Goal: Information Seeking & Learning: Learn about a topic

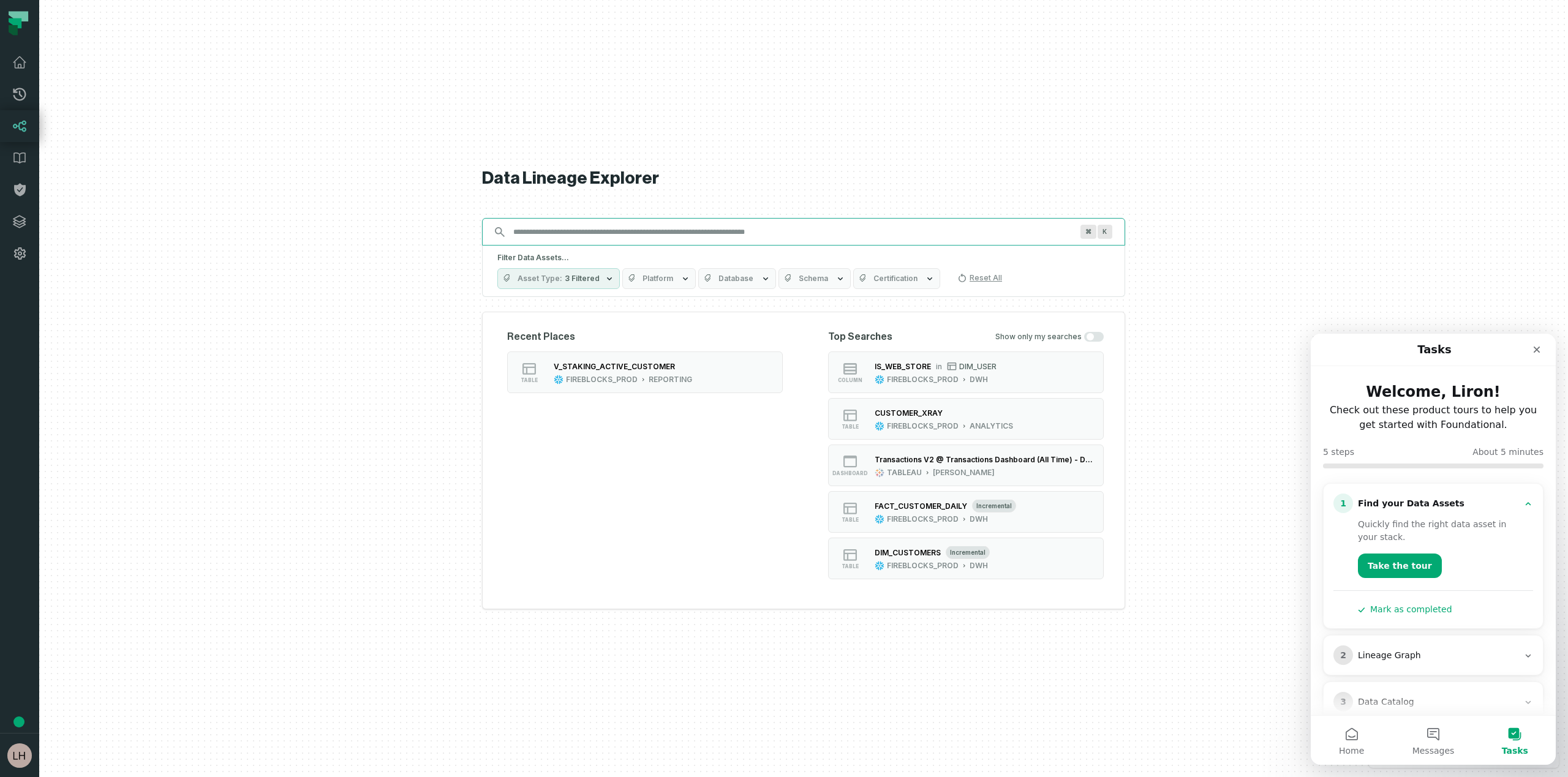
paste input "**********"
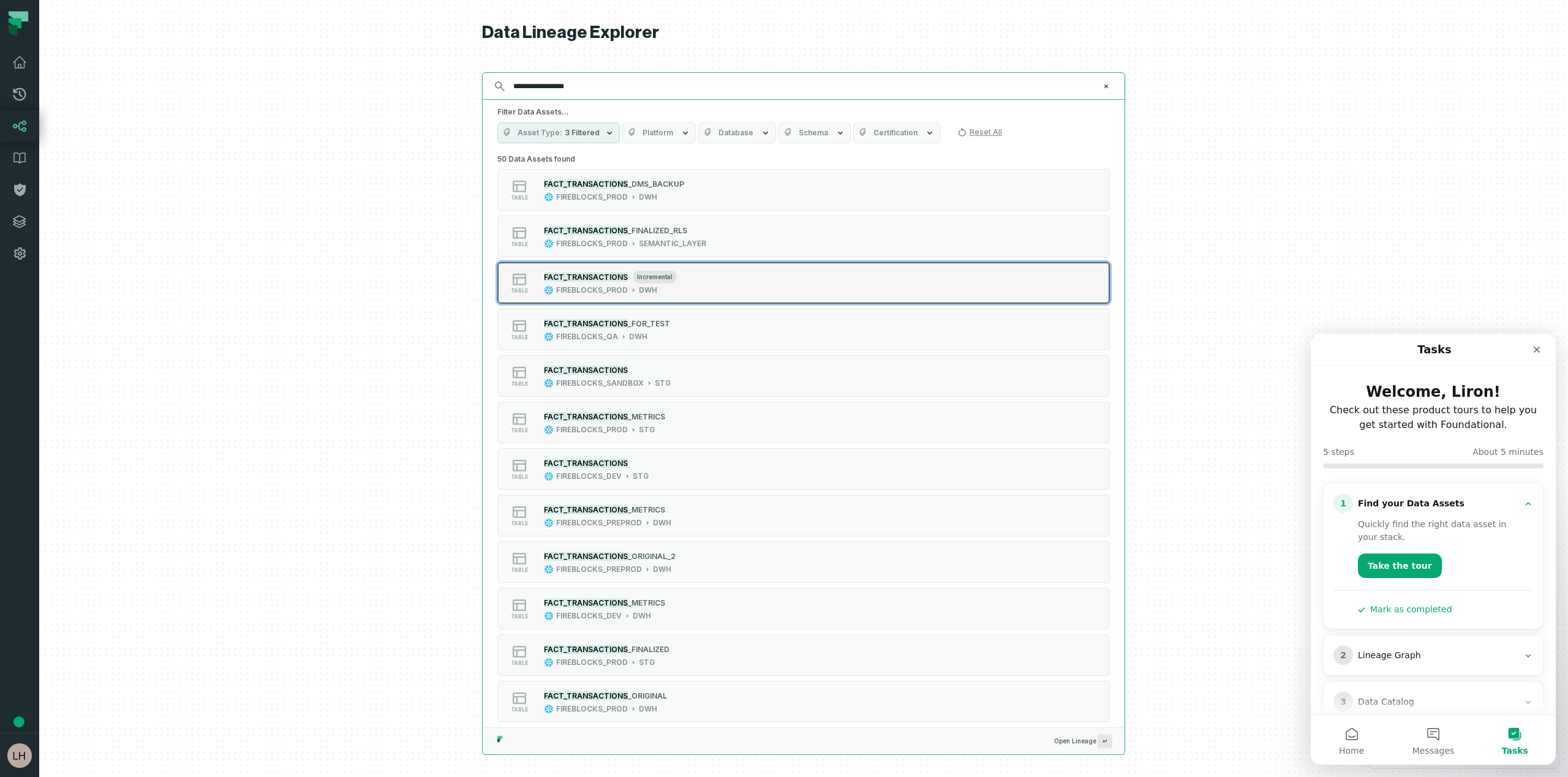
type input "**********"
click at [583, 274] on mark "FACT_TRANSACTIONS" at bounding box center [585, 277] width 84 height 9
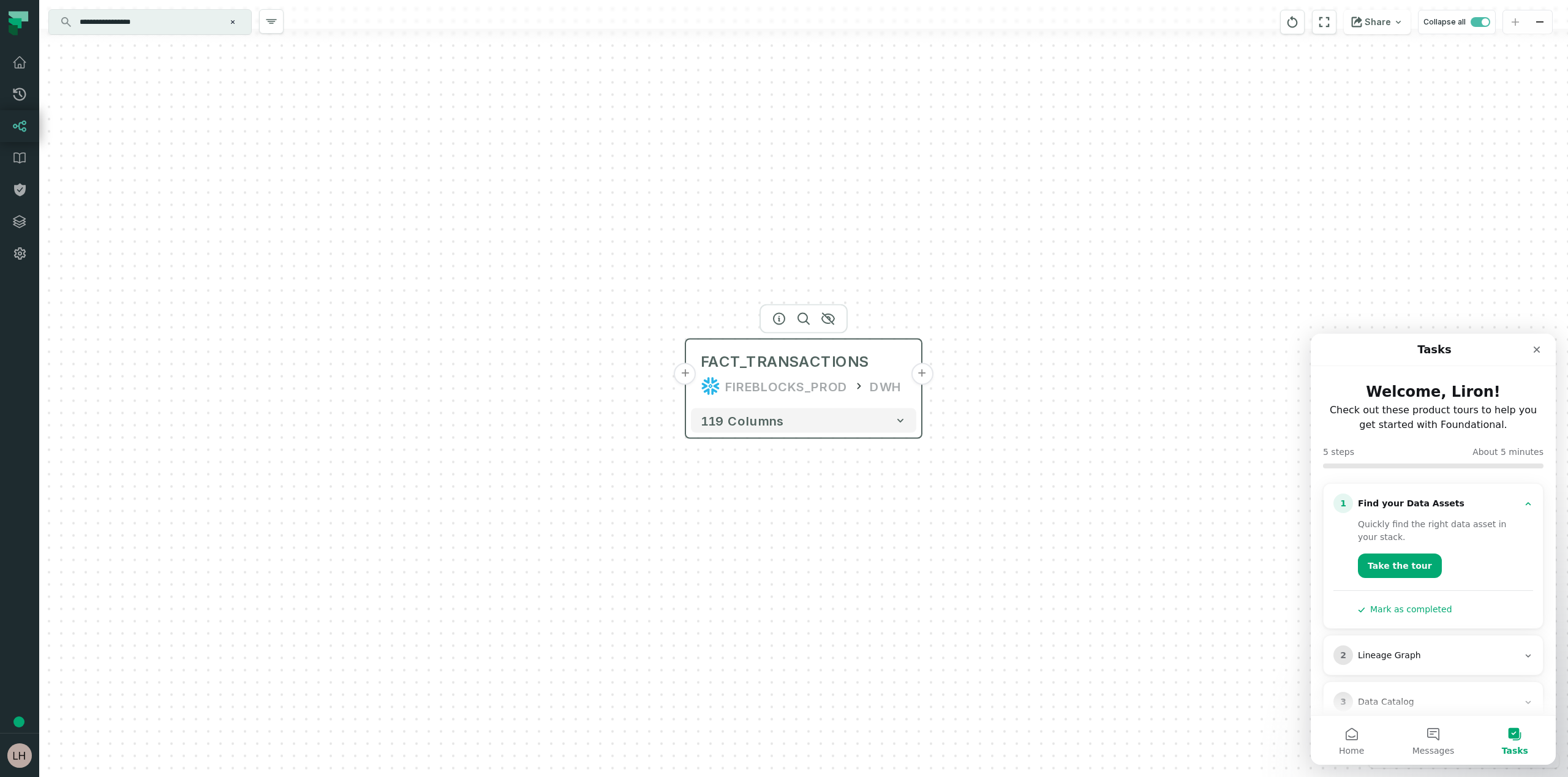
click at [918, 373] on button "+" at bounding box center [922, 374] width 22 height 22
click at [688, 380] on button "+" at bounding box center [685, 374] width 22 height 22
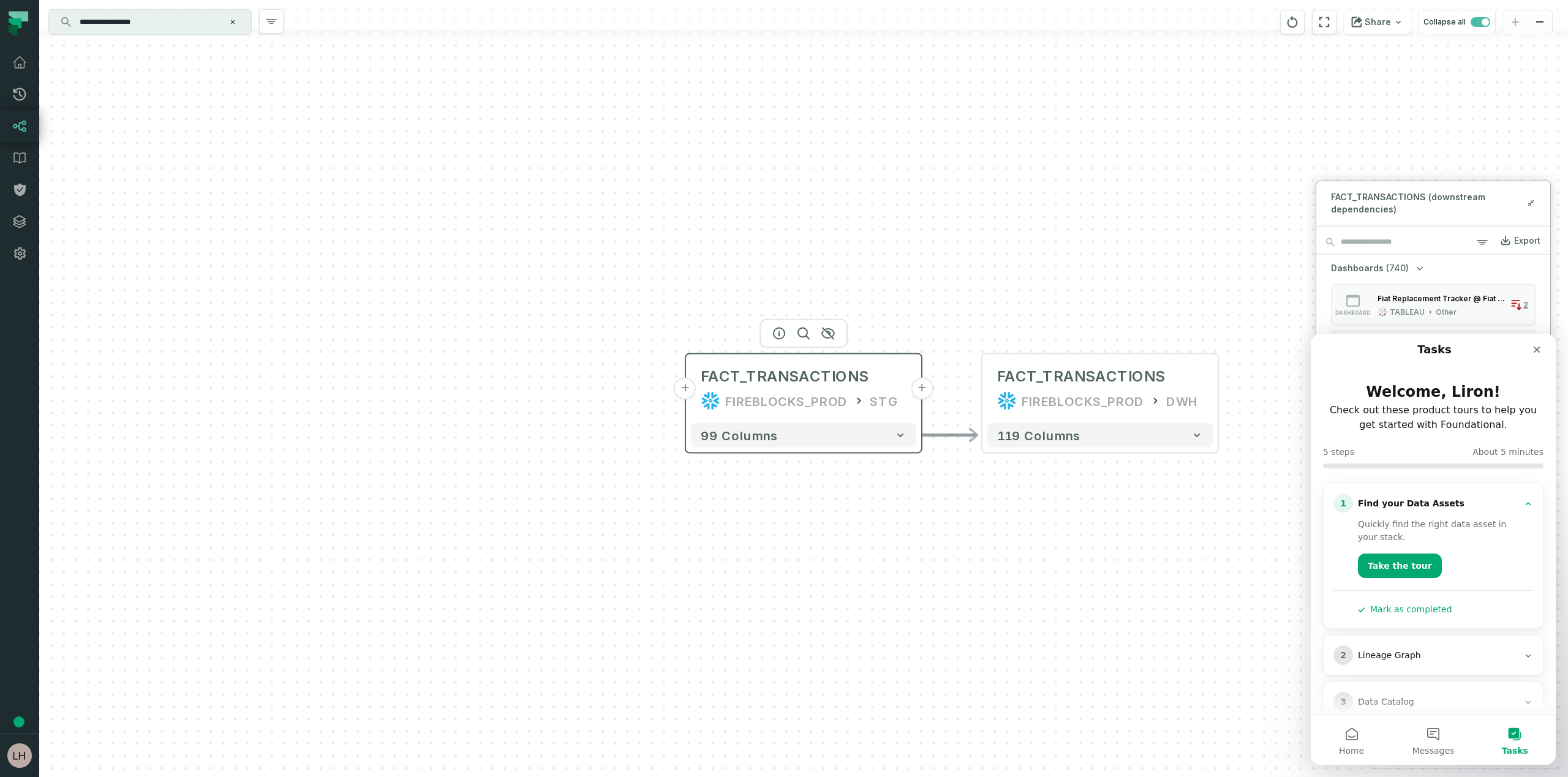
click at [691, 391] on button "+" at bounding box center [685, 389] width 22 height 22
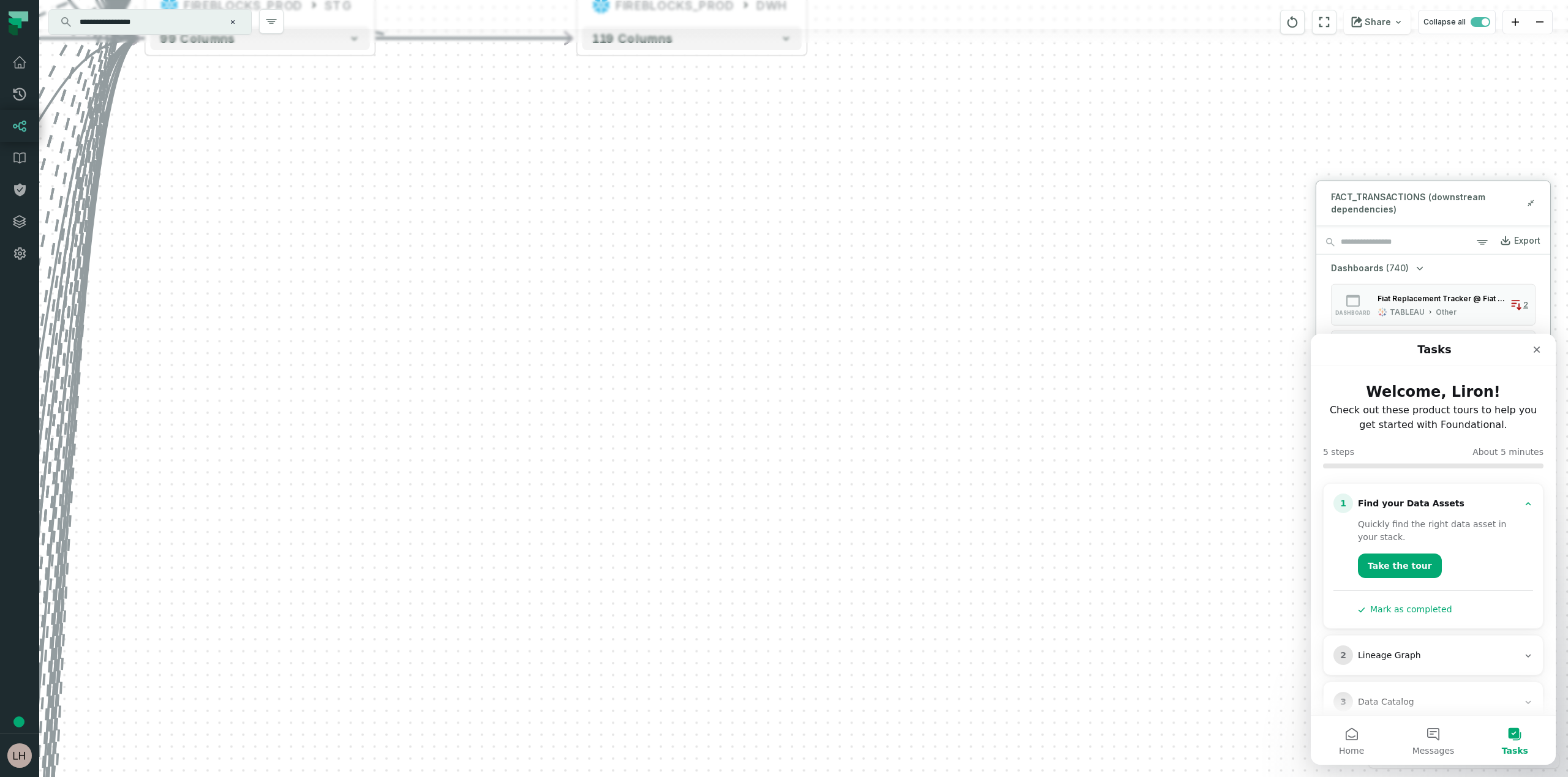
drag, startPoint x: 2137, startPoint y: 804, endPoint x: 1534, endPoint y: 516, distance: 668.2
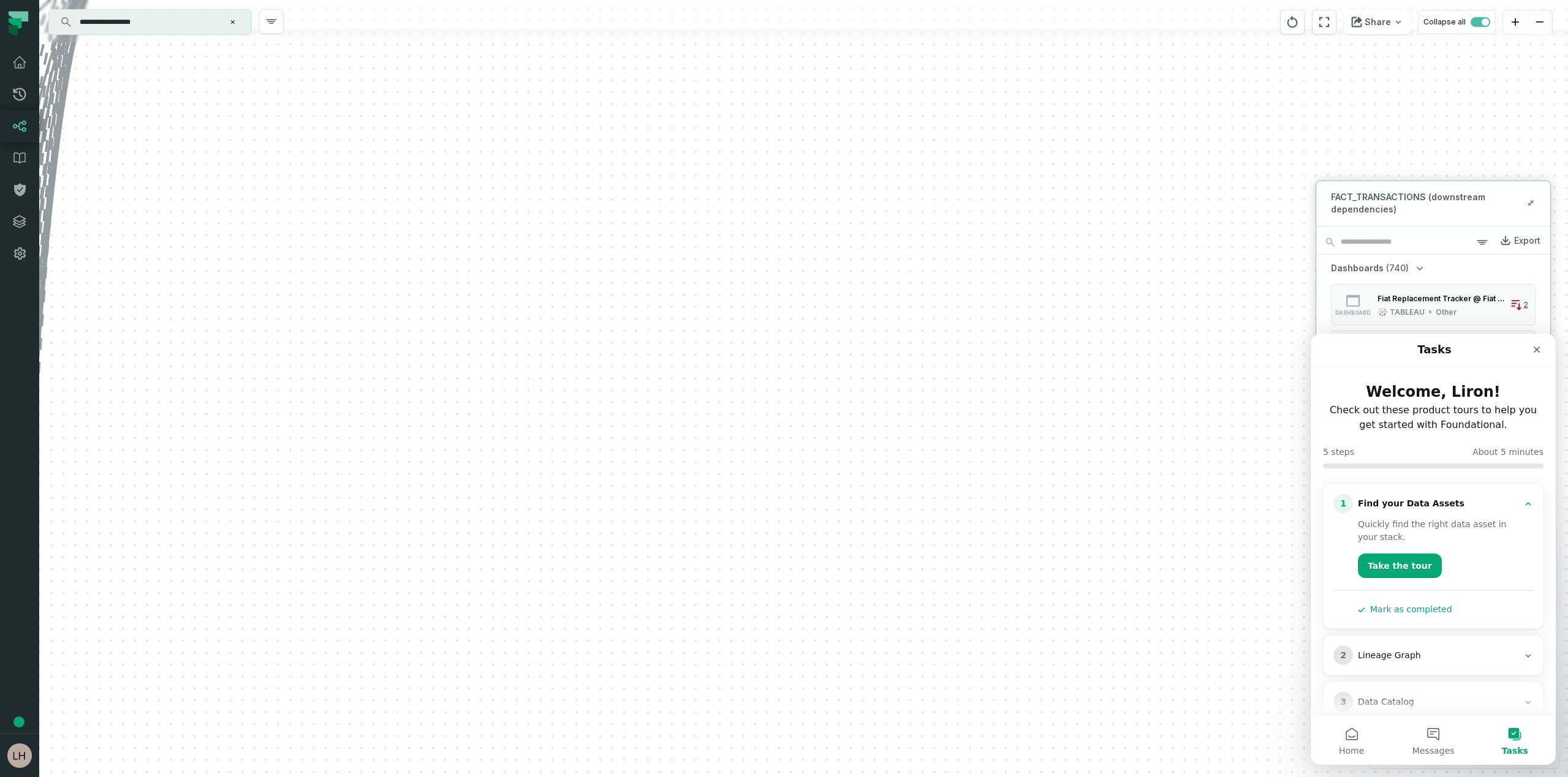
drag, startPoint x: 1894, startPoint y: 738, endPoint x: 1522, endPoint y: 475, distance: 455.6
drag, startPoint x: 648, startPoint y: 357, endPoint x: 751, endPoint y: 440, distance: 132.3
click at [751, 440] on div "+ ADDRESS ODS_PROD_FBS_PRODUCT MYSQL_TRANSACTION_MANAGER + 29 columns + TRANSAC…" at bounding box center [803, 389] width 1529 height 777
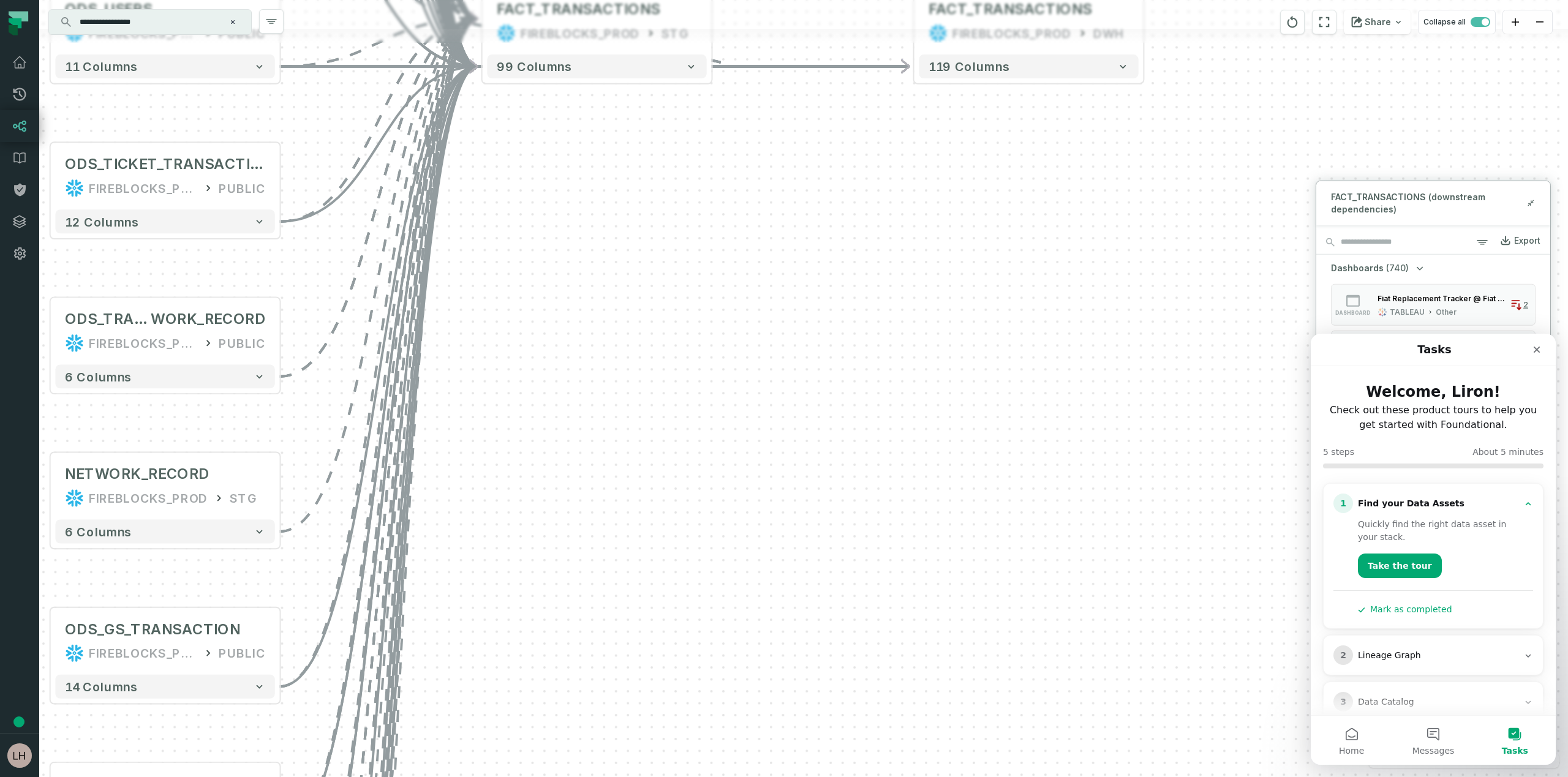
drag, startPoint x: 208, startPoint y: 384, endPoint x: 1098, endPoint y: 449, distance: 892.4
click at [1098, 449] on div "+ ADDRESS ODS_PROD_FBS_PRODUCT MYSQL_TRANSACTION_MANAGER + 29 columns + TRANSAC…" at bounding box center [803, 389] width 1529 height 777
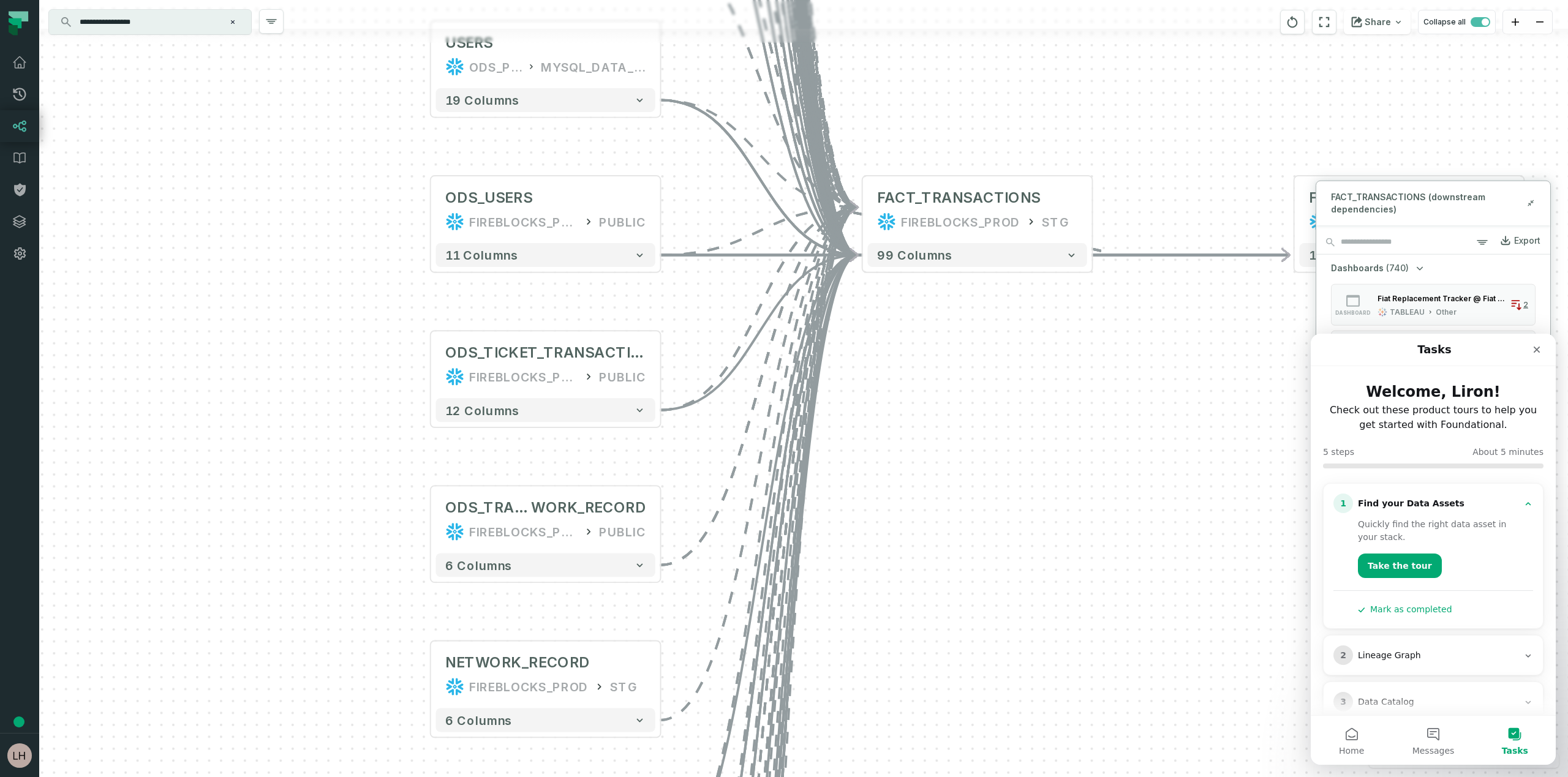
drag, startPoint x: 316, startPoint y: 273, endPoint x: 695, endPoint y: 475, distance: 429.5
click at [695, 475] on div "+ ADDRESS ODS_PROD_FBS_PRODUCT MYSQL_TRANSACTION_MANAGER + 29 columns + TRANSAC…" at bounding box center [803, 389] width 1529 height 777
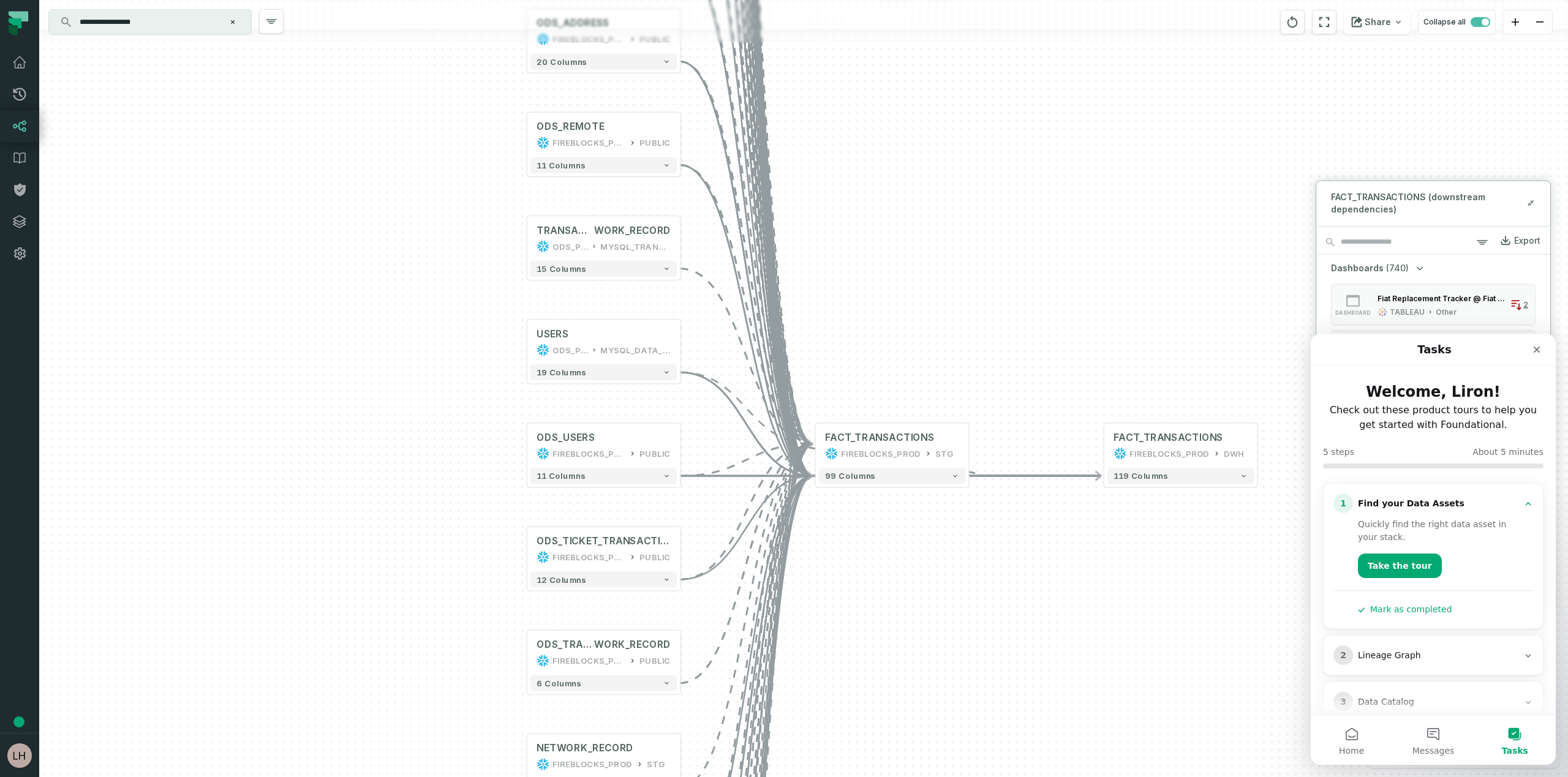
drag, startPoint x: 337, startPoint y: 291, endPoint x: 357, endPoint y: 485, distance: 195.0
click at [357, 485] on div "+ ADDRESS ODS_PROD_FBS_PRODUCT MYSQL_TRANSACTION_MANAGER + 29 columns + TRANSAC…" at bounding box center [803, 389] width 1529 height 777
click at [875, 478] on button "99 columns" at bounding box center [892, 475] width 146 height 16
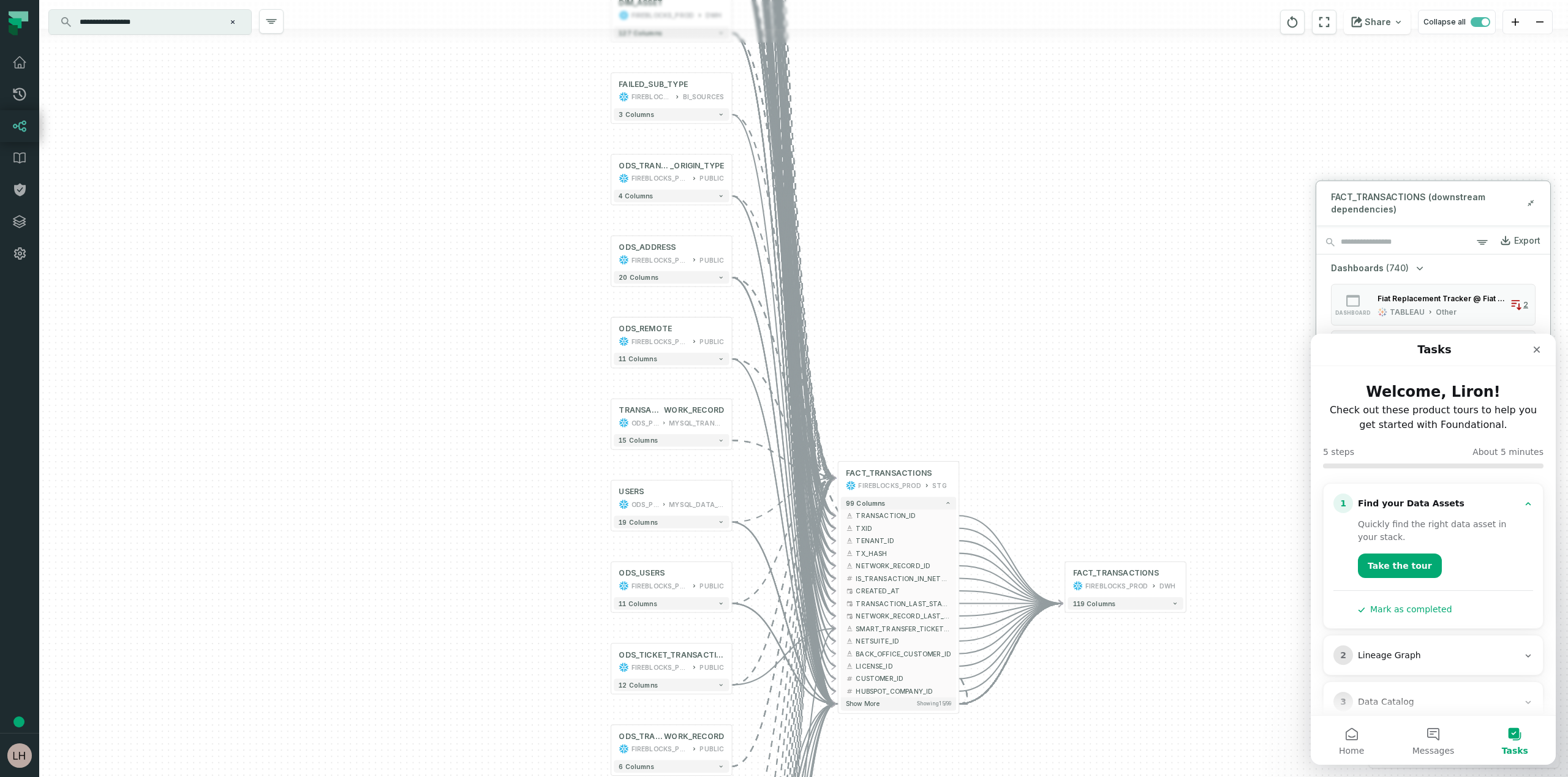
click at [1081, 406] on div "+ ADDRESS ODS_PROD_FBS_PRODUCT MYSQL_TRANSACTION_MANAGER + 29 columns + TRANSAC…" at bounding box center [803, 389] width 1529 height 777
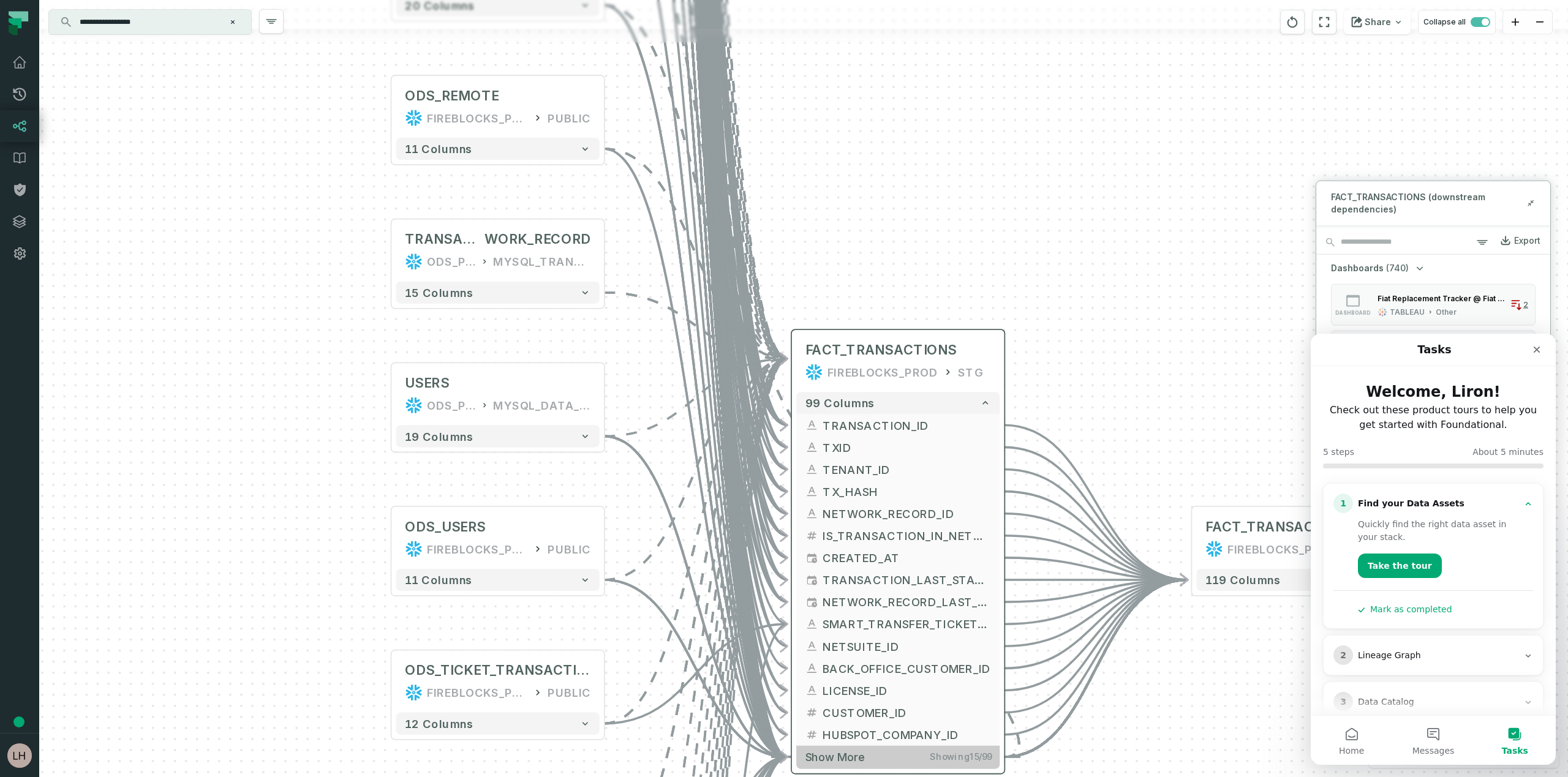
click at [841, 757] on span "Show more" at bounding box center [835, 756] width 59 height 14
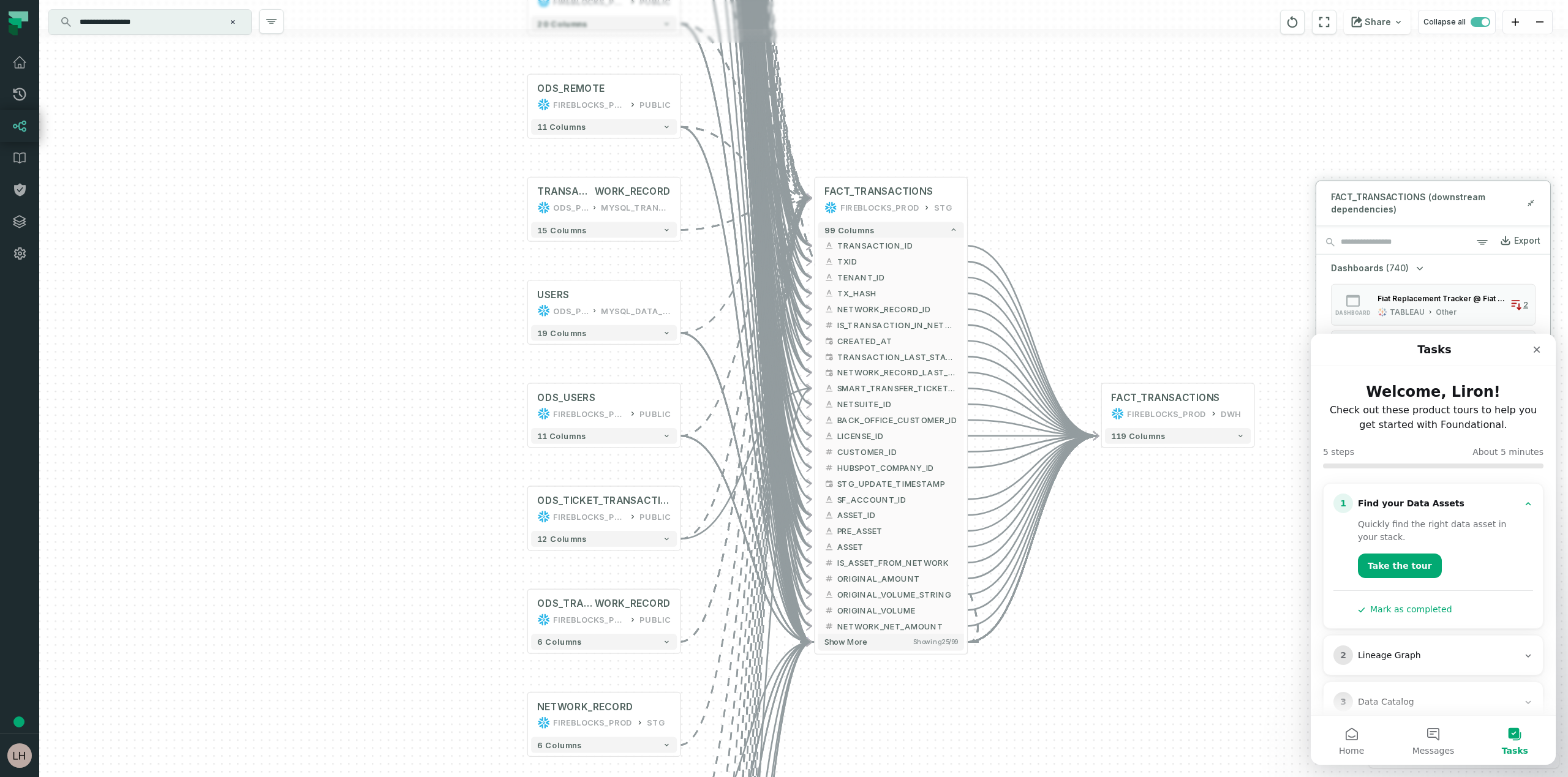
drag, startPoint x: 1052, startPoint y: 562, endPoint x: 1051, endPoint y: 320, distance: 242.0
click at [1050, 318] on div "+ ADDRESS ODS_PROD_FBS_PRODUCT MYSQL_TRANSACTION_MANAGER + 29 columns + TRANSAC…" at bounding box center [803, 389] width 1529 height 777
click at [853, 645] on span "Show more" at bounding box center [845, 641] width 43 height 10
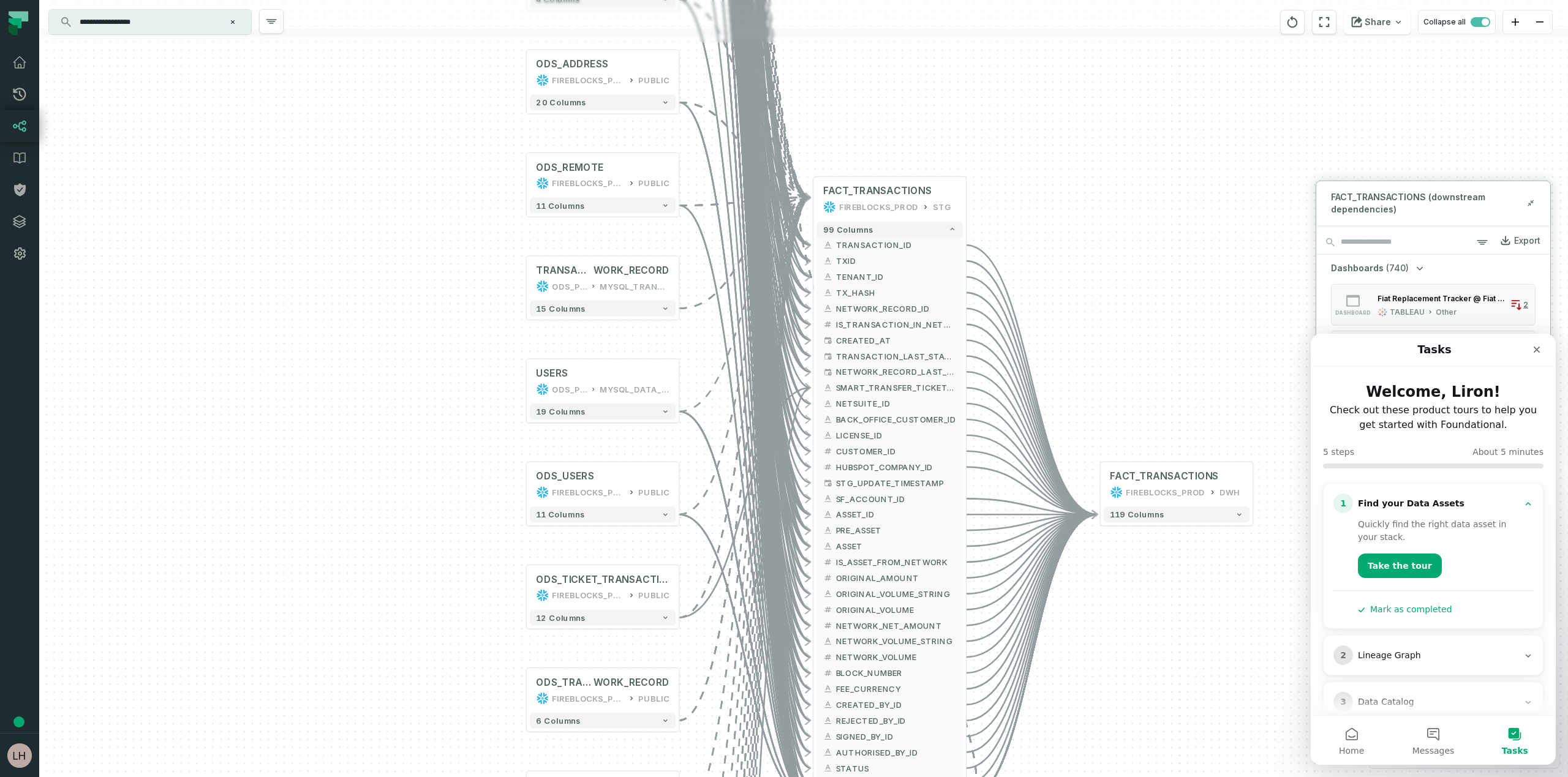
click at [1130, 596] on div "+ ADDRESS ODS_PROD_FBS_PRODUCT MYSQL_TRANSACTION_MANAGER + 29 columns + TRANSAC…" at bounding box center [803, 389] width 1529 height 777
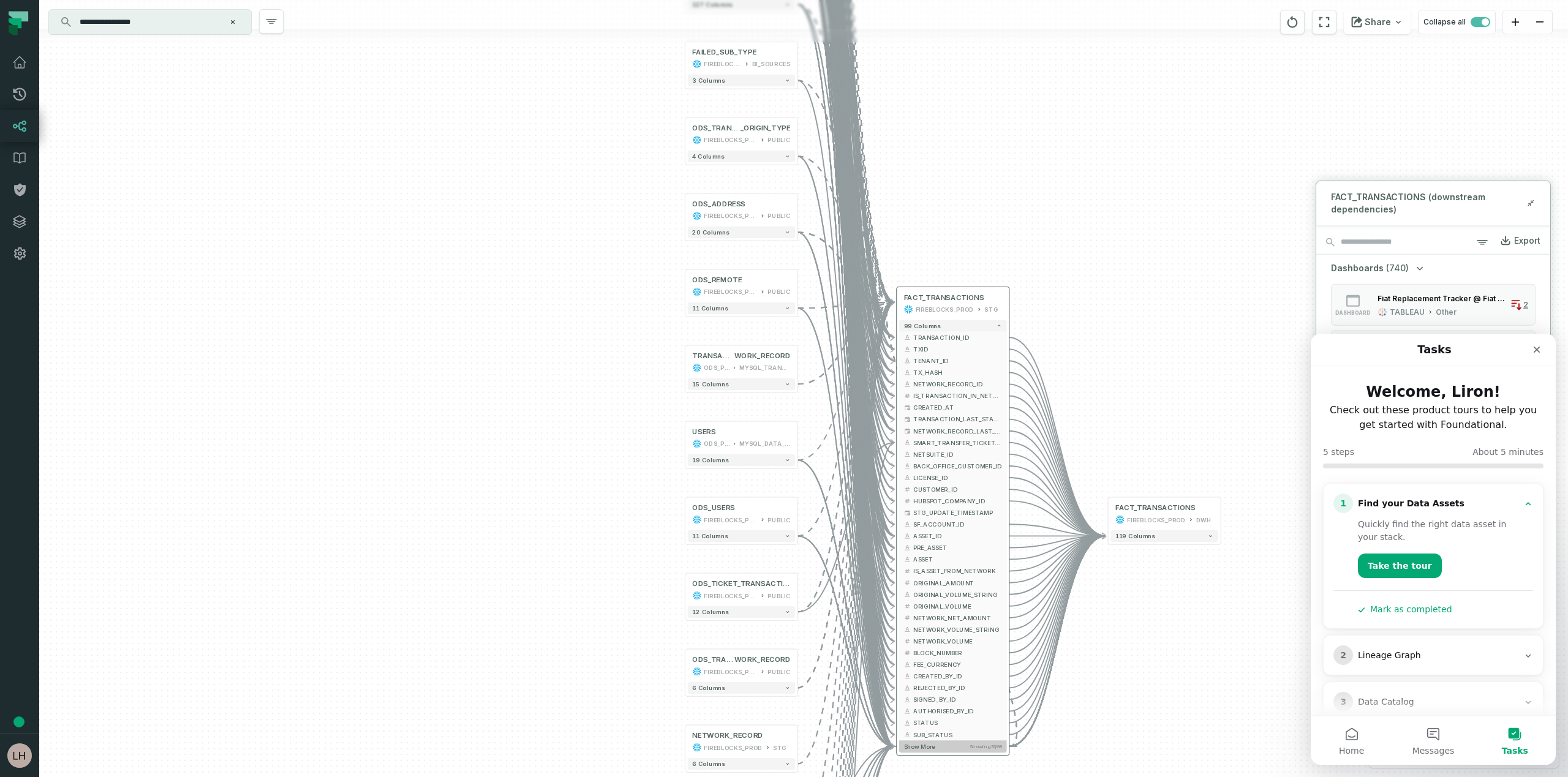
click at [917, 752] on button "Show more Showing 35 / 99" at bounding box center [952, 746] width 108 height 13
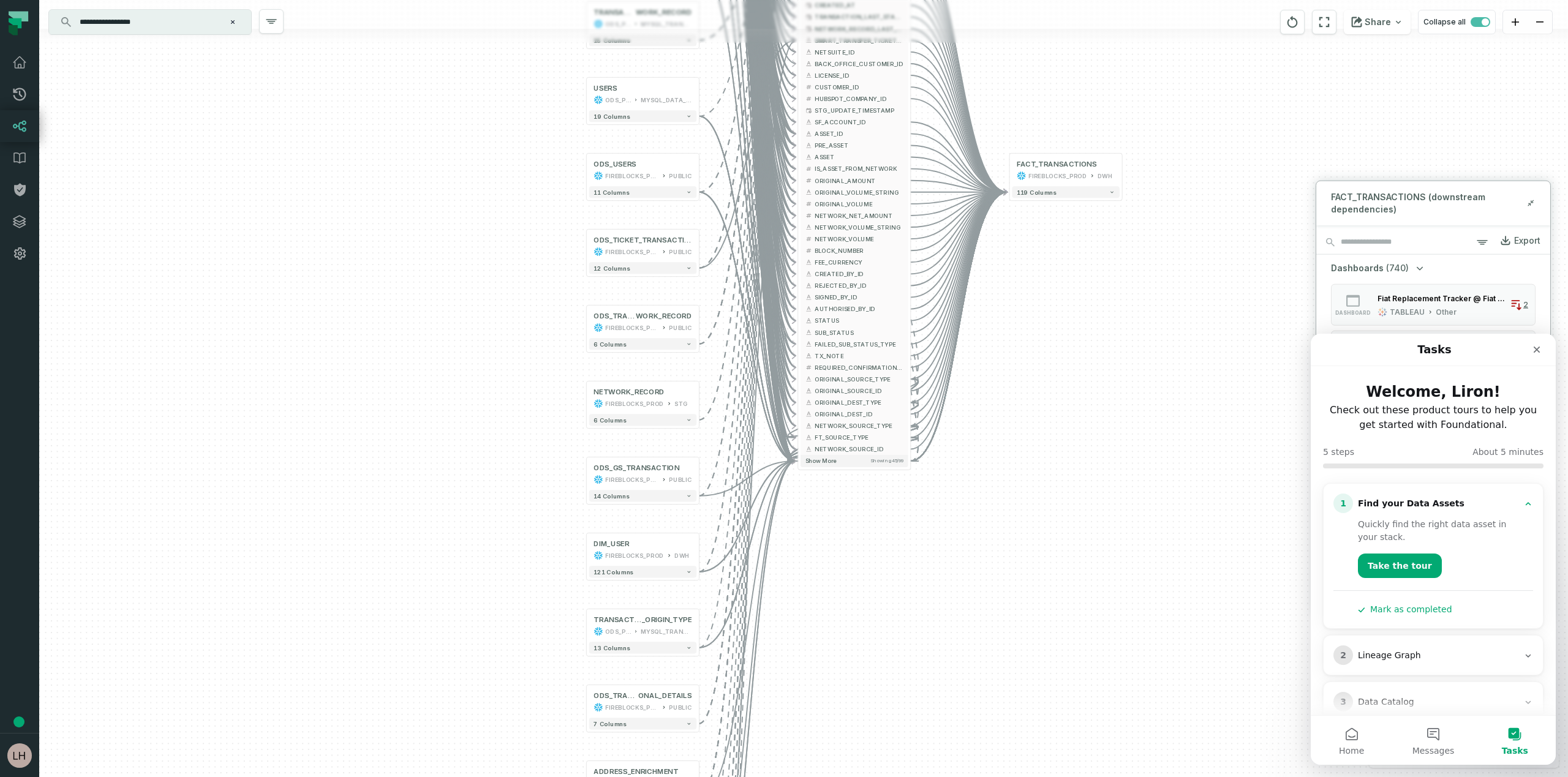
drag, startPoint x: 1156, startPoint y: 713, endPoint x: 1057, endPoint y: 311, distance: 414.0
click at [1057, 311] on div "+ ADDRESS ODS_PROD_FBS_PRODUCT MYSQL_TRANSACTION_MANAGER + 29 columns + TRANSAC…" at bounding box center [803, 389] width 1529 height 777
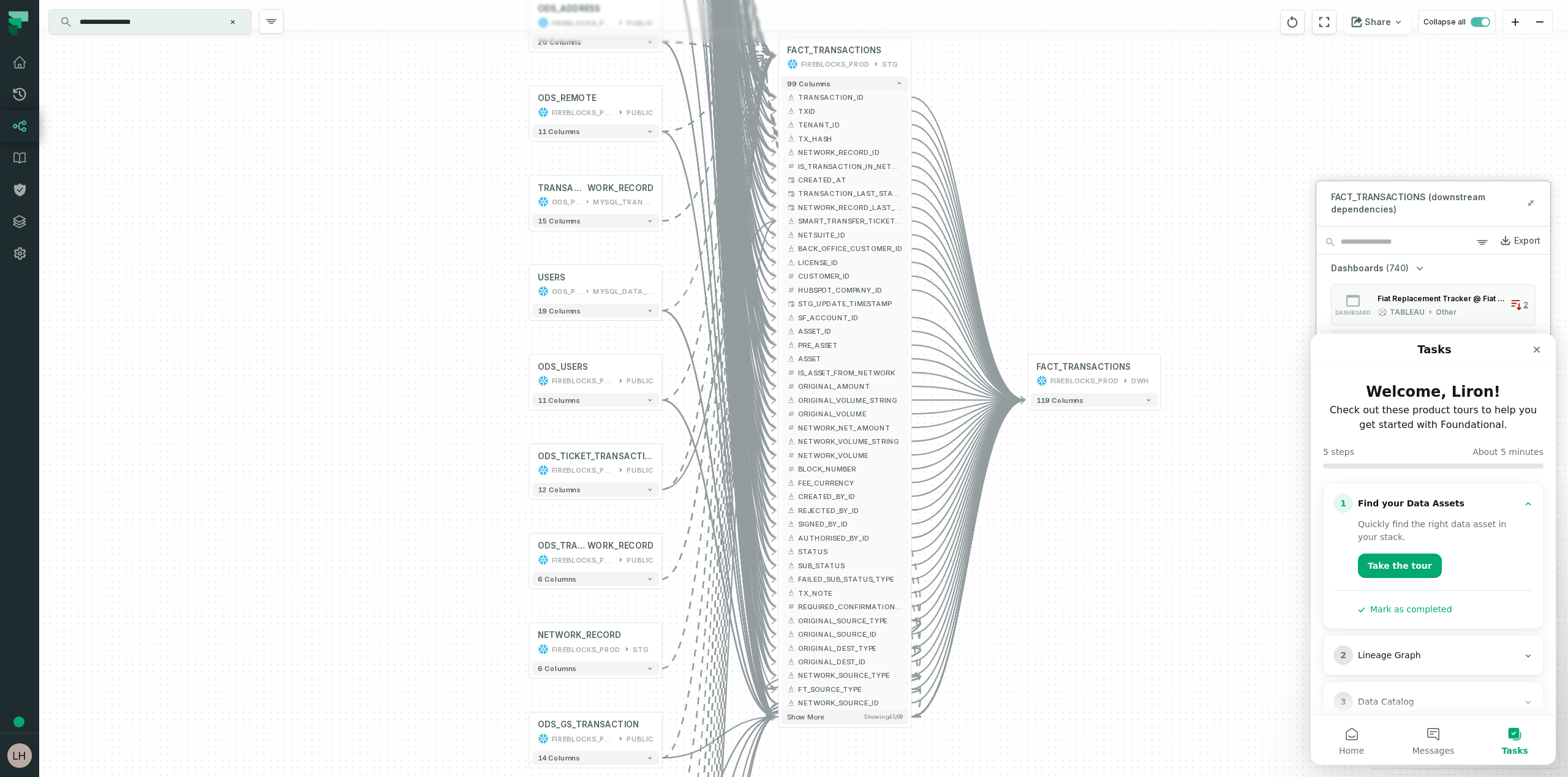
drag, startPoint x: 1271, startPoint y: 365, endPoint x: 1050, endPoint y: 532, distance: 277.0
click at [1050, 532] on div "+ ADDRESS ODS_PROD_FBS_PRODUCT MYSQL_TRANSACTION_MANAGER + 29 columns + TRANSAC…" at bounding box center [803, 389] width 1529 height 777
click at [778, 222] on button "-" at bounding box center [777, 221] width 13 height 13
click at [780, 177] on button "-" at bounding box center [777, 179] width 13 height 13
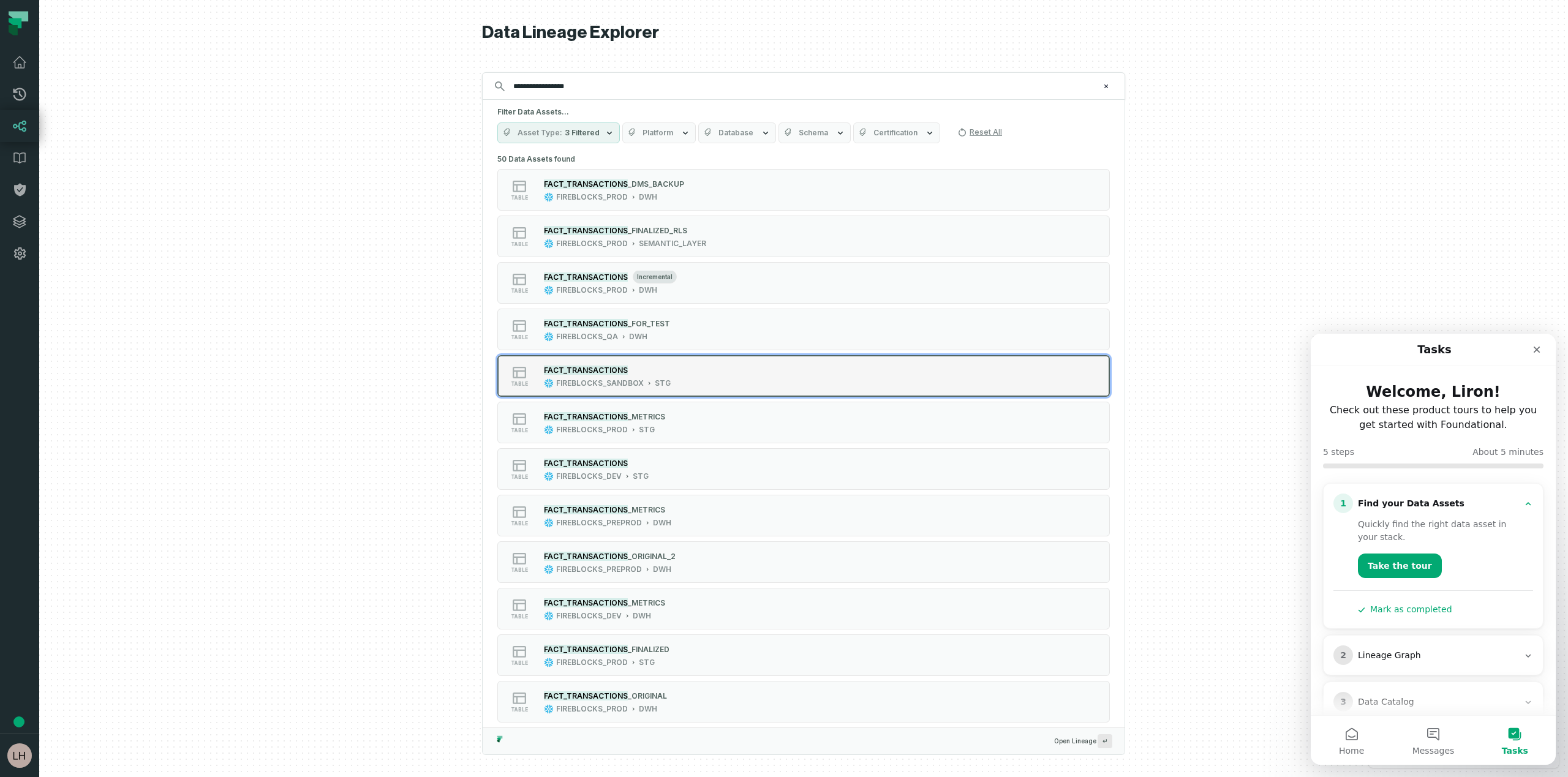
type input "**********"
click at [593, 373] on mark "FACT_TRANSACTIONS" at bounding box center [585, 370] width 84 height 9
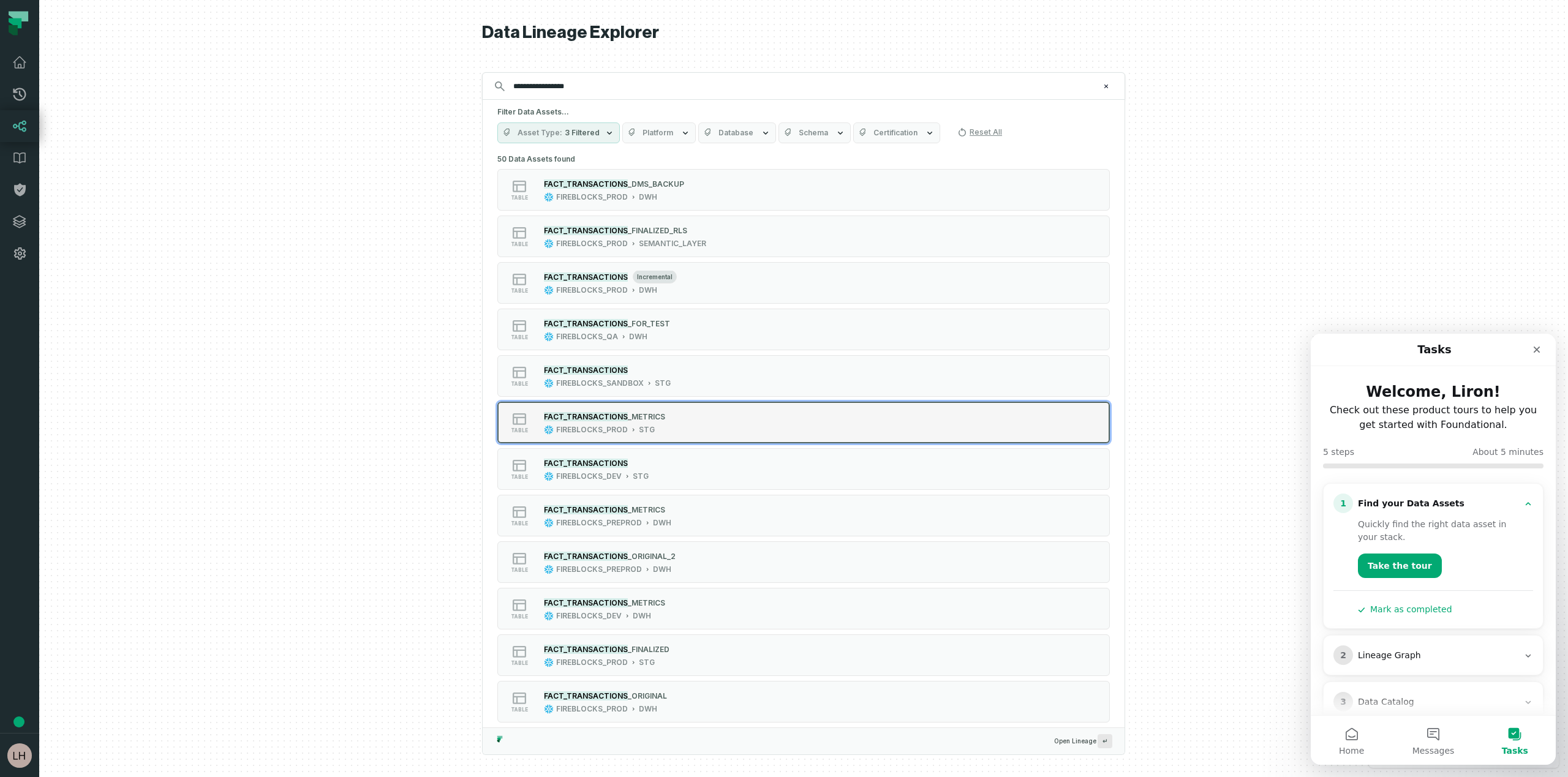
type input "**********"
click at [601, 419] on mark "FACT_TRANSACTIONS" at bounding box center [585, 417] width 84 height 9
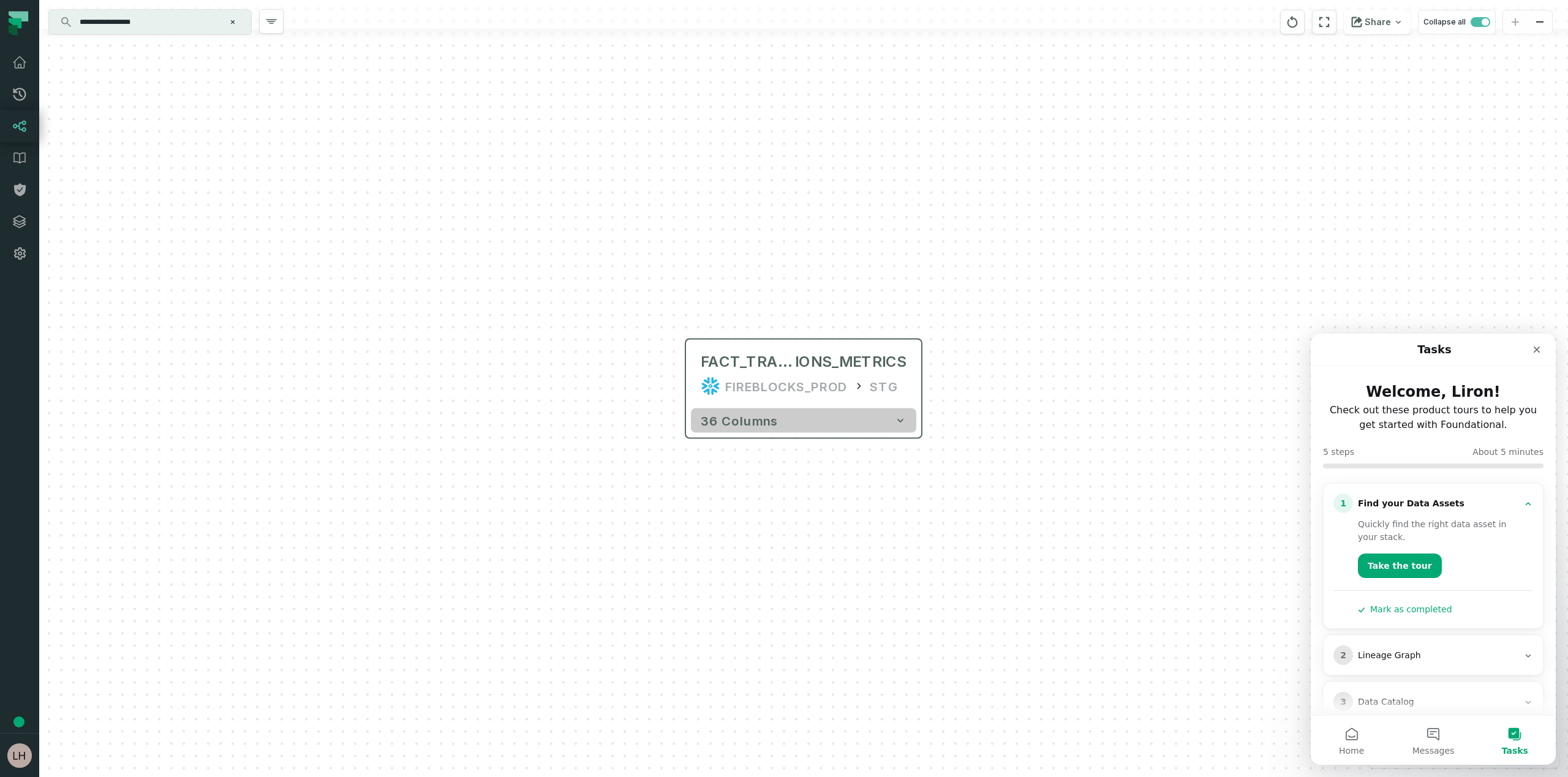
click at [749, 421] on span "36 columns" at bounding box center [739, 420] width 77 height 15
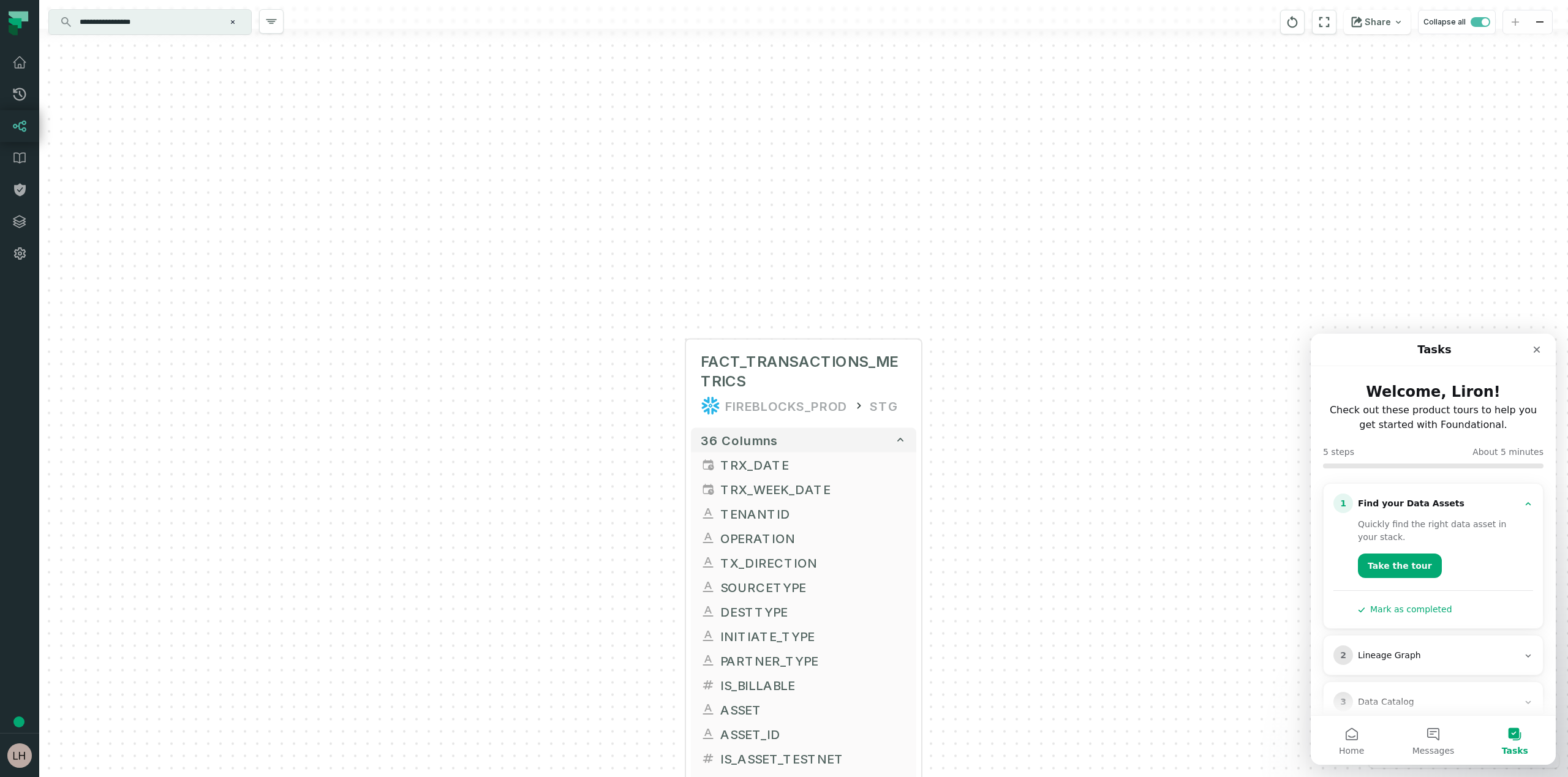
click at [883, 135] on div "+ FACT_TRANSACTIONS_METRICS FIREBLOCKS_PROD STG + 36 columns + TRX_DATE + + TRX…" at bounding box center [803, 389] width 1529 height 777
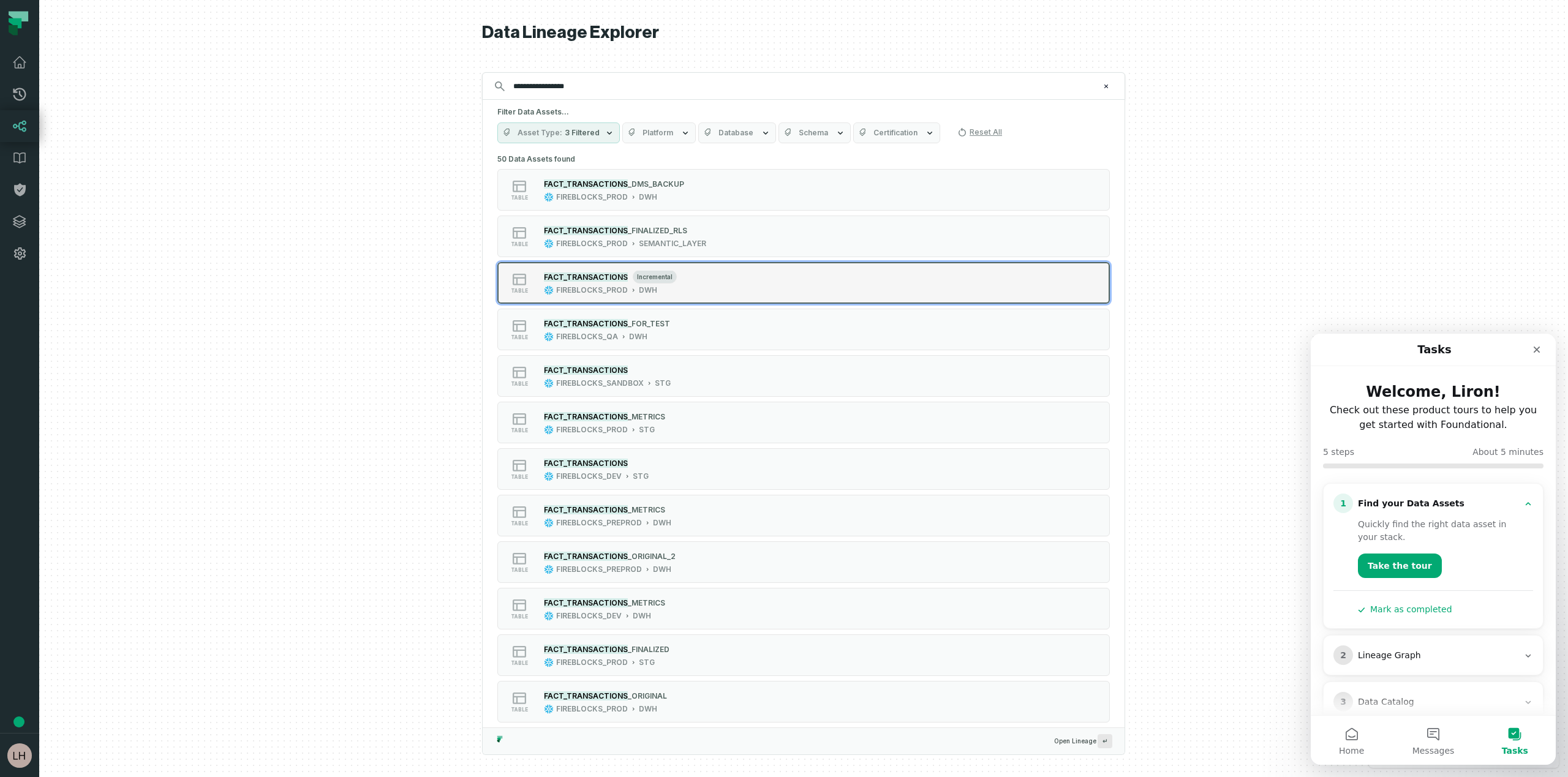
type input "**********"
click at [604, 280] on mark "FACT_TRANSACTIONS" at bounding box center [585, 277] width 84 height 9
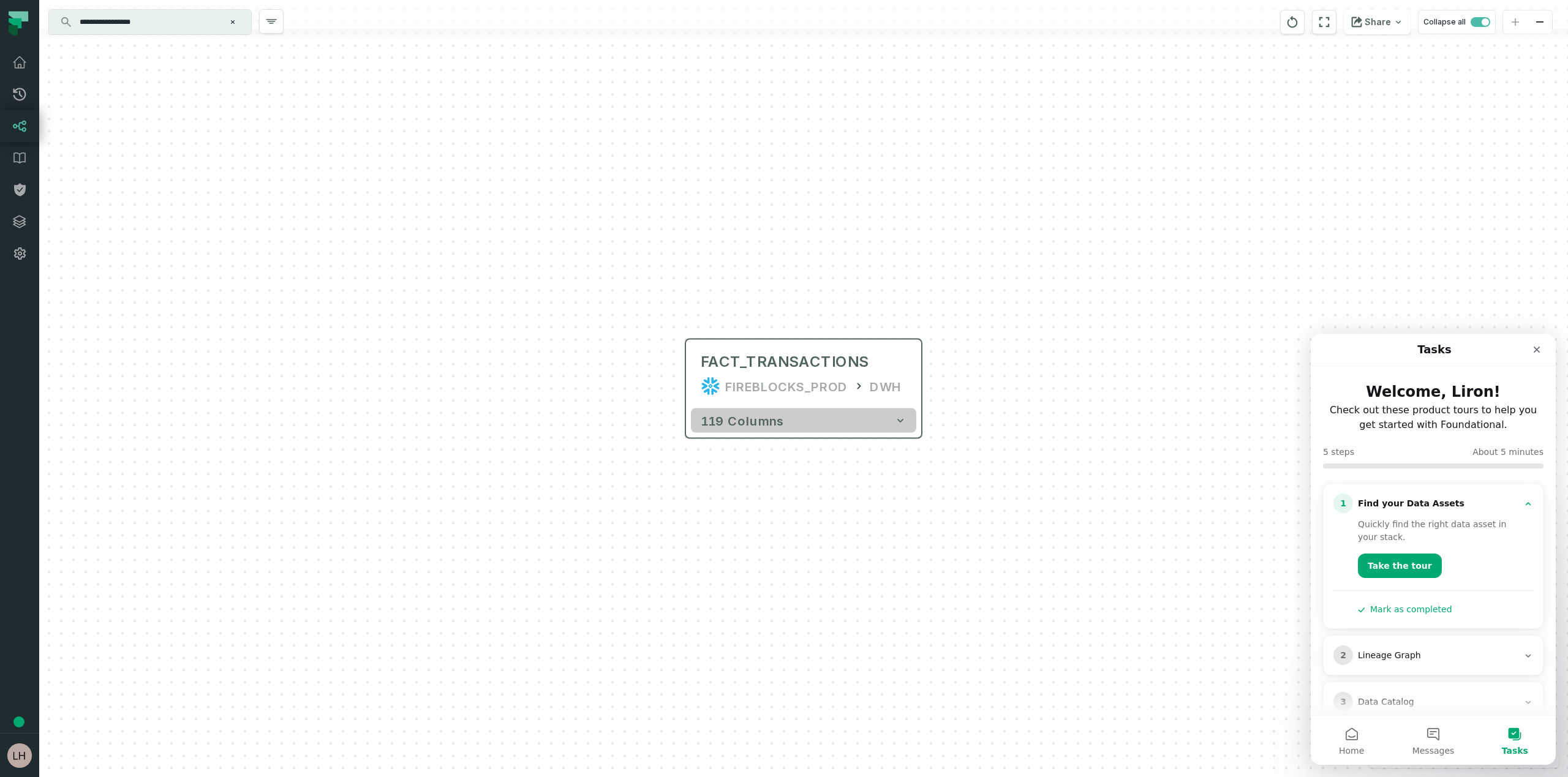
click at [792, 423] on button "119 columns" at bounding box center [803, 420] width 225 height 24
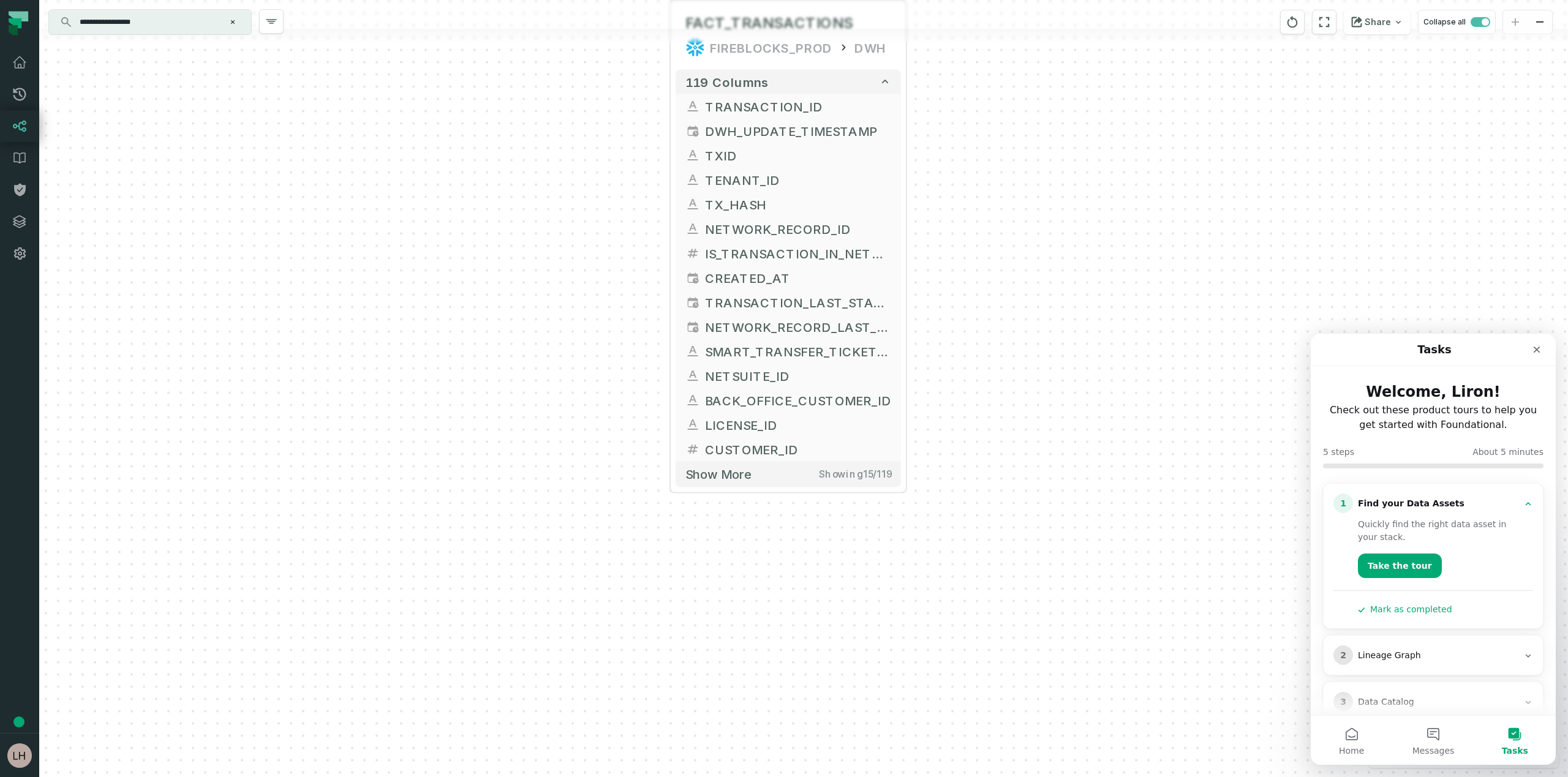
drag, startPoint x: 1060, startPoint y: 626, endPoint x: 1045, endPoint y: 286, distance: 340.3
click at [1045, 286] on div "+ FACT_TRANSACTIONS FIREBLOCKS_PROD DWH + 119 columns + TRANSACTION_ID + DWH_UP…" at bounding box center [803, 389] width 1529 height 777
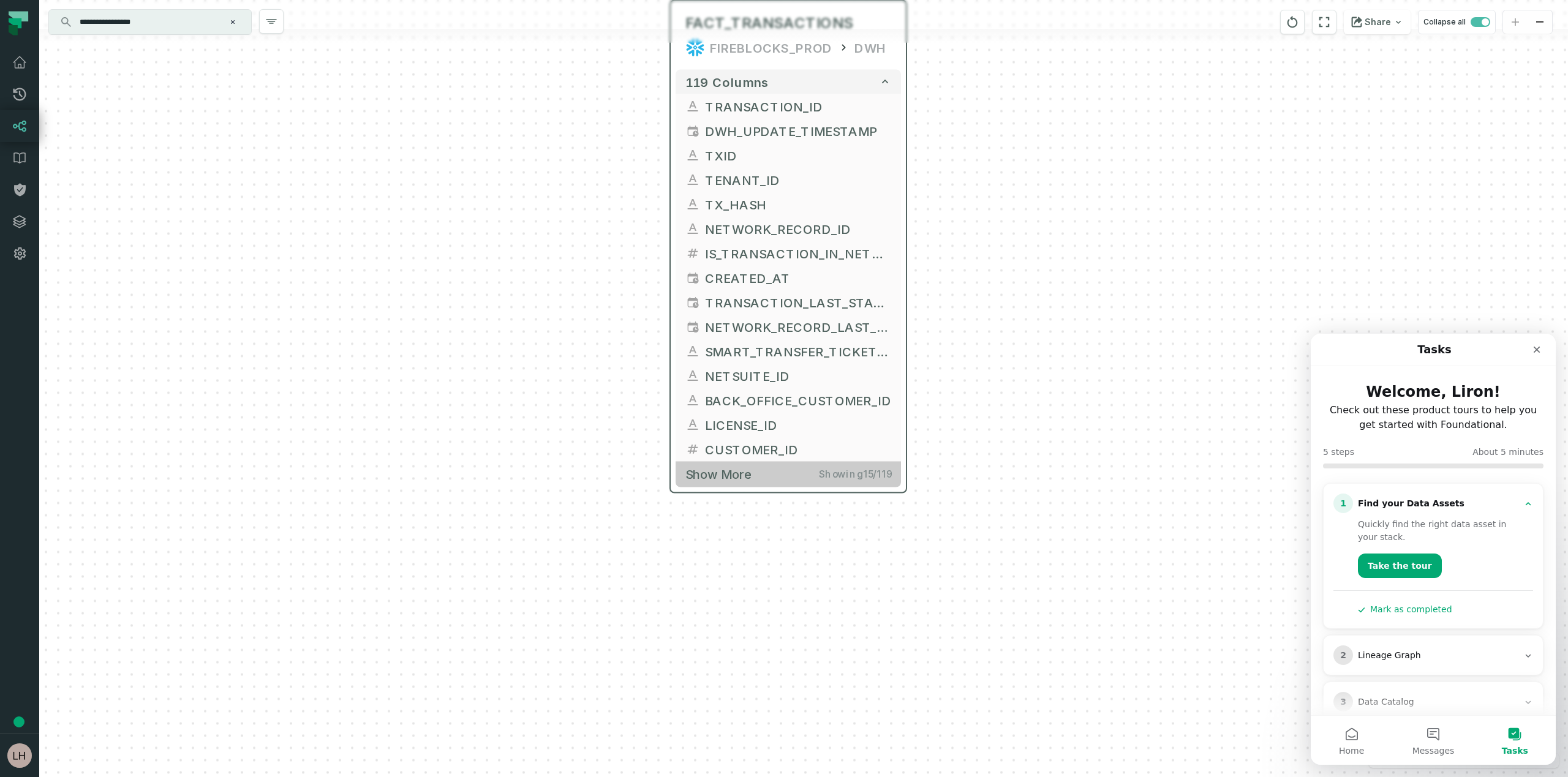
click at [725, 474] on span "Show more" at bounding box center [718, 474] width 66 height 16
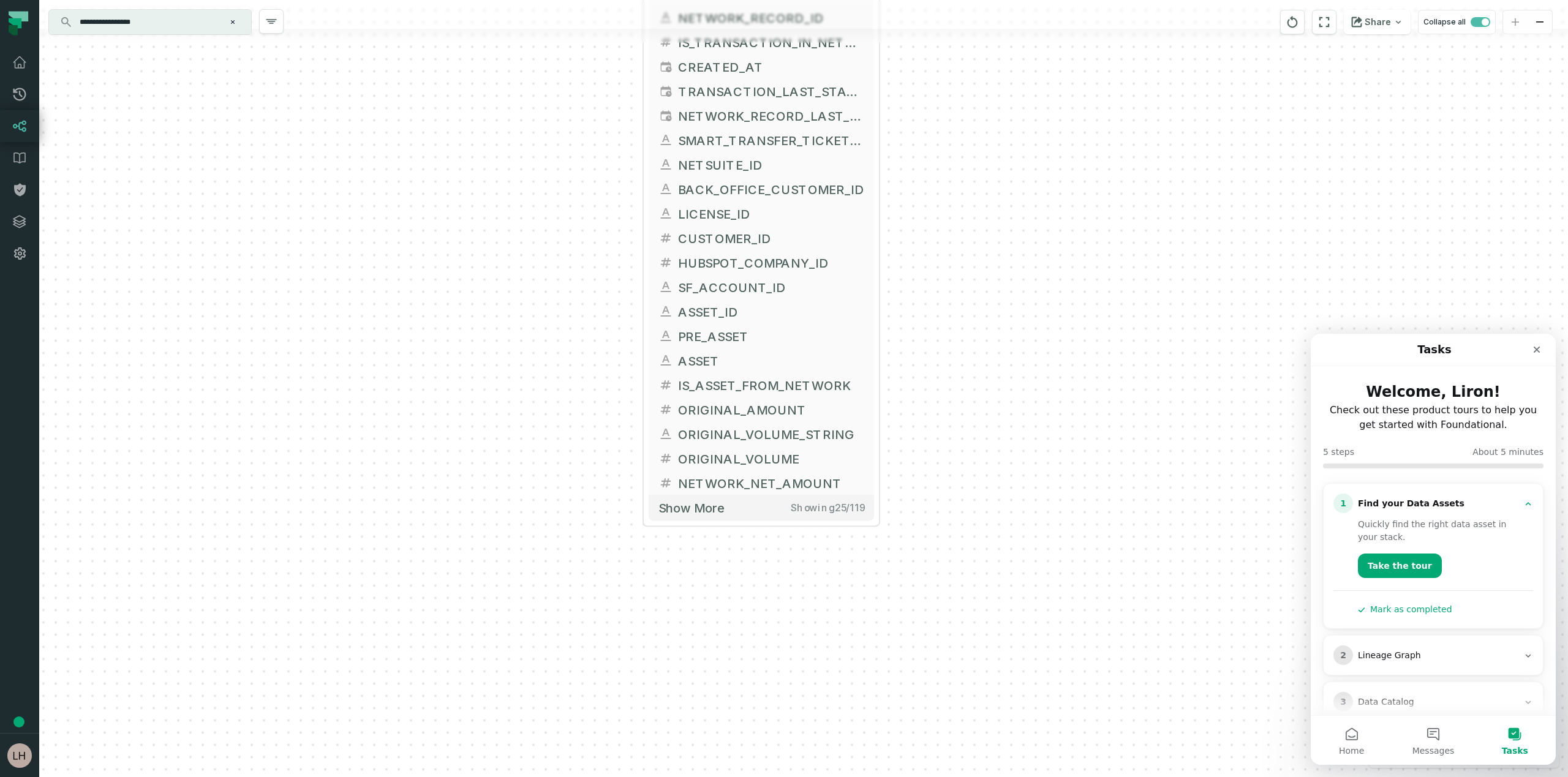
drag, startPoint x: 1028, startPoint y: 508, endPoint x: 1001, endPoint y: 274, distance: 235.6
click at [1001, 274] on div "+ FACT_TRANSACTIONS FIREBLOCKS_PROD DWH + 119 columns + TRANSACTION_ID + DWH_UP…" at bounding box center [803, 389] width 1529 height 777
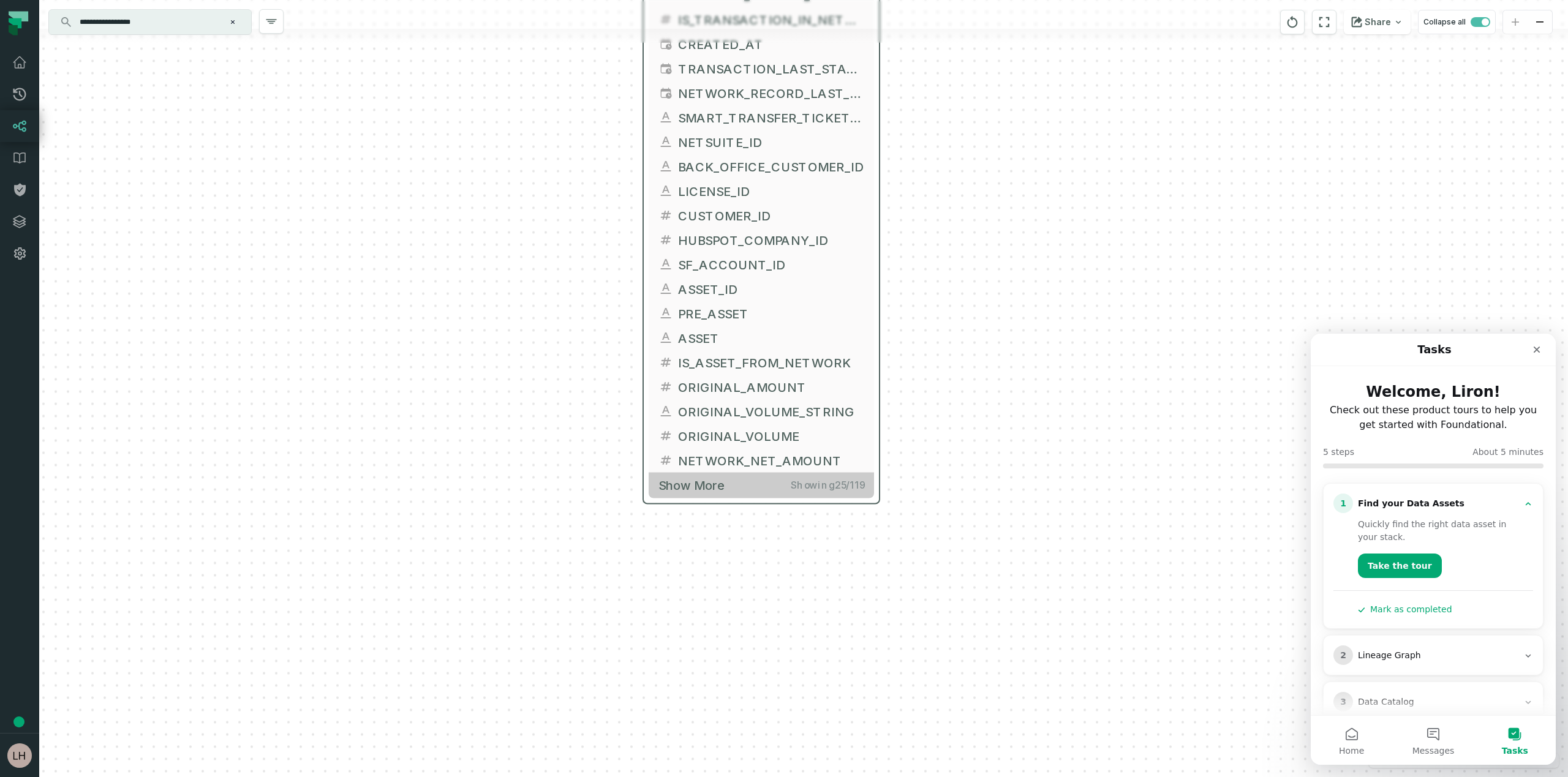
click at [710, 487] on span "Show more" at bounding box center [691, 485] width 66 height 16
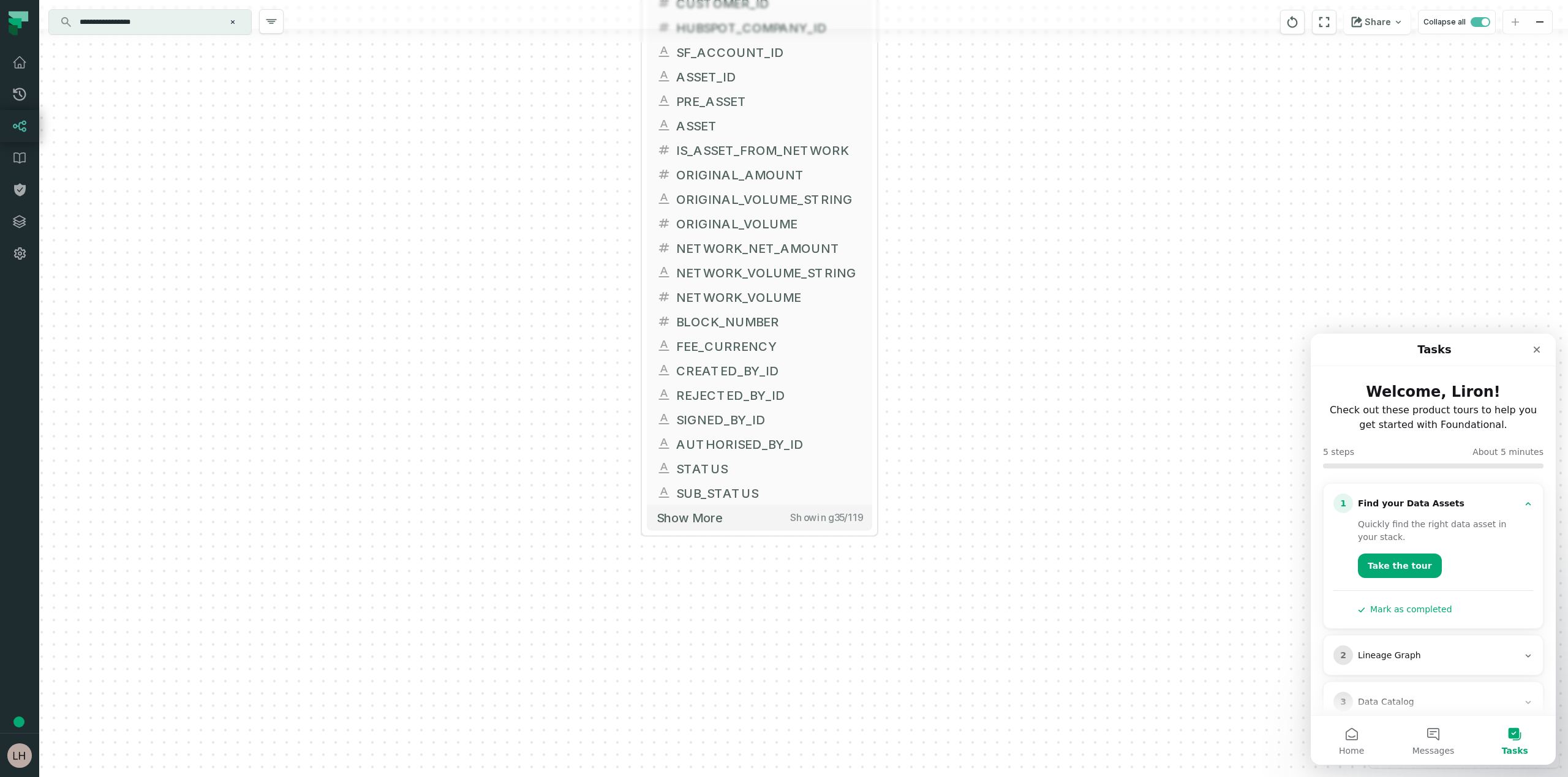
drag, startPoint x: 1011, startPoint y: 529, endPoint x: 1009, endPoint y: 317, distance: 212.0
click at [1009, 317] on div "+ FACT_TRANSACTIONS FIREBLOCKS_PROD DWH + 119 columns + TRANSACTION_ID + DWH_UP…" at bounding box center [803, 389] width 1529 height 777
click at [718, 518] on span "Show more" at bounding box center [689, 518] width 66 height 16
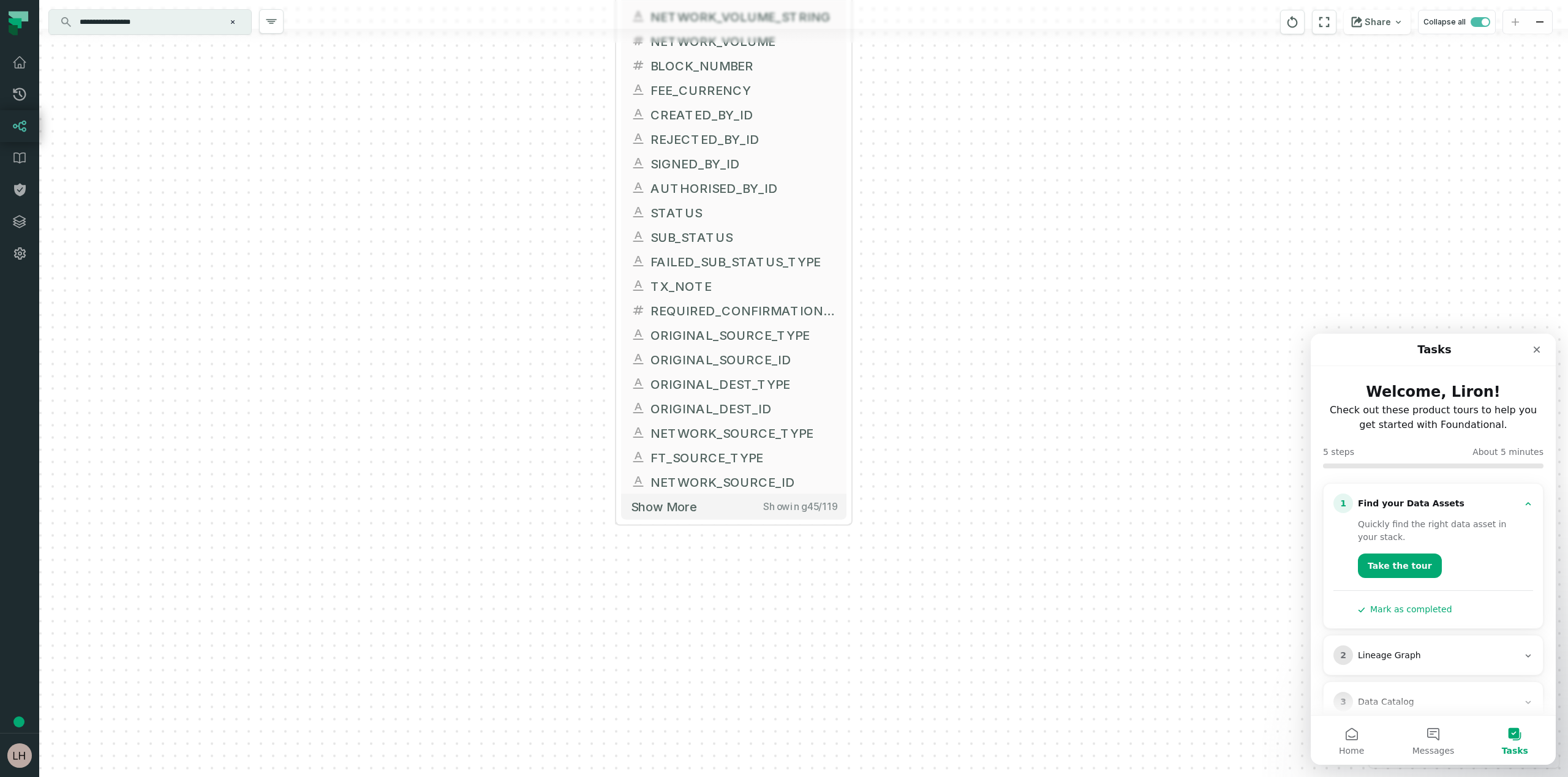
drag, startPoint x: 1086, startPoint y: 546, endPoint x: 1060, endPoint y: 290, distance: 257.3
click at [1060, 290] on div "+ FACT_TRANSACTIONS FIREBLOCKS_PROD DWH + 119 columns + TRANSACTION_ID + DWH_UP…" at bounding box center [803, 389] width 1529 height 777
click at [657, 509] on span "Show more" at bounding box center [663, 506] width 66 height 16
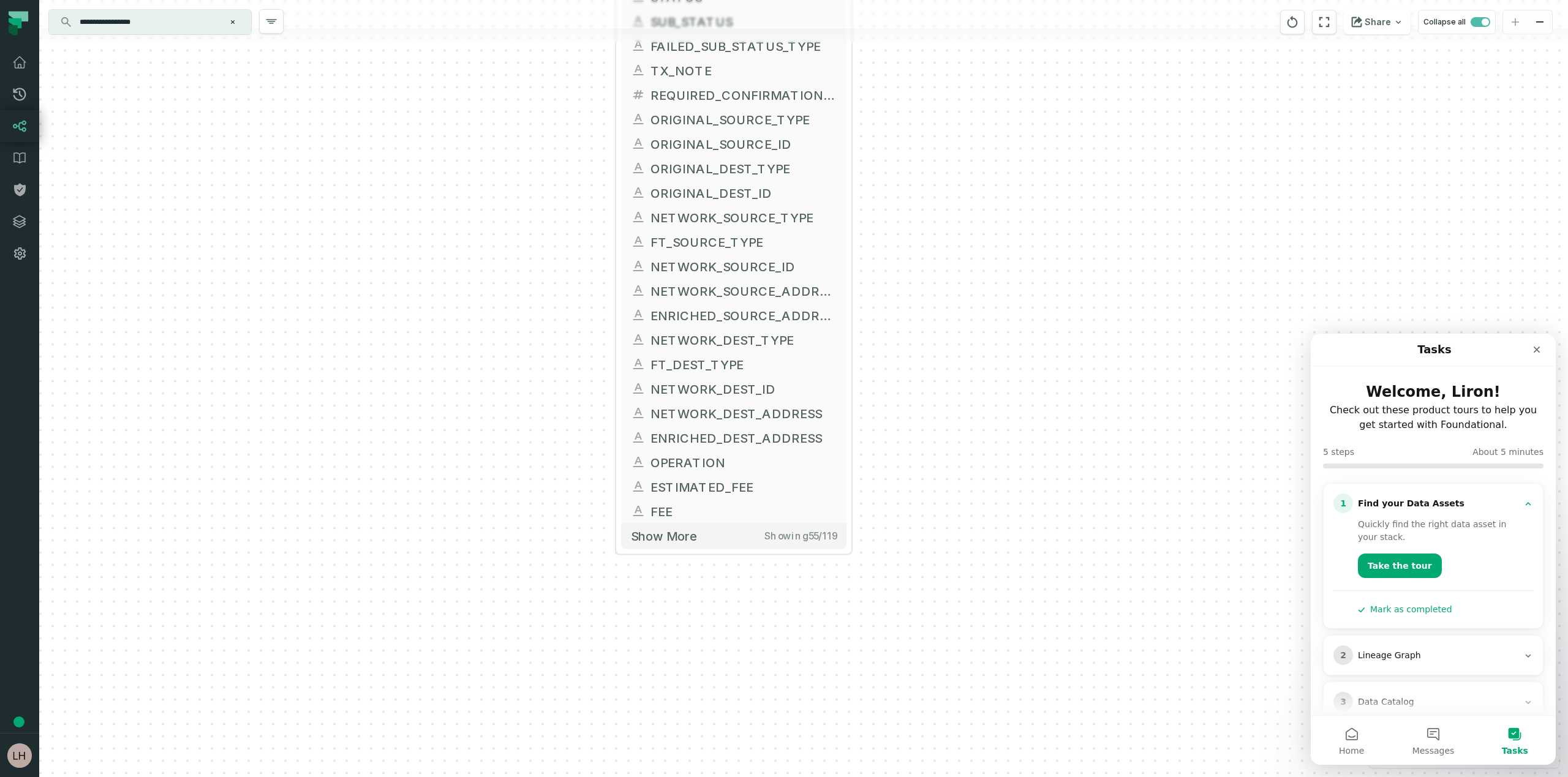
drag, startPoint x: 1009, startPoint y: 589, endPoint x: 1009, endPoint y: 372, distance: 217.0
click at [1009, 372] on div "+ FACT_TRANSACTIONS FIREBLOCKS_PROD DWH + 119 columns + TRANSACTION_ID + DWH_UP…" at bounding box center [803, 389] width 1529 height 777
click at [679, 533] on span "Show more" at bounding box center [663, 535] width 66 height 16
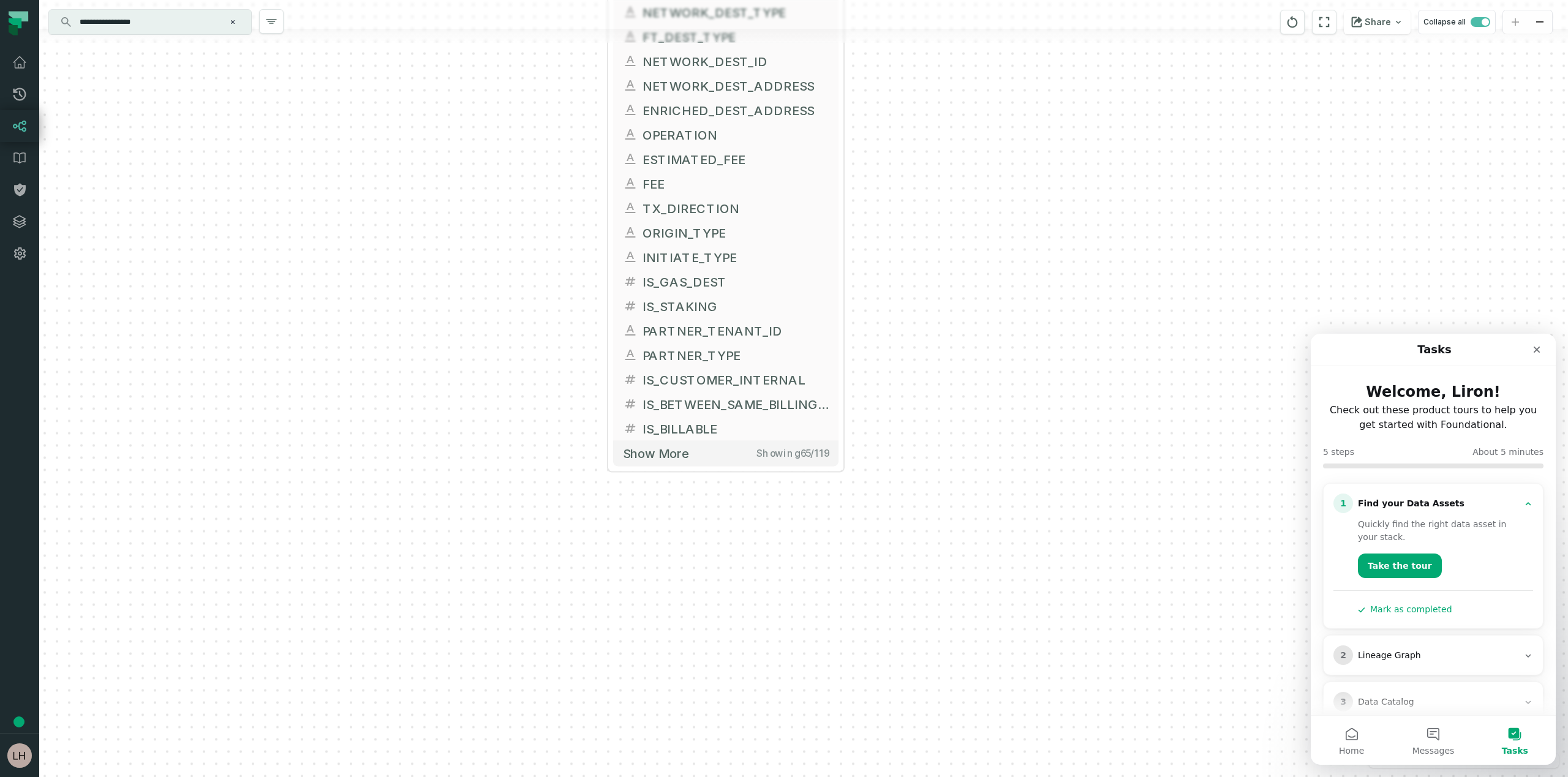
drag, startPoint x: 1038, startPoint y: 620, endPoint x: 1030, endPoint y: 293, distance: 327.1
click at [1030, 293] on div "+ FACT_TRANSACTIONS FIREBLOCKS_PROD DWH + 119 columns + TRANSACTION_ID + DWH_UP…" at bounding box center [803, 389] width 1529 height 777
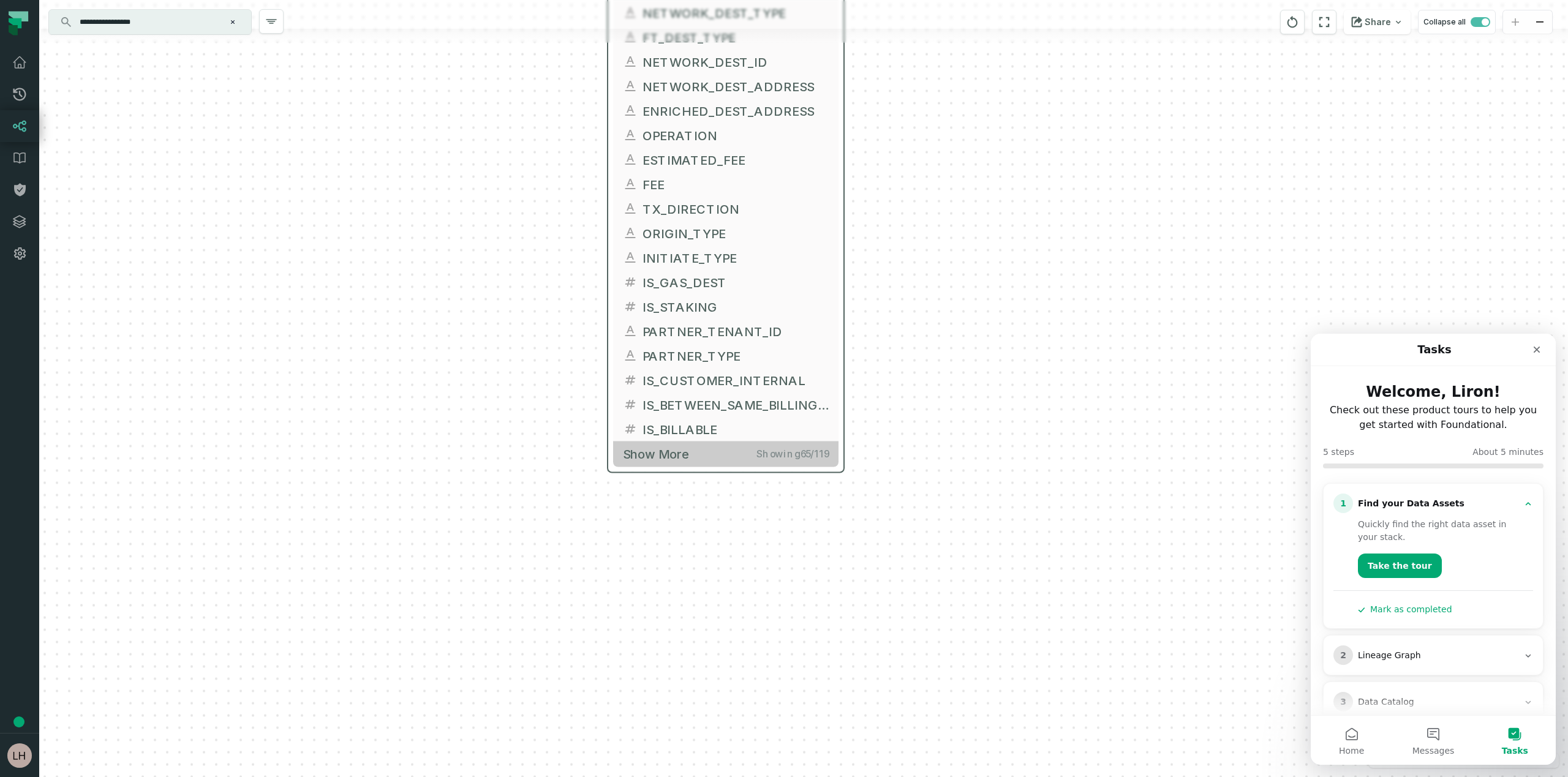
click at [659, 462] on button "Show more Showing 65 / 119" at bounding box center [725, 454] width 225 height 25
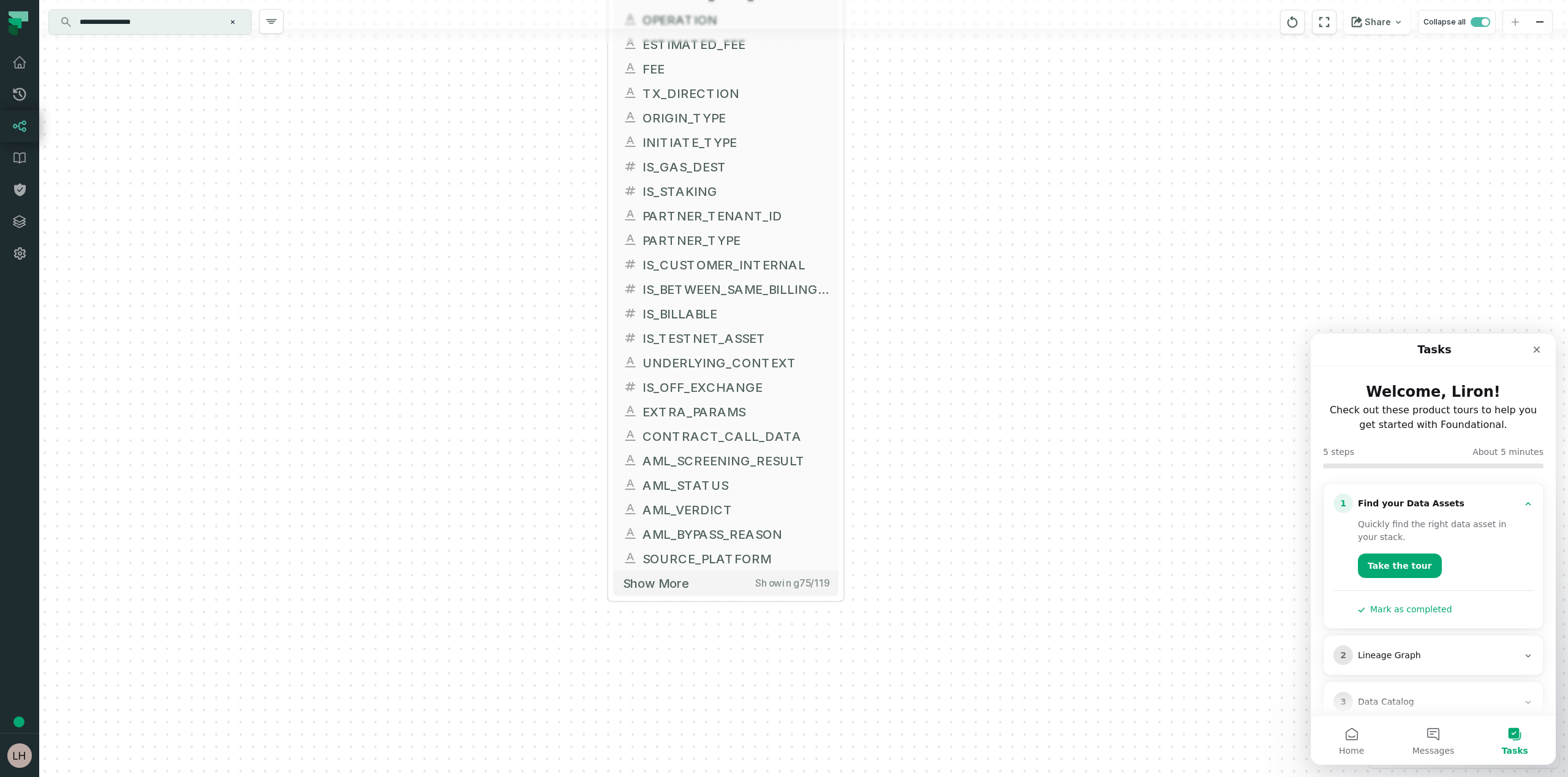
drag, startPoint x: 941, startPoint y: 618, endPoint x: 941, endPoint y: 448, distance: 170.0
click at [941, 448] on div "+ FACT_TRANSACTIONS FIREBLOCKS_PROD DWH + 119 columns + TRANSACTION_ID + DWH_UP…" at bounding box center [803, 389] width 1529 height 777
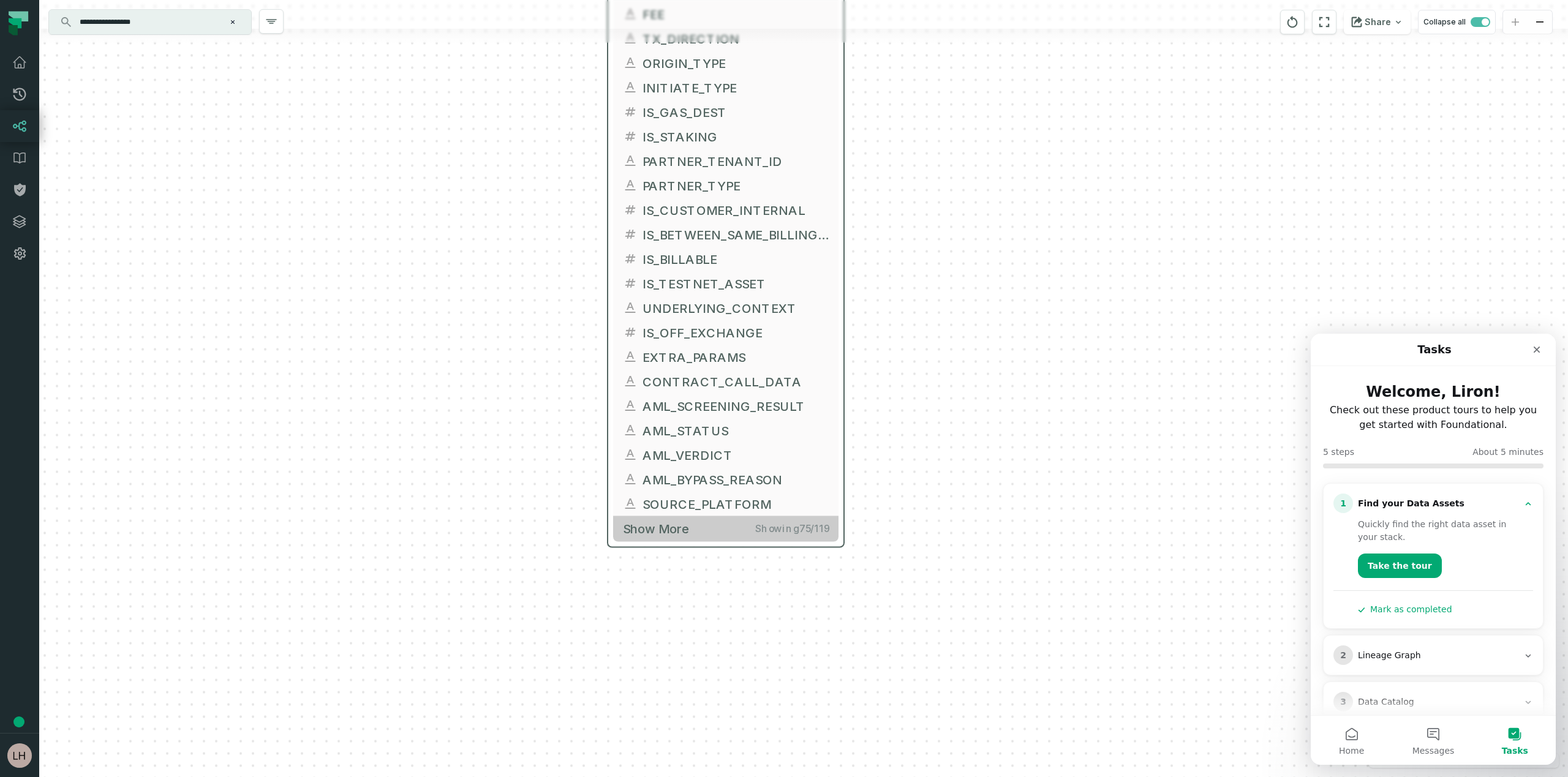
click at [667, 526] on span "Show more" at bounding box center [656, 529] width 66 height 16
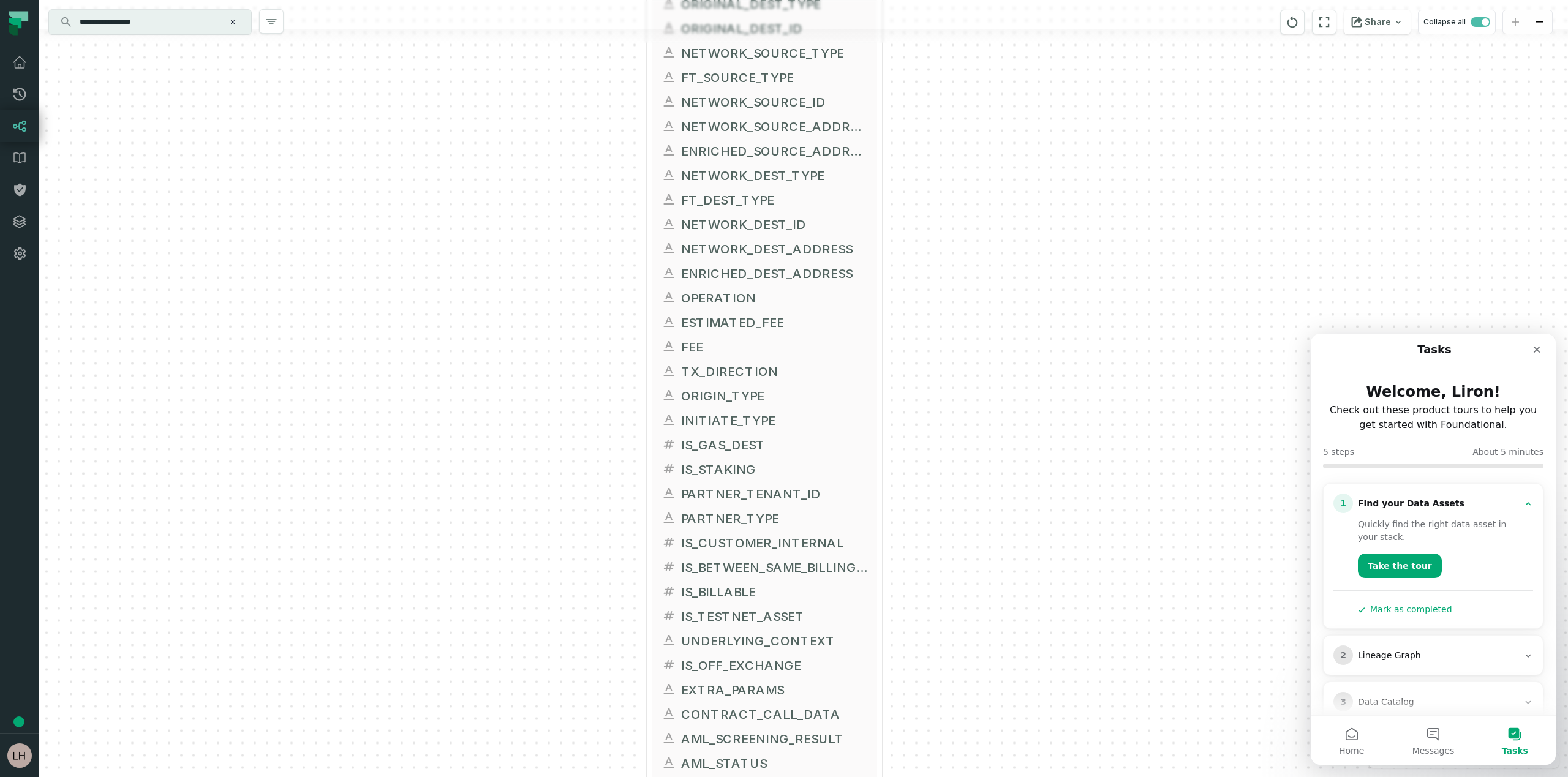
drag, startPoint x: 963, startPoint y: 276, endPoint x: 1000, endPoint y: 605, distance: 331.1
click at [1000, 605] on div "+ FACT_TRANSACTIONS FIREBLOCKS_PROD DWH + 119 columns + TRANSACTION_ID + DWH_UP…" at bounding box center [803, 389] width 1529 height 777
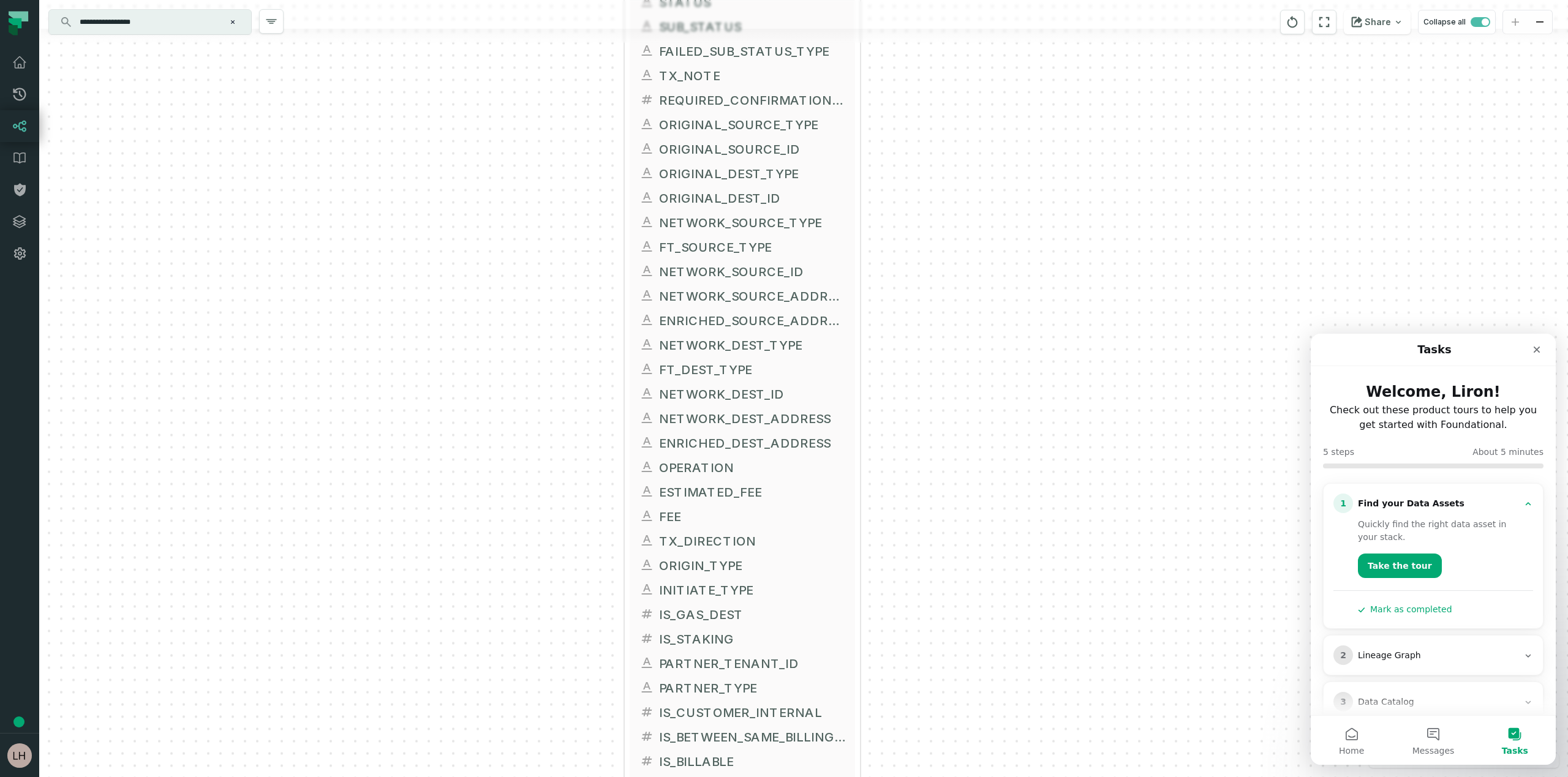
drag, startPoint x: 986, startPoint y: 325, endPoint x: 966, endPoint y: 497, distance: 173.2
click at [966, 497] on div "+ FACT_TRANSACTIONS FIREBLOCKS_PROD DWH + 119 columns + TRANSACTION_ID + DWH_UP…" at bounding box center [803, 389] width 1529 height 777
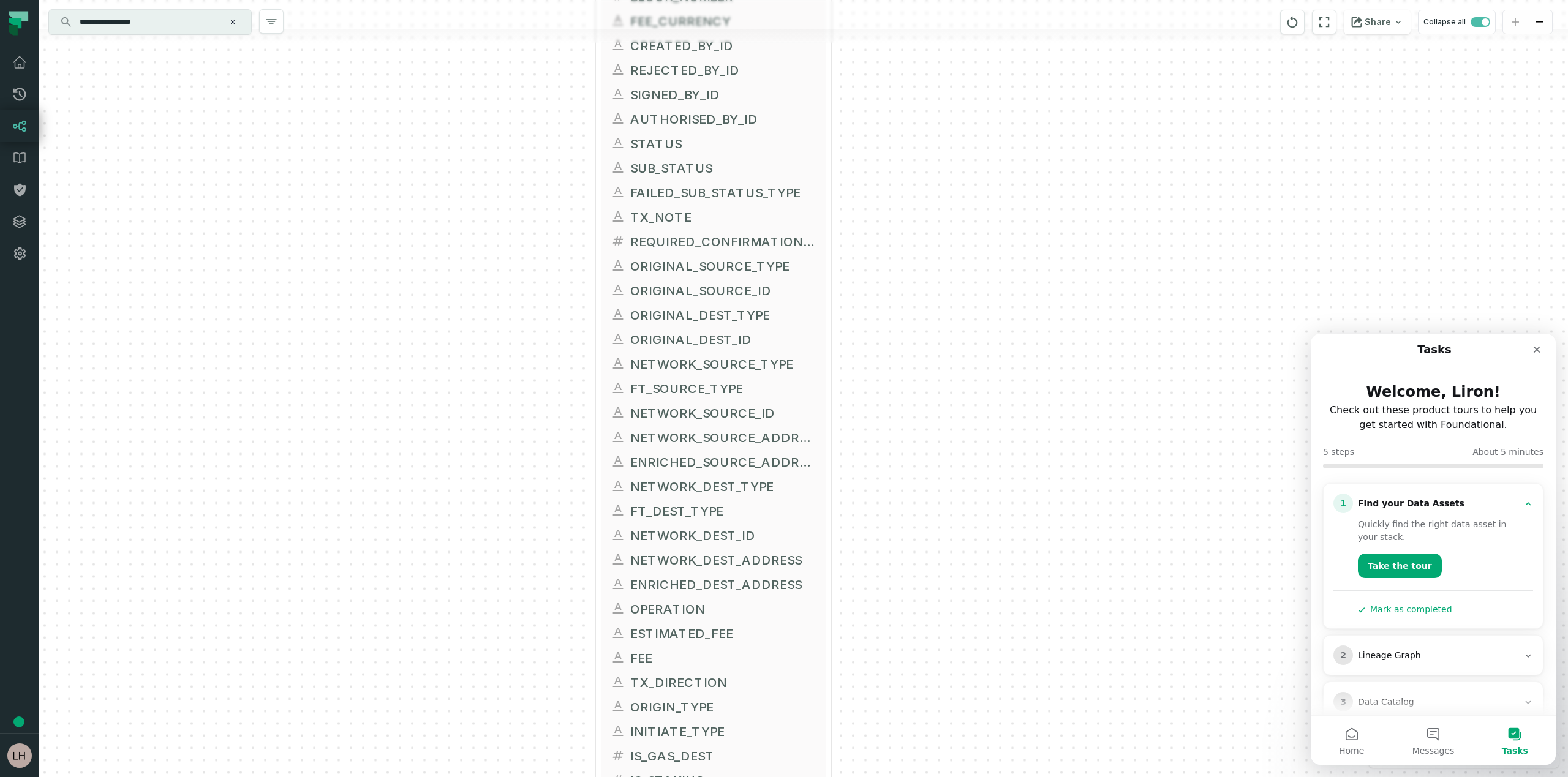
drag, startPoint x: 963, startPoint y: 258, endPoint x: 935, endPoint y: 400, distance: 144.7
click at [935, 400] on div "+ FACT_TRANSACTIONS FIREBLOCKS_PROD DWH + 119 columns + TRANSACTION_ID + DWH_UP…" at bounding box center [803, 389] width 1529 height 777
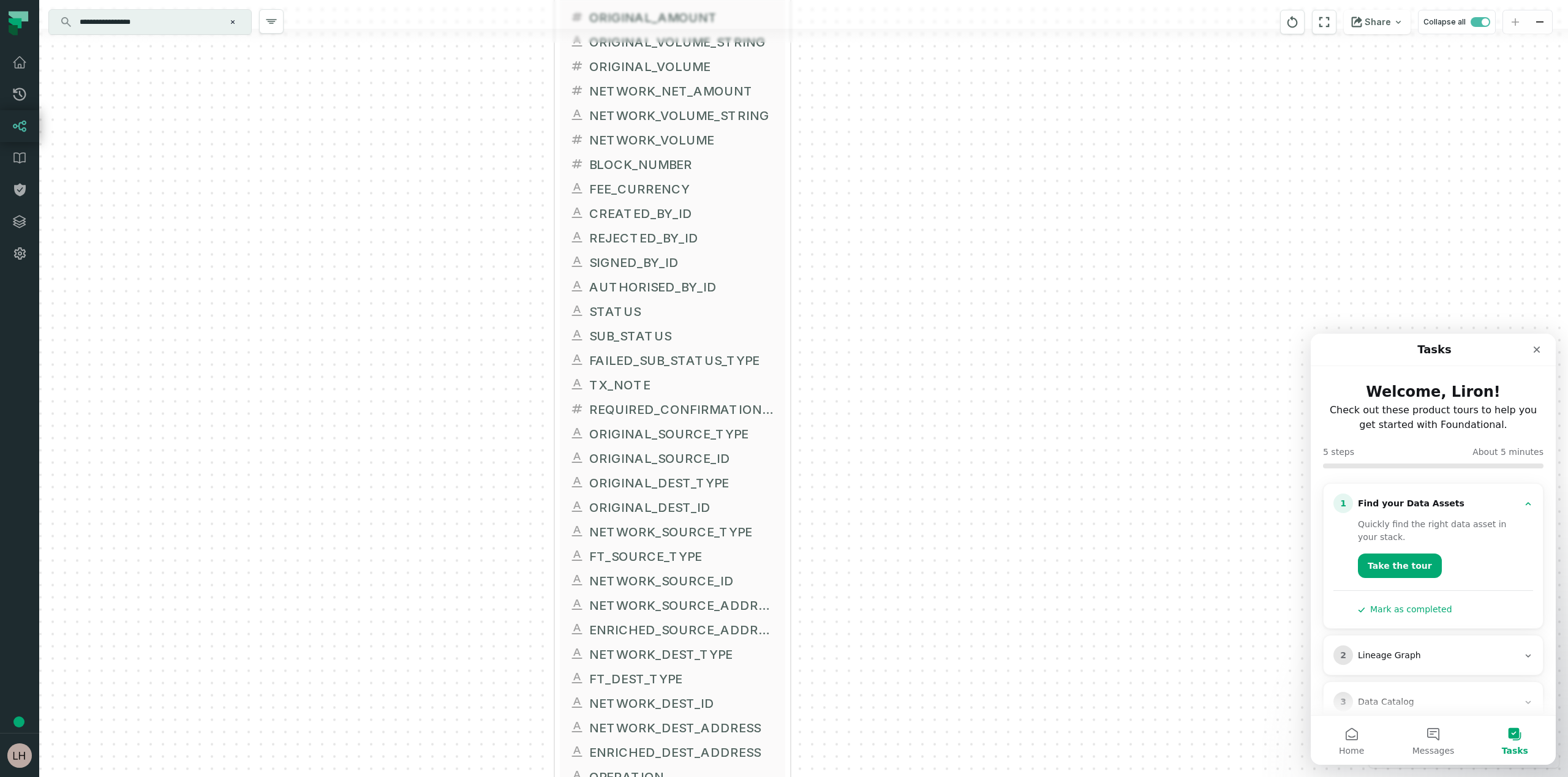
drag, startPoint x: 1053, startPoint y: 184, endPoint x: 1012, endPoint y: 351, distance: 172.0
click at [1012, 351] on div "+ FACT_TRANSACTIONS FIREBLOCKS_PROD DWH + 119 columns + TRANSACTION_ID + DWH_UP…" at bounding box center [803, 389] width 1529 height 777
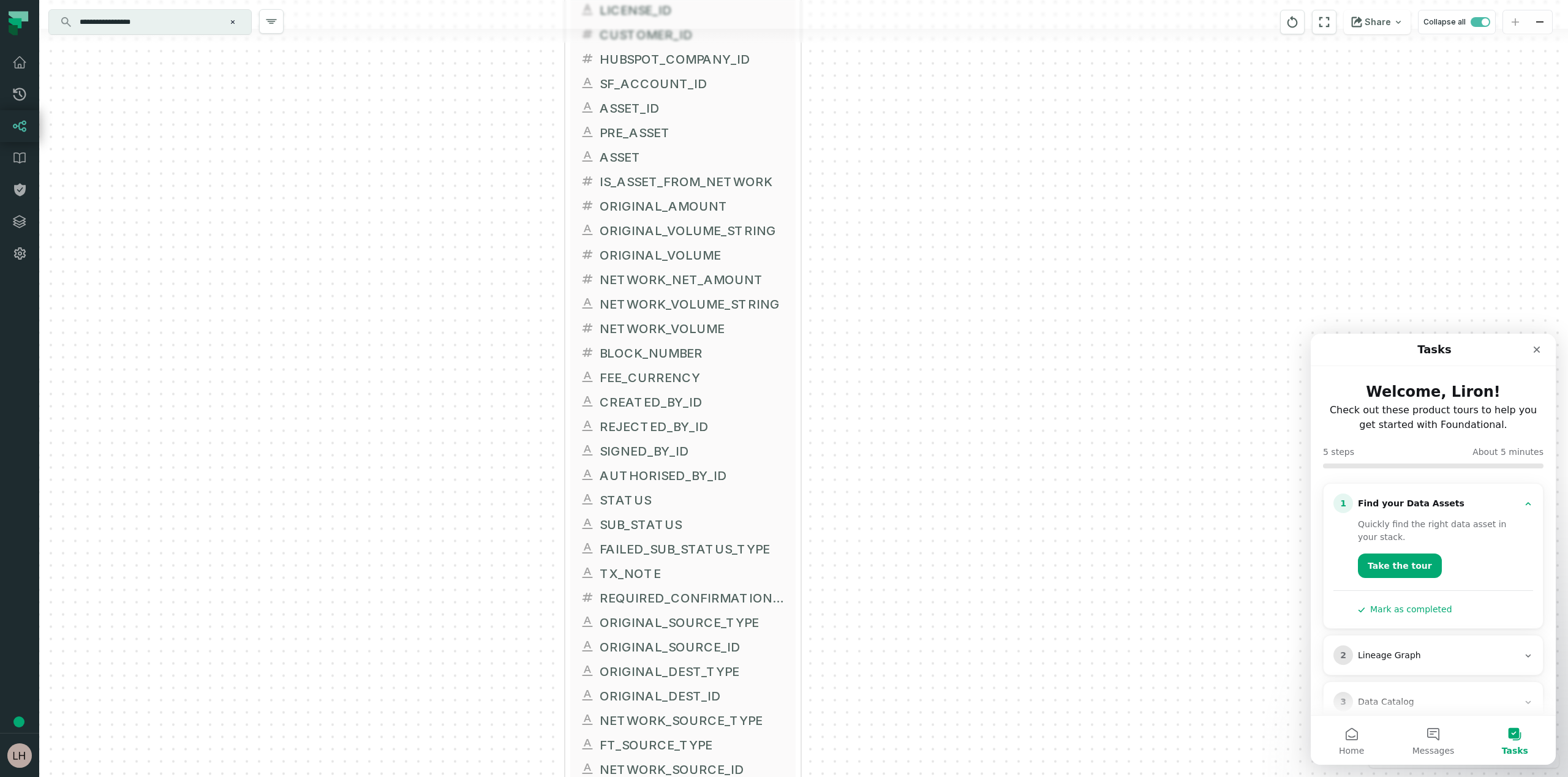
drag, startPoint x: 992, startPoint y: 172, endPoint x: 1001, endPoint y: 358, distance: 186.2
click at [1001, 358] on div "+ FACT_TRANSACTIONS FIREBLOCKS_PROD DWH + 119 columns + TRANSACTION_ID + DWH_UP…" at bounding box center [803, 389] width 1529 height 777
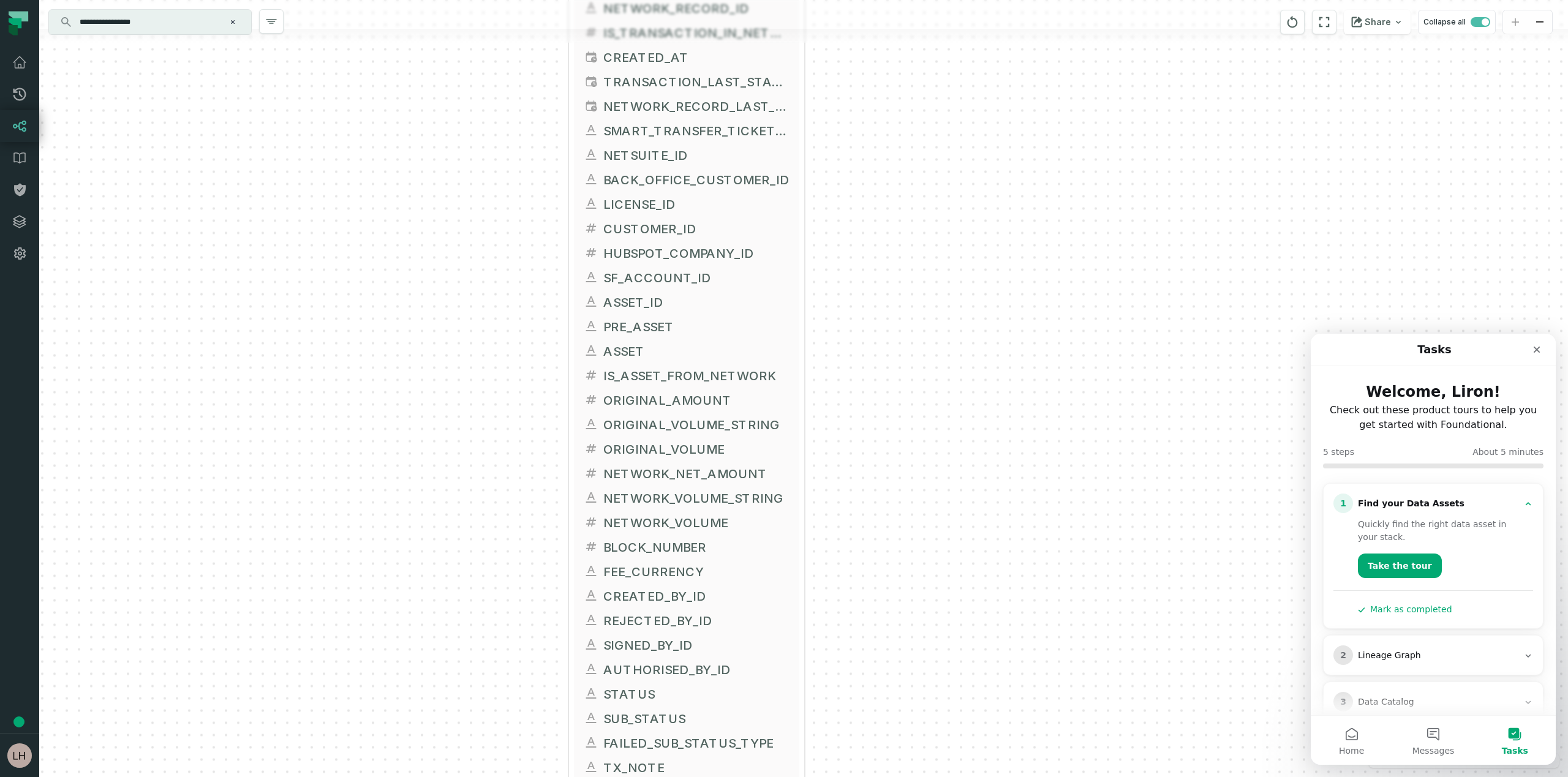
drag, startPoint x: 1008, startPoint y: 162, endPoint x: 1013, endPoint y: 359, distance: 197.1
click at [1013, 359] on div "+ FACT_TRANSACTIONS FIREBLOCKS_PROD DWH + 119 columns + TRANSACTION_ID + DWH_UP…" at bounding box center [803, 389] width 1529 height 777
click at [1155, 134] on div "+ FACT_TRANSACTIONS FIREBLOCKS_PROD DWH + 119 columns + TRANSACTION_ID + DWH_UP…" at bounding box center [803, 389] width 1529 height 777
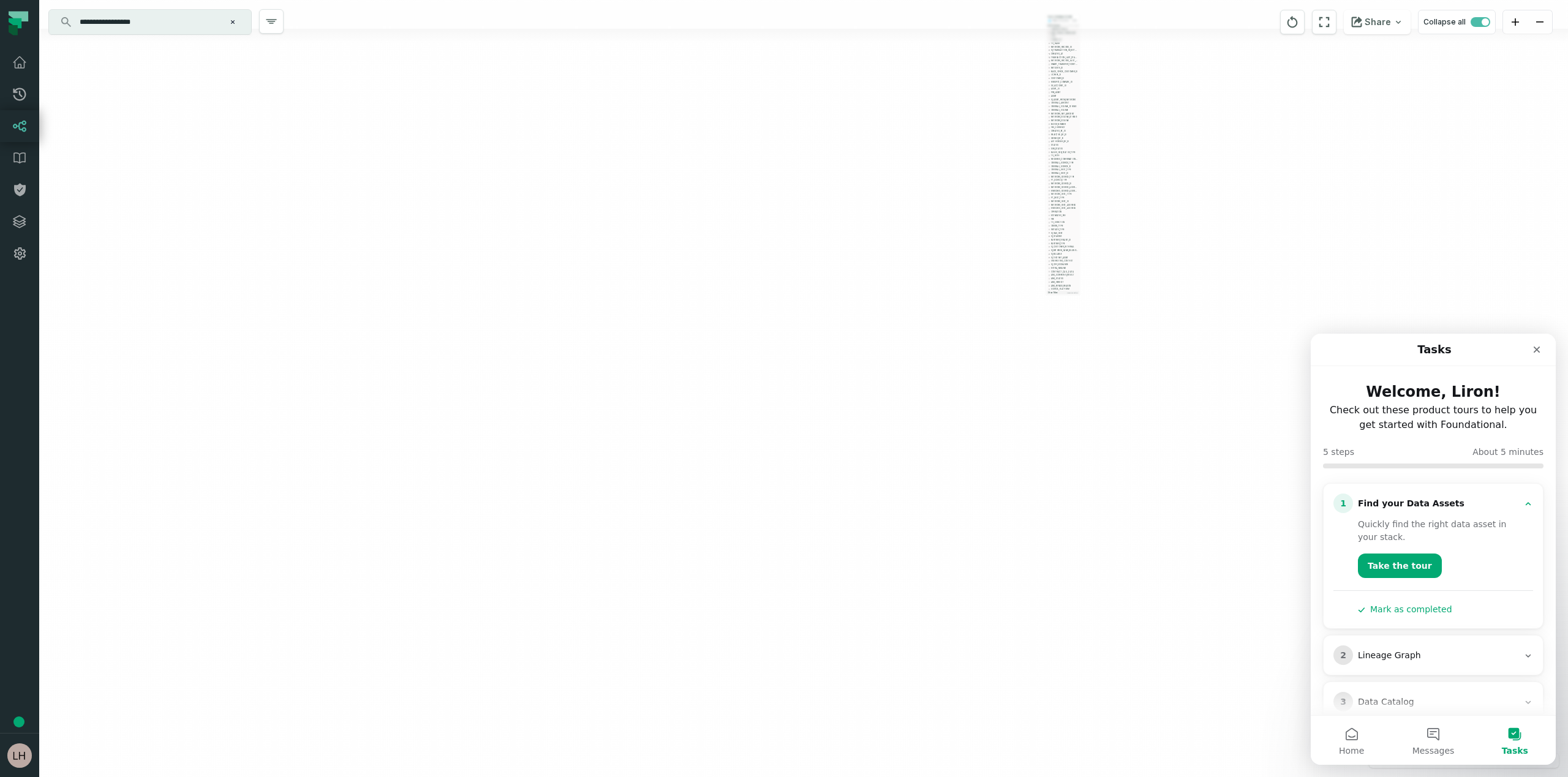
drag, startPoint x: 1179, startPoint y: 159, endPoint x: 1153, endPoint y: 90, distance: 73.7
click at [1153, 90] on div "+ FACT_TRANSACTIONS FIREBLOCKS_PROD DWH + 119 columns + TRANSACTION_ID + DWH_UP…" at bounding box center [803, 389] width 1529 height 777
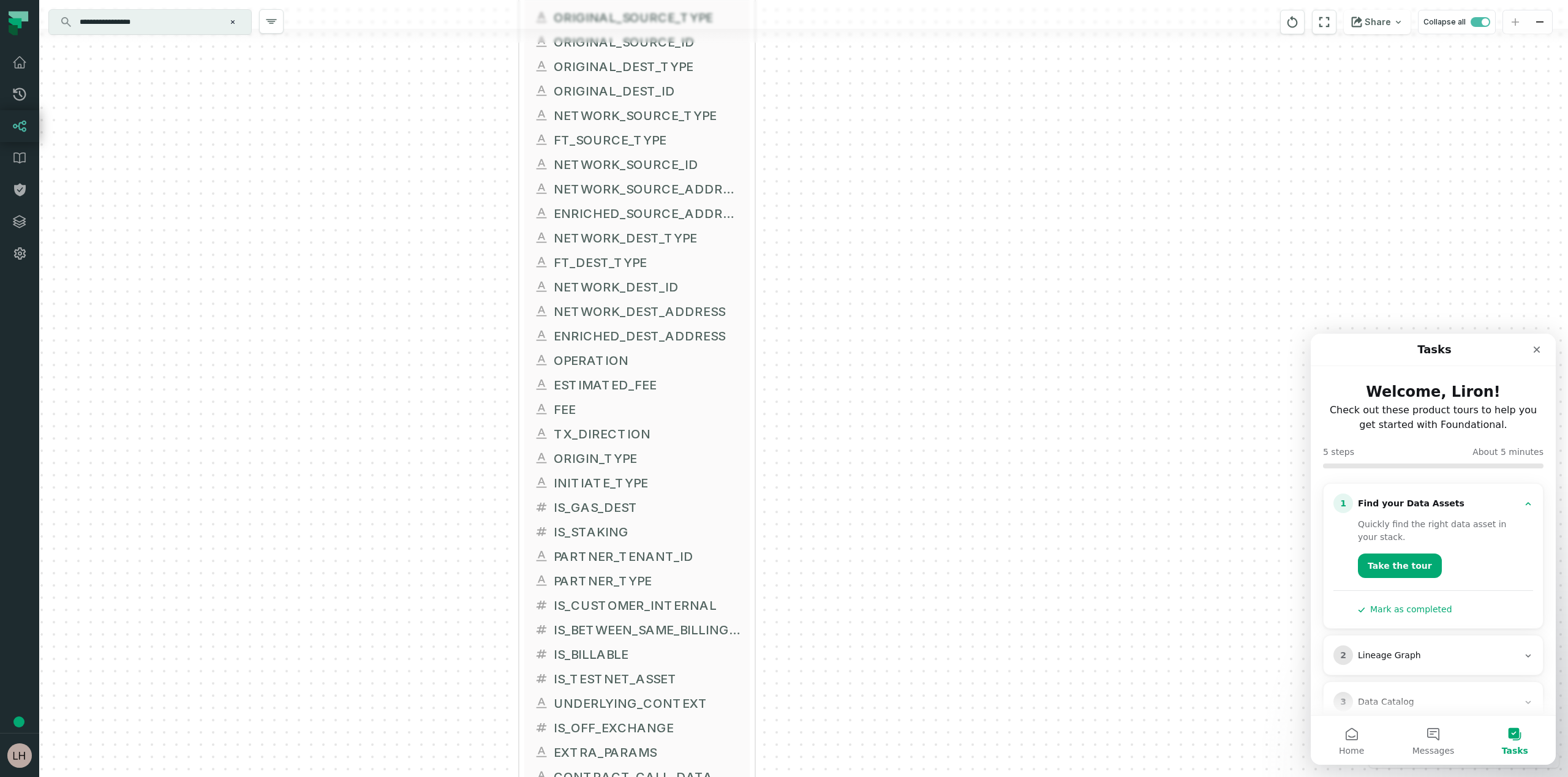
drag, startPoint x: 1144, startPoint y: 256, endPoint x: 1220, endPoint y: 27, distance: 241.3
click at [1220, 27] on div "+ FACT_TRANSACTIONS FIREBLOCKS_PROD DWH + 119 columns + TRANSACTION_ID + DWH_UP…" at bounding box center [803, 389] width 1529 height 777
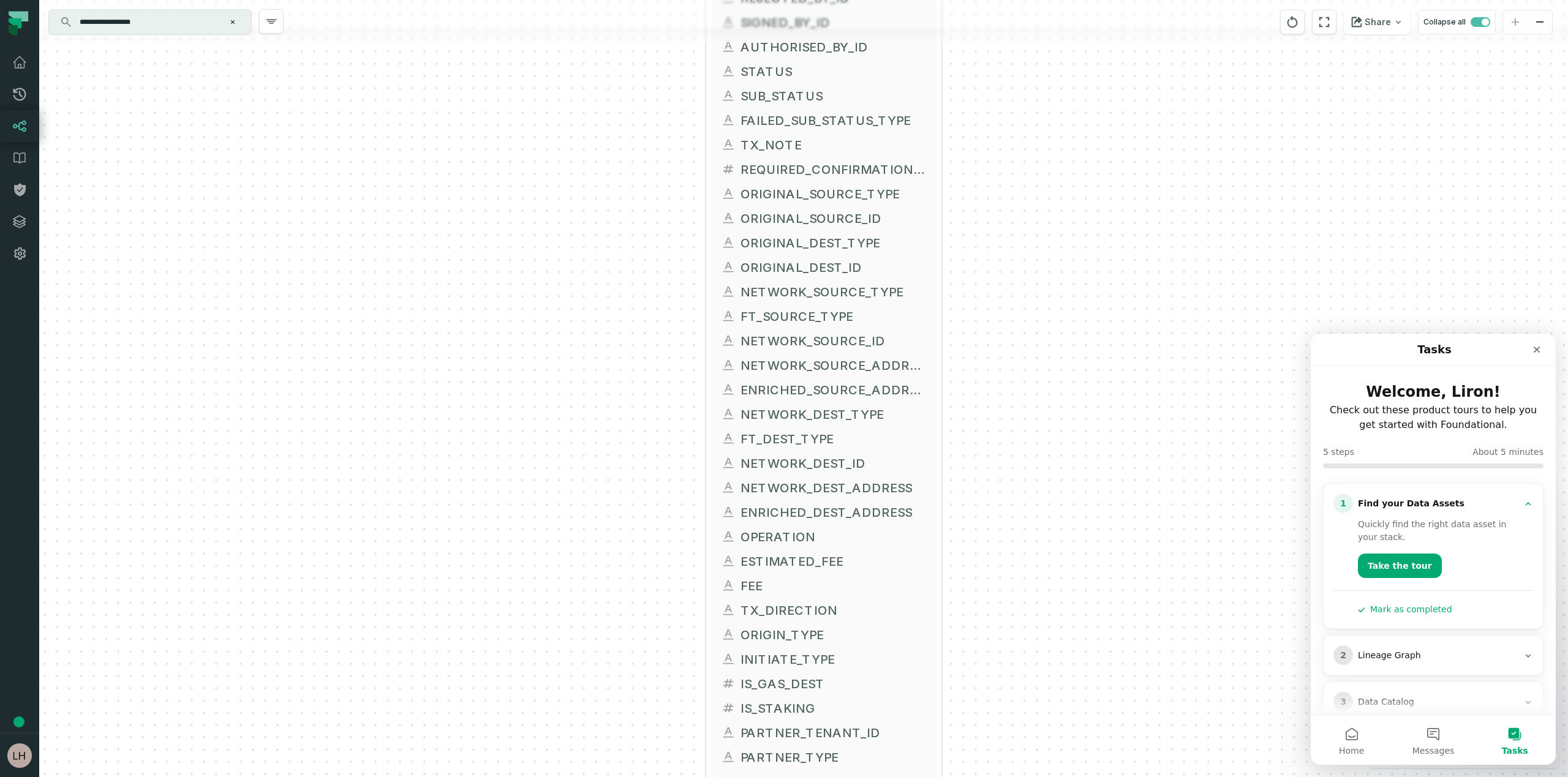
drag, startPoint x: 2491, startPoint y: 483, endPoint x: 1336, endPoint y: 360, distance: 1161.5
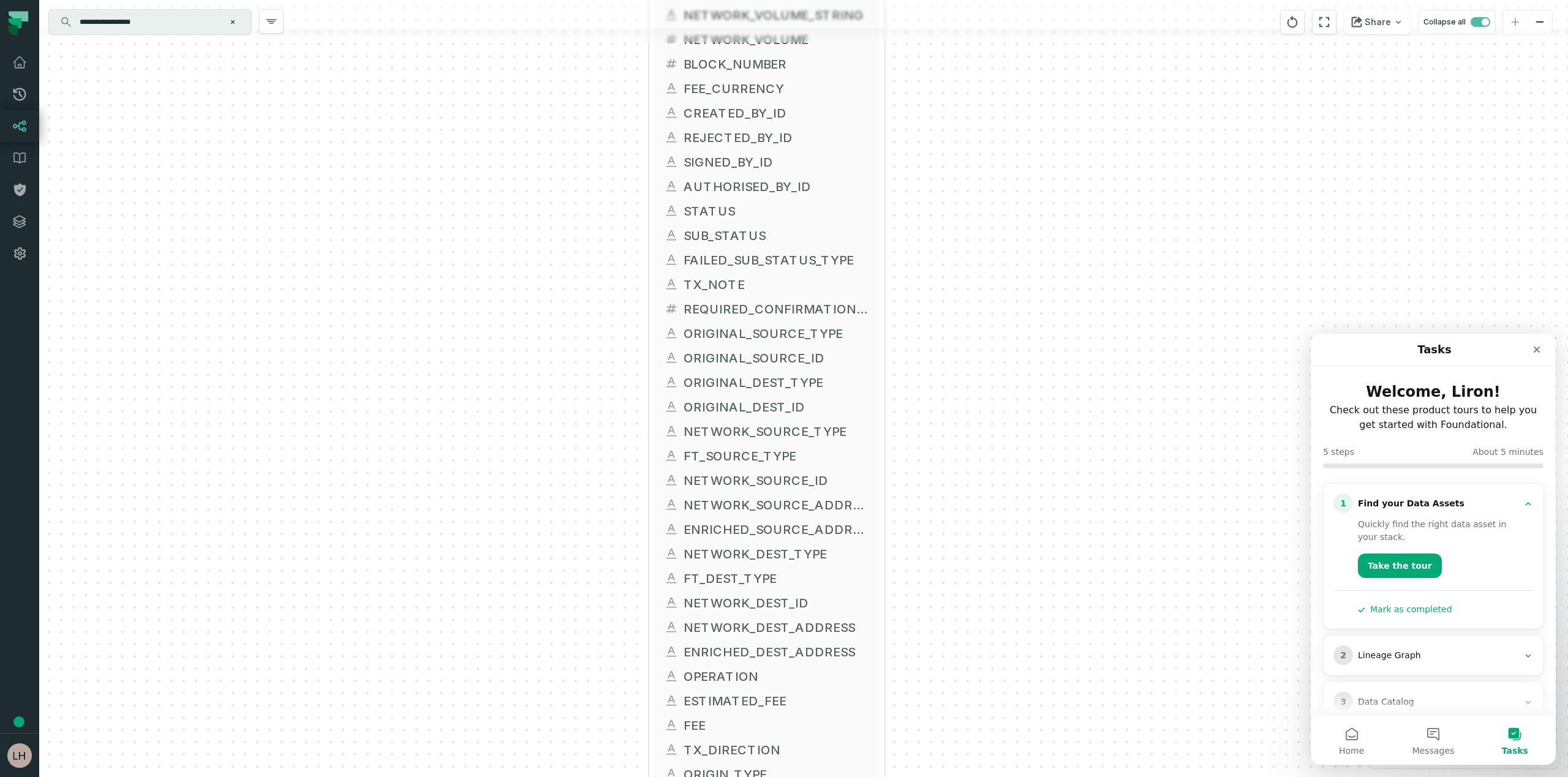
drag, startPoint x: 2499, startPoint y: 598, endPoint x: 1332, endPoint y: 503, distance: 1170.9
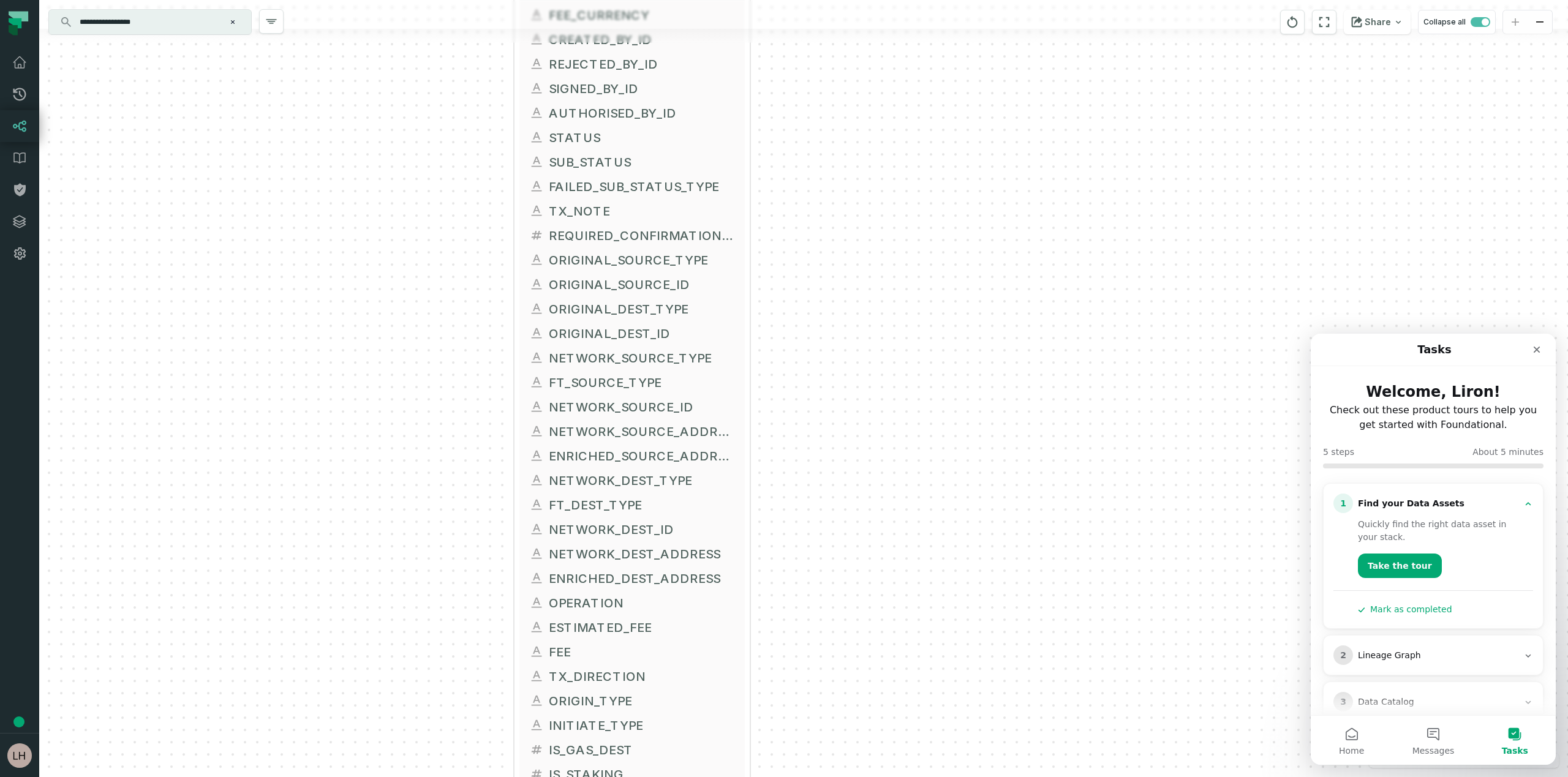
click at [1174, 399] on div "+ FACT_TRANSACTIONS FIREBLOCKS_PROD DWH + 119 columns + TRANSACTION_ID + DWH_UP…" at bounding box center [803, 389] width 1529 height 777
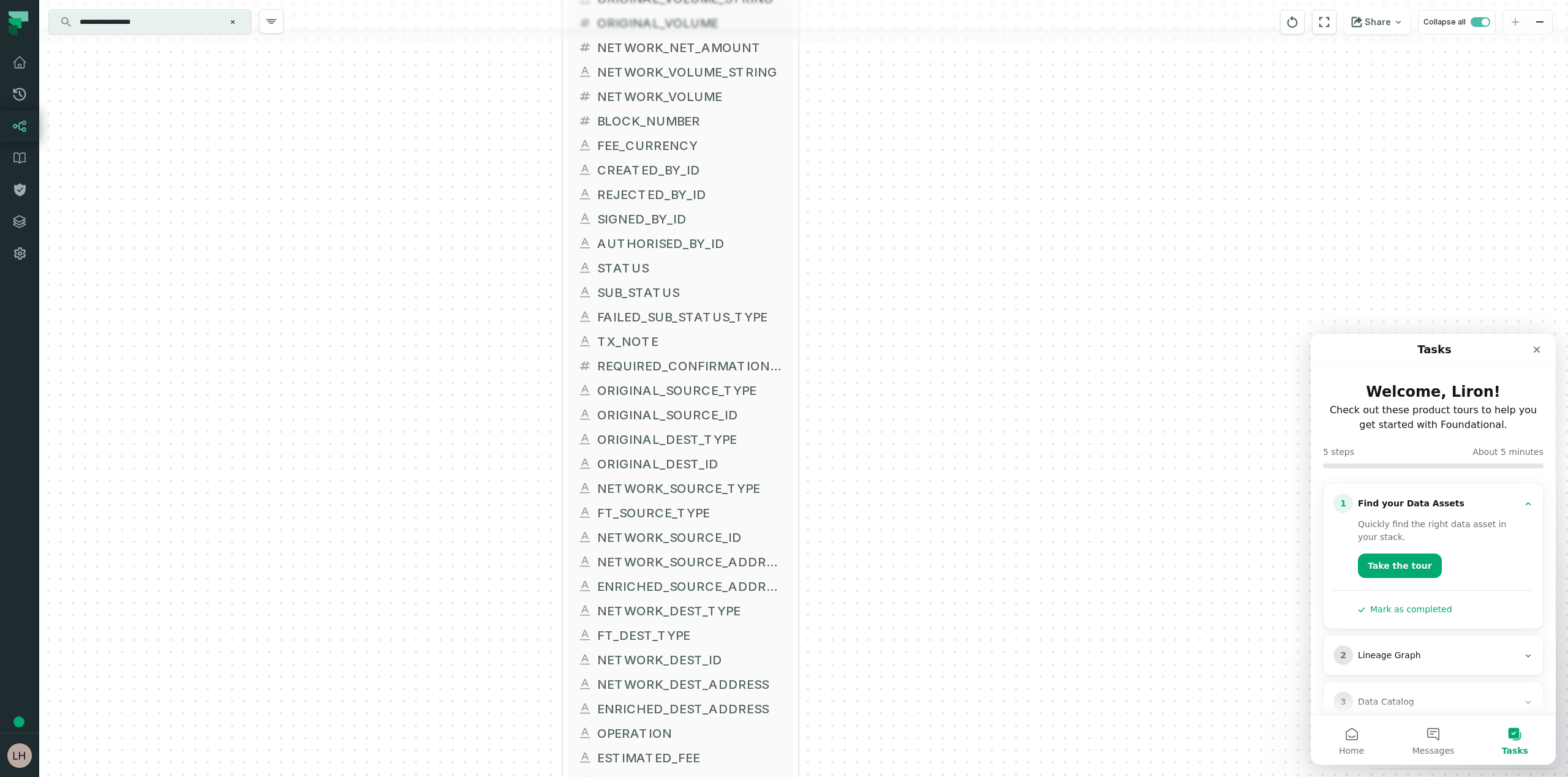
drag, startPoint x: 1048, startPoint y: 348, endPoint x: 1144, endPoint y: 555, distance: 228.2
click at [1143, 554] on div "+ FACT_TRANSACTIONS FIREBLOCKS_PROD DWH + 119 columns + TRANSACTION_ID + DWH_UP…" at bounding box center [803, 389] width 1529 height 777
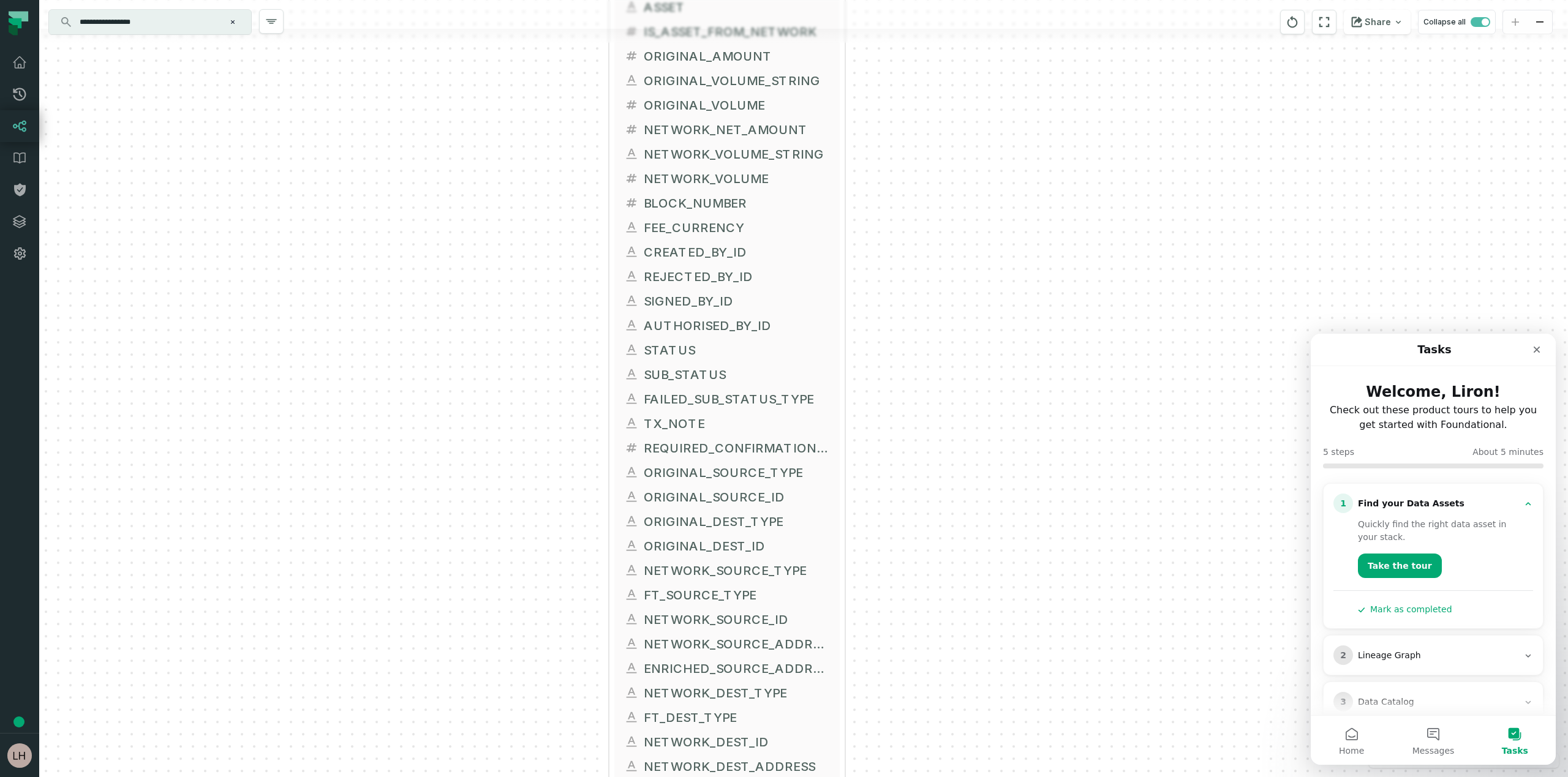
drag, startPoint x: 1039, startPoint y: 409, endPoint x: 1118, endPoint y: 654, distance: 257.4
click at [1117, 654] on div "+ FACT_TRANSACTIONS FIREBLOCKS_PROD DWH + 119 columns + TRANSACTION_ID + DWH_UP…" at bounding box center [803, 389] width 1529 height 777
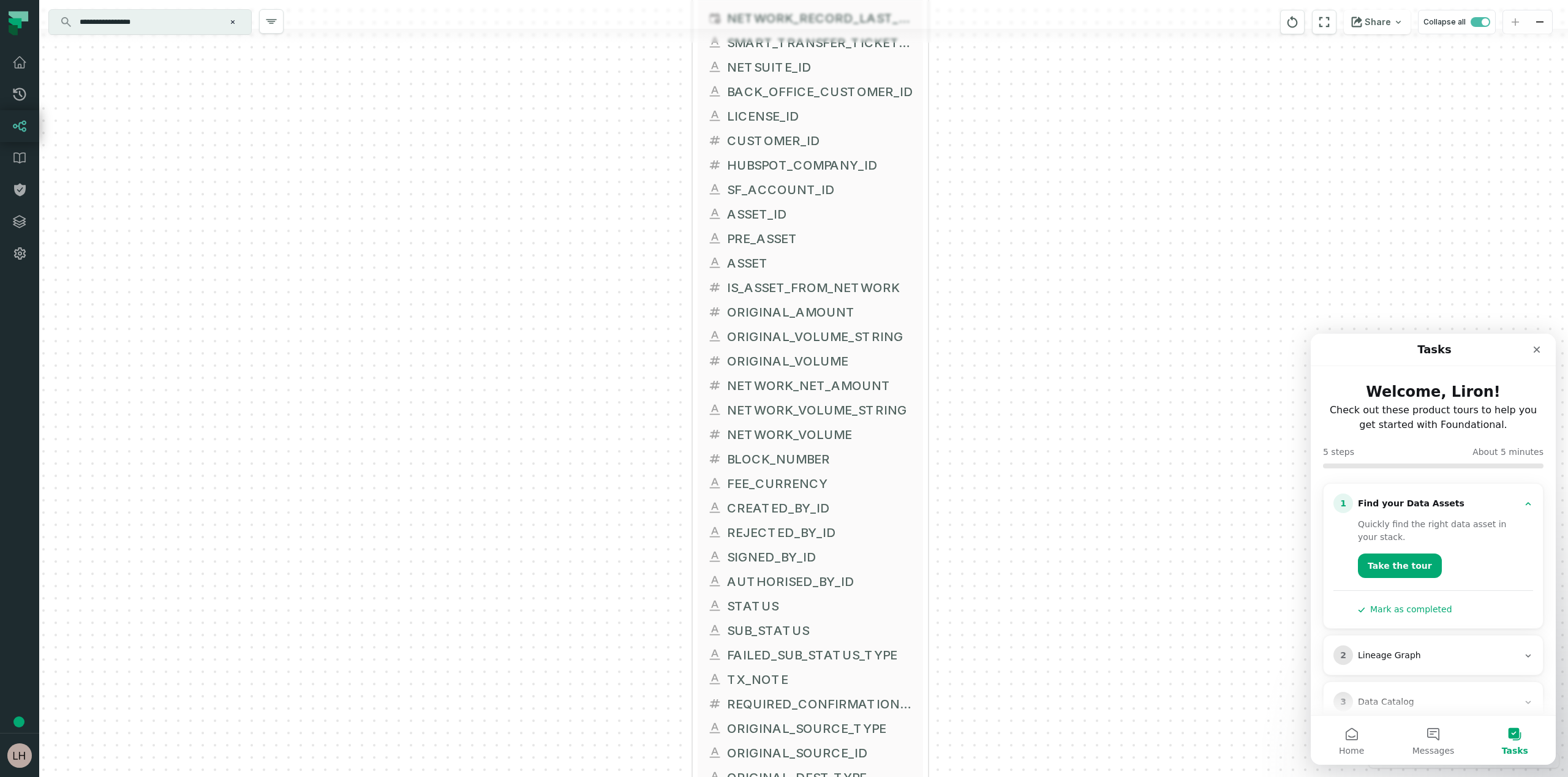
drag, startPoint x: 1042, startPoint y: 427, endPoint x: 1119, endPoint y: 682, distance: 266.4
click at [1119, 682] on div "+ FACT_TRANSACTIONS FIREBLOCKS_PROD DWH + 119 columns + TRANSACTION_ID + DWH_UP…" at bounding box center [803, 389] width 1529 height 777
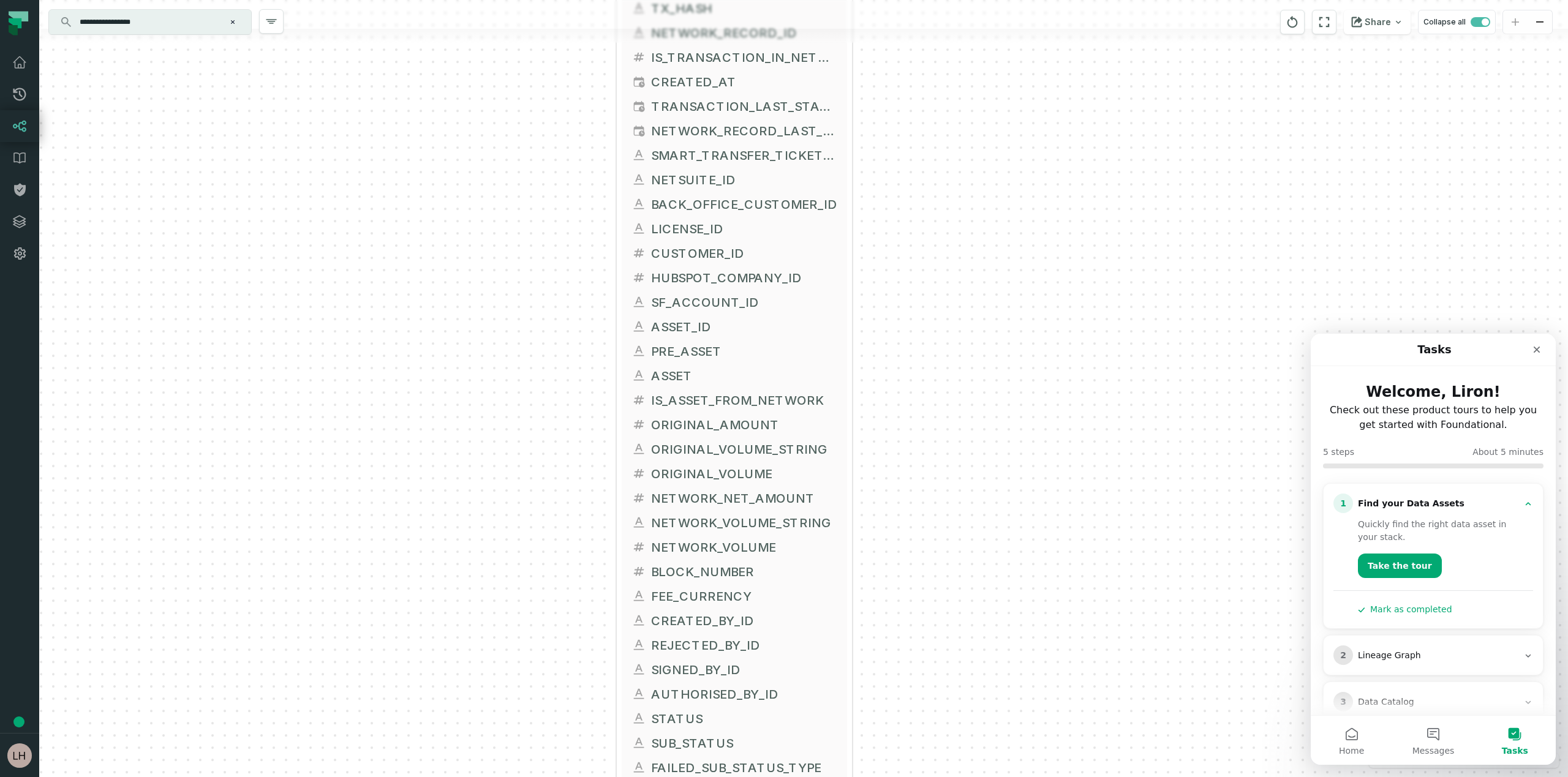
drag, startPoint x: 679, startPoint y: 297, endPoint x: 554, endPoint y: 56, distance: 271.5
click at [554, 56] on div "+ FACT_TRANSACTIONS FIREBLOCKS_PROD DWH + 119 columns + TRANSACTION_ID + DWH_UP…" at bounding box center [803, 389] width 1529 height 777
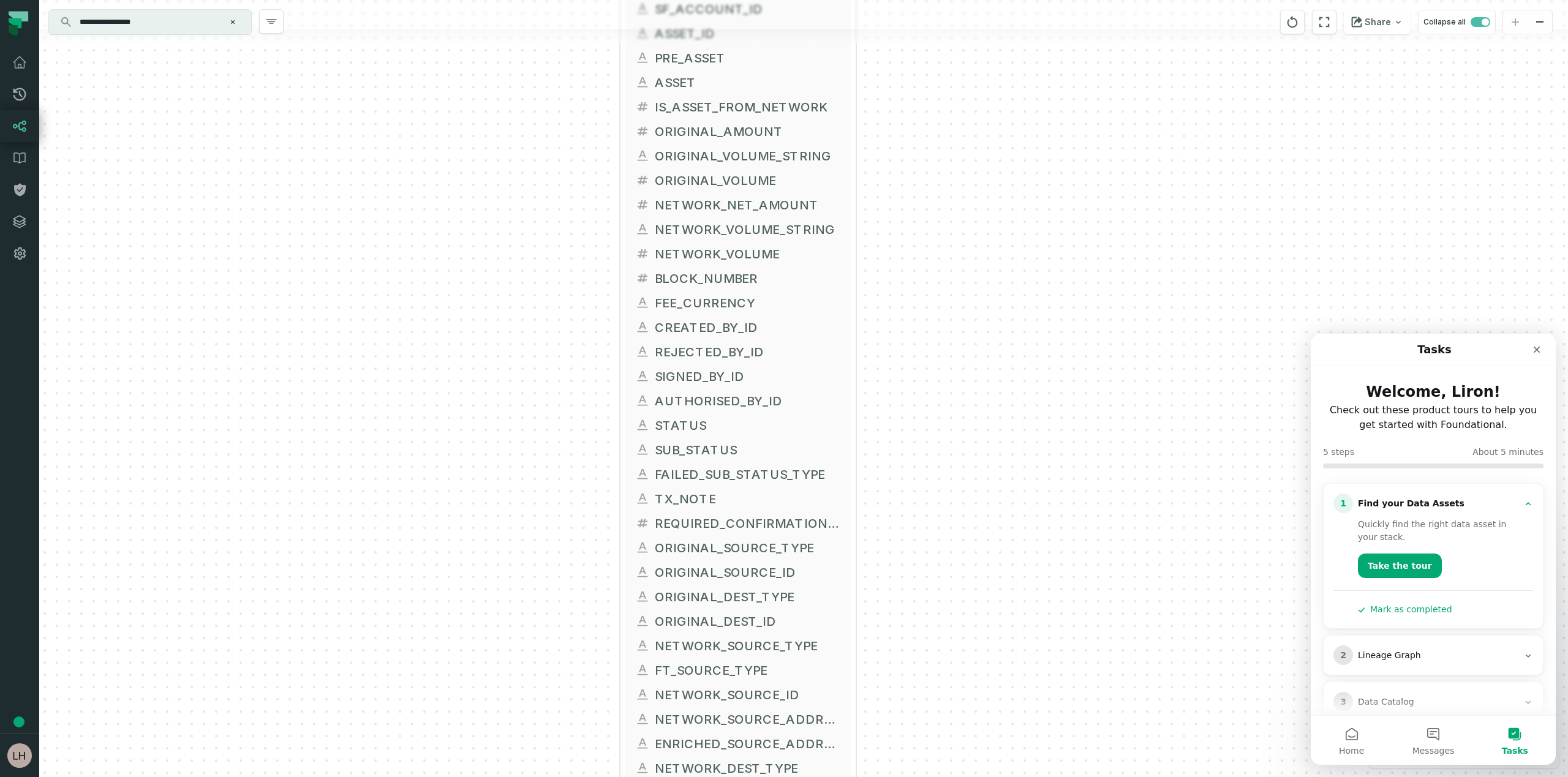
drag, startPoint x: 566, startPoint y: 309, endPoint x: 548, endPoint y: 132, distance: 177.9
click at [548, 132] on div "+ FACT_TRANSACTIONS FIREBLOCKS_PROD DWH + 119 columns + TRANSACTION_ID + DWH_UP…" at bounding box center [803, 389] width 1529 height 777
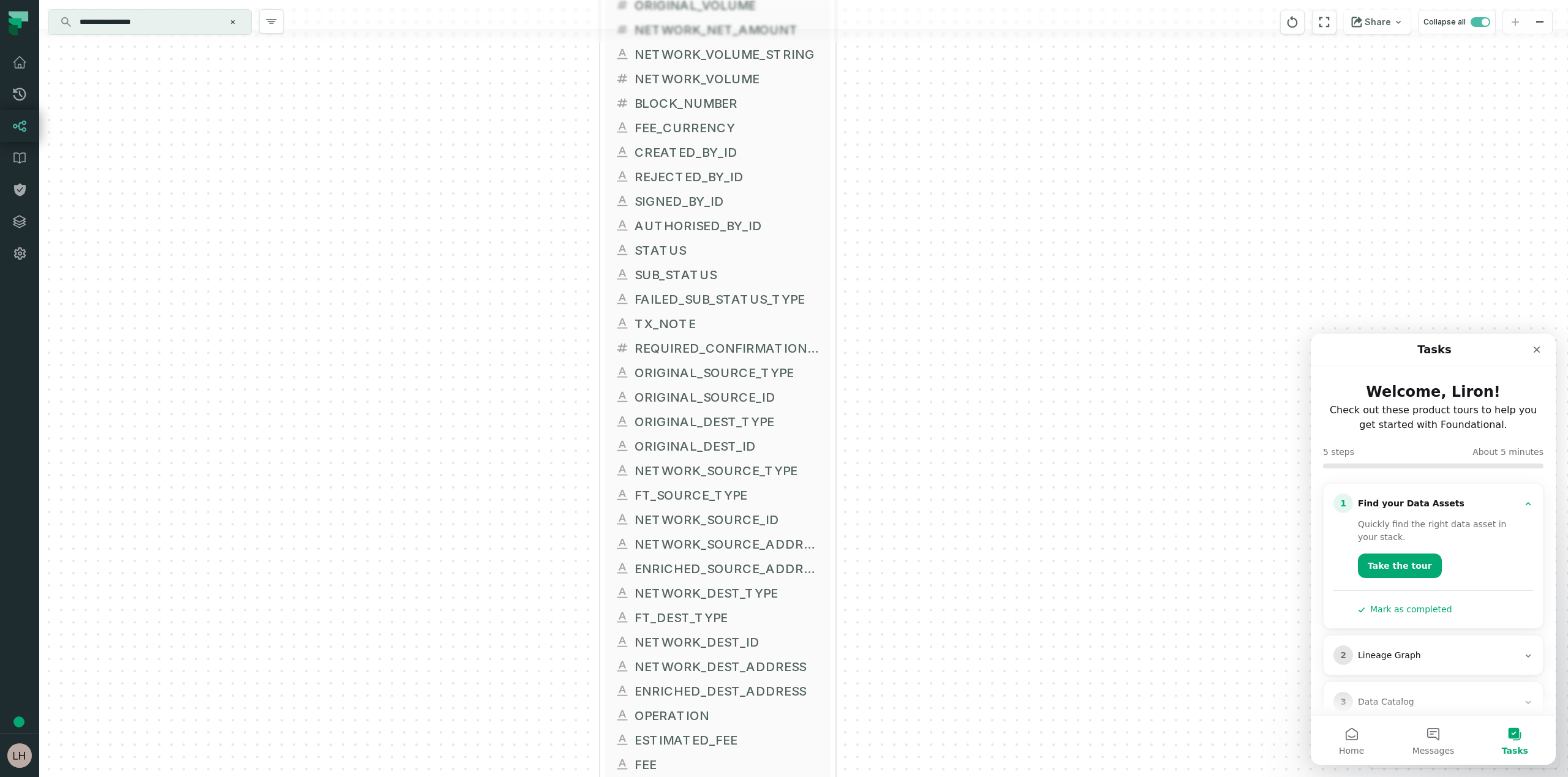
drag, startPoint x: 584, startPoint y: 366, endPoint x: 551, endPoint y: 148, distance: 220.5
click at [551, 148] on div "+ FACT_TRANSACTIONS FIREBLOCKS_PROD DWH + 119 columns + TRANSACTION_ID + DWH_UP…" at bounding box center [803, 389] width 1529 height 777
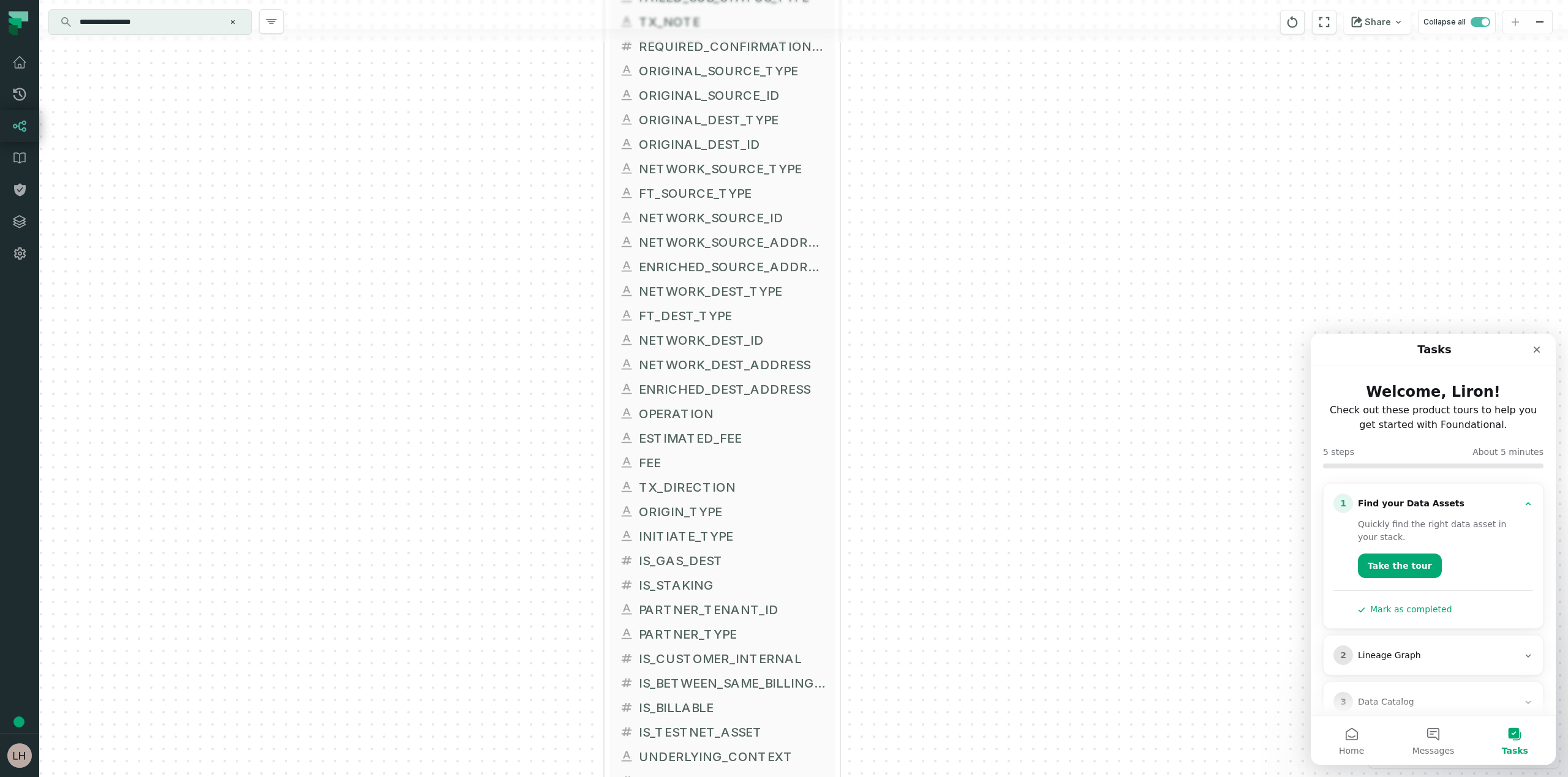
drag, startPoint x: 541, startPoint y: 371, endPoint x: 559, endPoint y: 108, distance: 263.6
click at [559, 108] on div "+ FACT_TRANSACTIONS FIREBLOCKS_PROD DWH + 119 columns + TRANSACTION_ID + DWH_UP…" at bounding box center [803, 389] width 1529 height 777
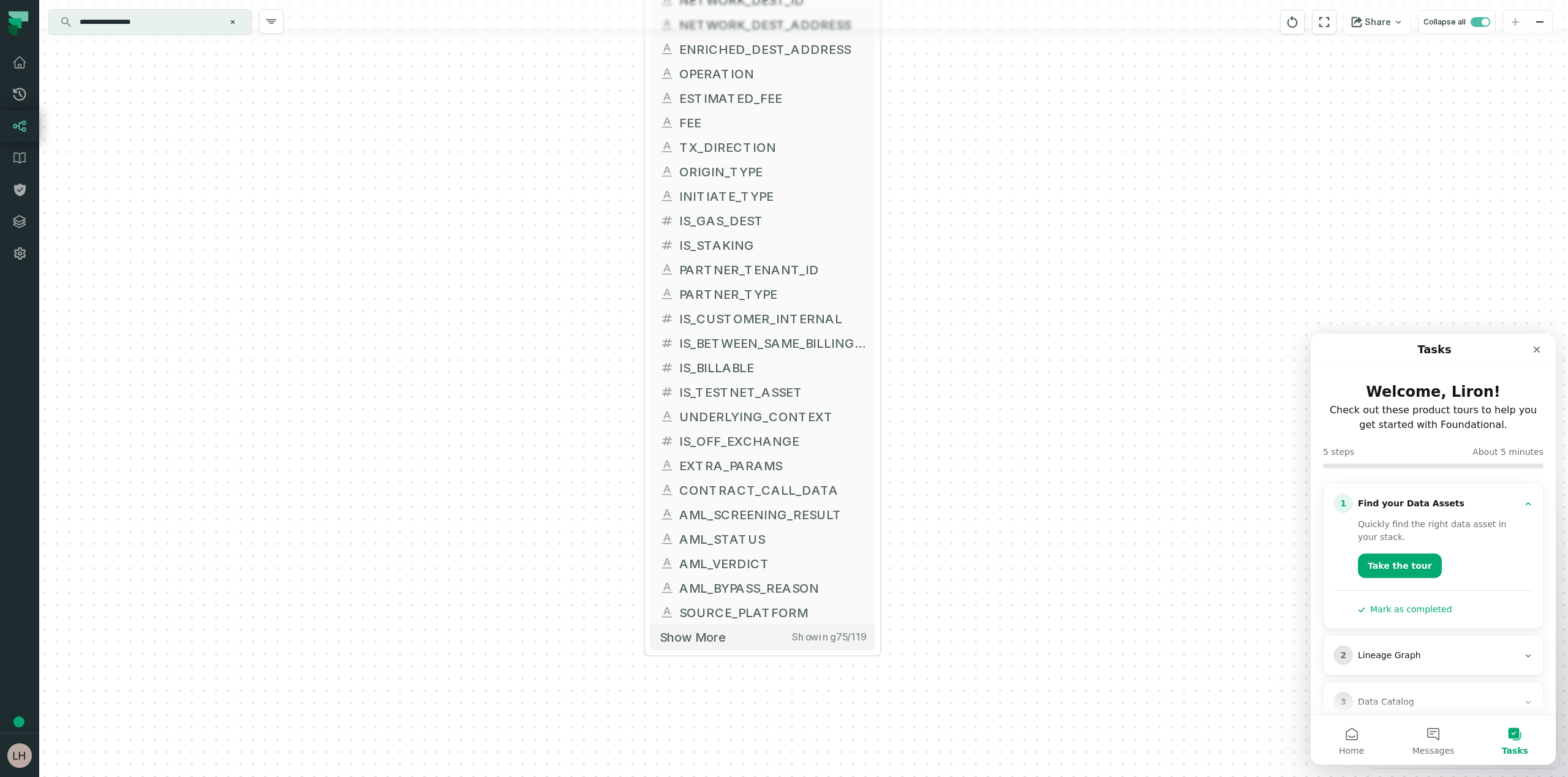
drag, startPoint x: 600, startPoint y: 338, endPoint x: 642, endPoint y: 3, distance: 337.6
click at [642, 3] on div "+ FACT_TRANSACTIONS FIREBLOCKS_PROD DWH + 119 columns + TRANSACTION_ID + DWH_UP…" at bounding box center [803, 389] width 1529 height 777
click at [742, 636] on button "Show more Showing 75 / 119" at bounding box center [765, 637] width 225 height 25
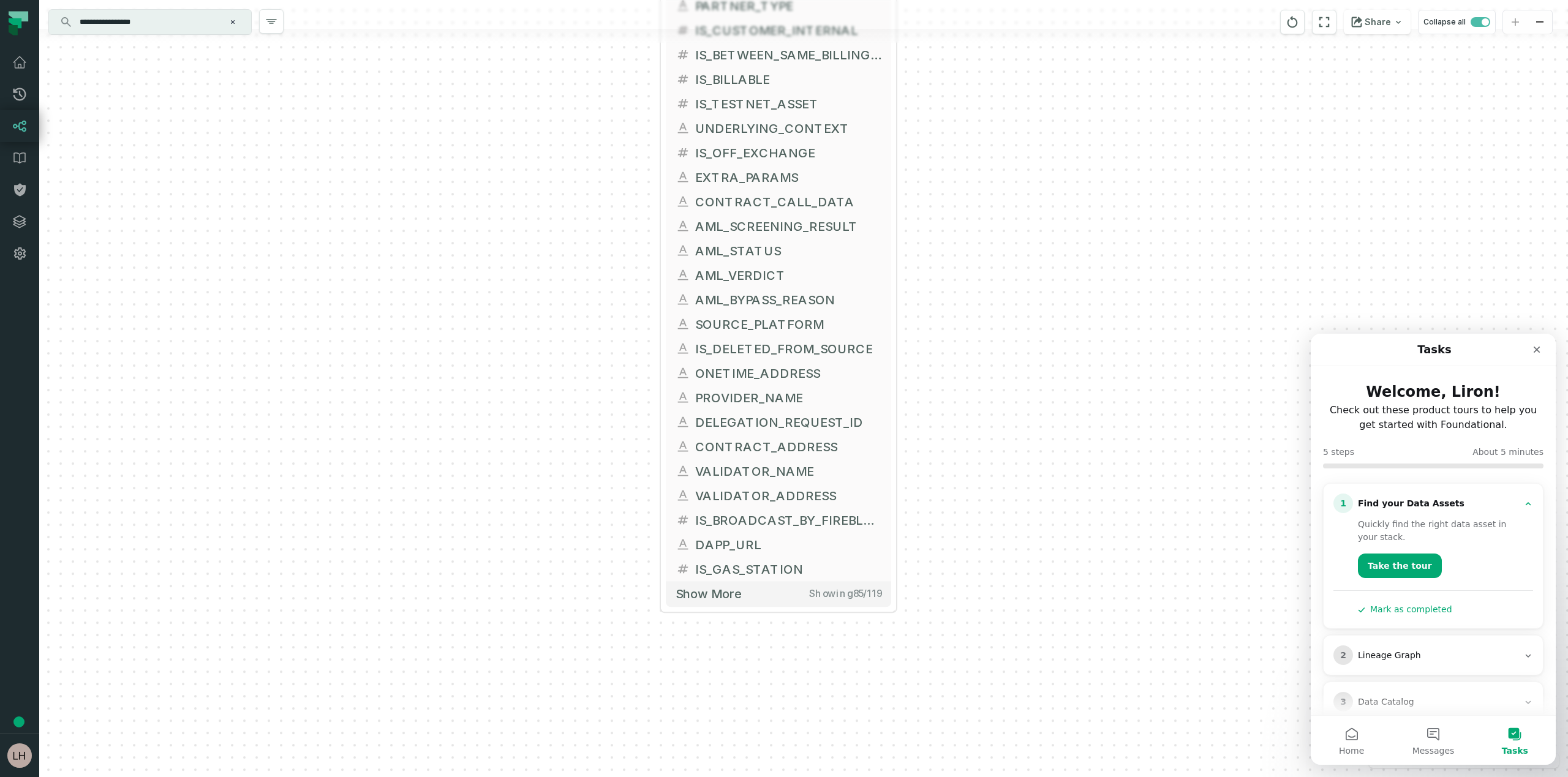
drag, startPoint x: 483, startPoint y: 654, endPoint x: 501, endPoint y: 361, distance: 293.6
click at [501, 361] on div "+ FACT_TRANSACTIONS FIREBLOCKS_PROD DWH + 119 columns + TRANSACTION_ID + DWH_UP…" at bounding box center [803, 389] width 1529 height 777
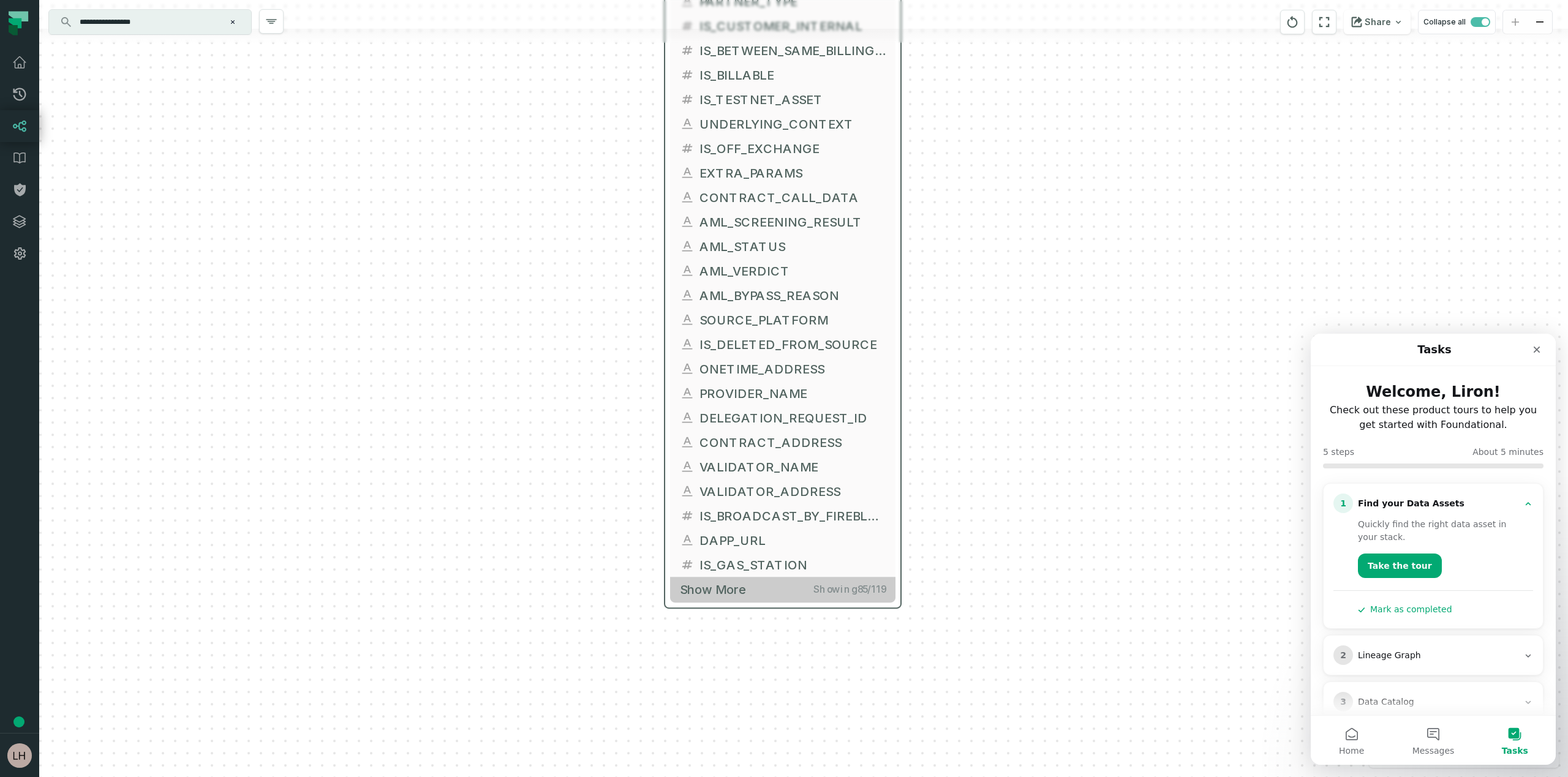
click at [717, 588] on span "Show more" at bounding box center [712, 589] width 66 height 16
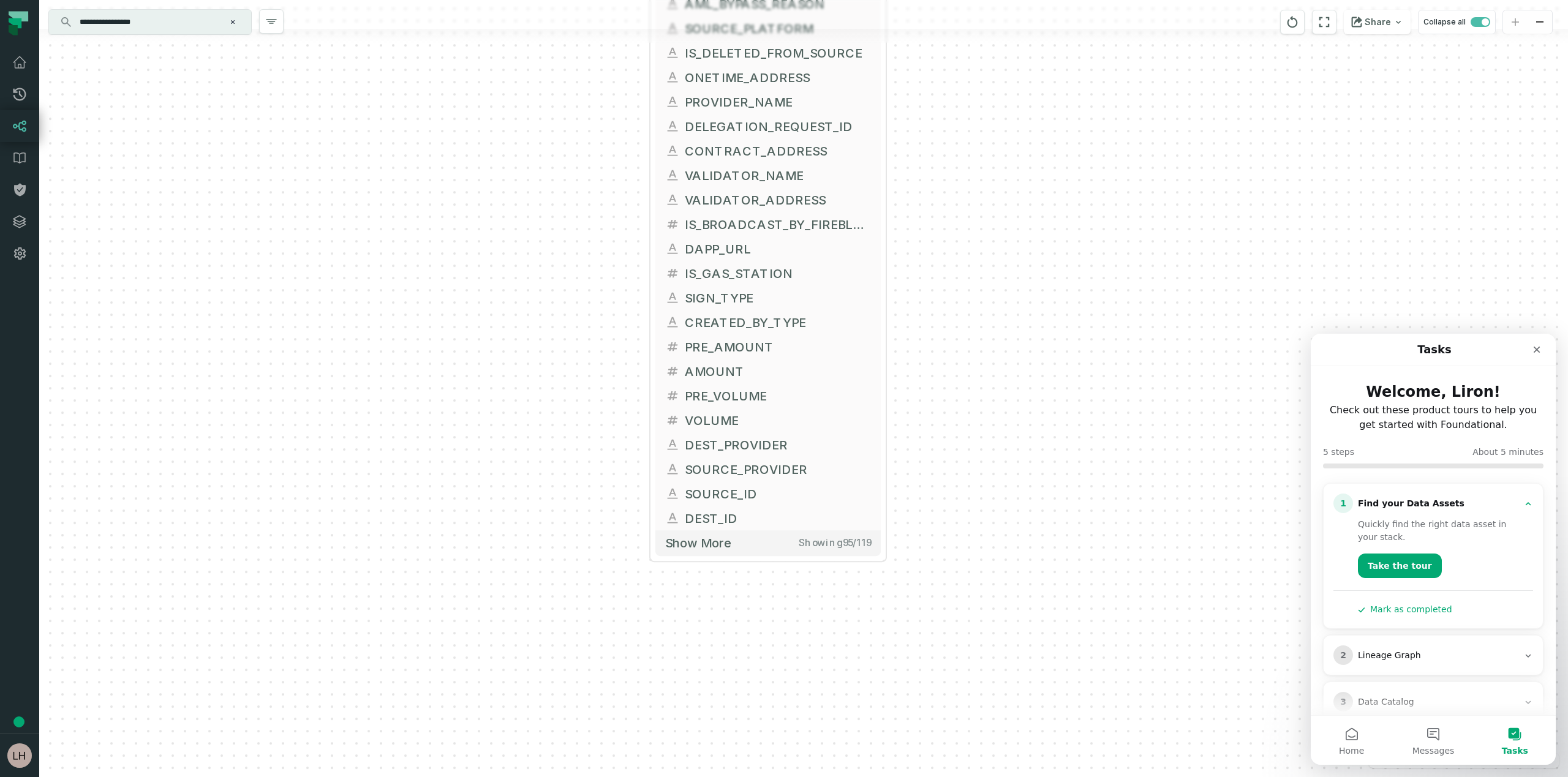
drag, startPoint x: 611, startPoint y: 604, endPoint x: 616, endPoint y: 300, distance: 304.0
click at [616, 300] on div "+ FACT_TRANSACTIONS FIREBLOCKS_PROD DWH + 119 columns + TRANSACTION_ID + DWH_UP…" at bounding box center [803, 389] width 1529 height 777
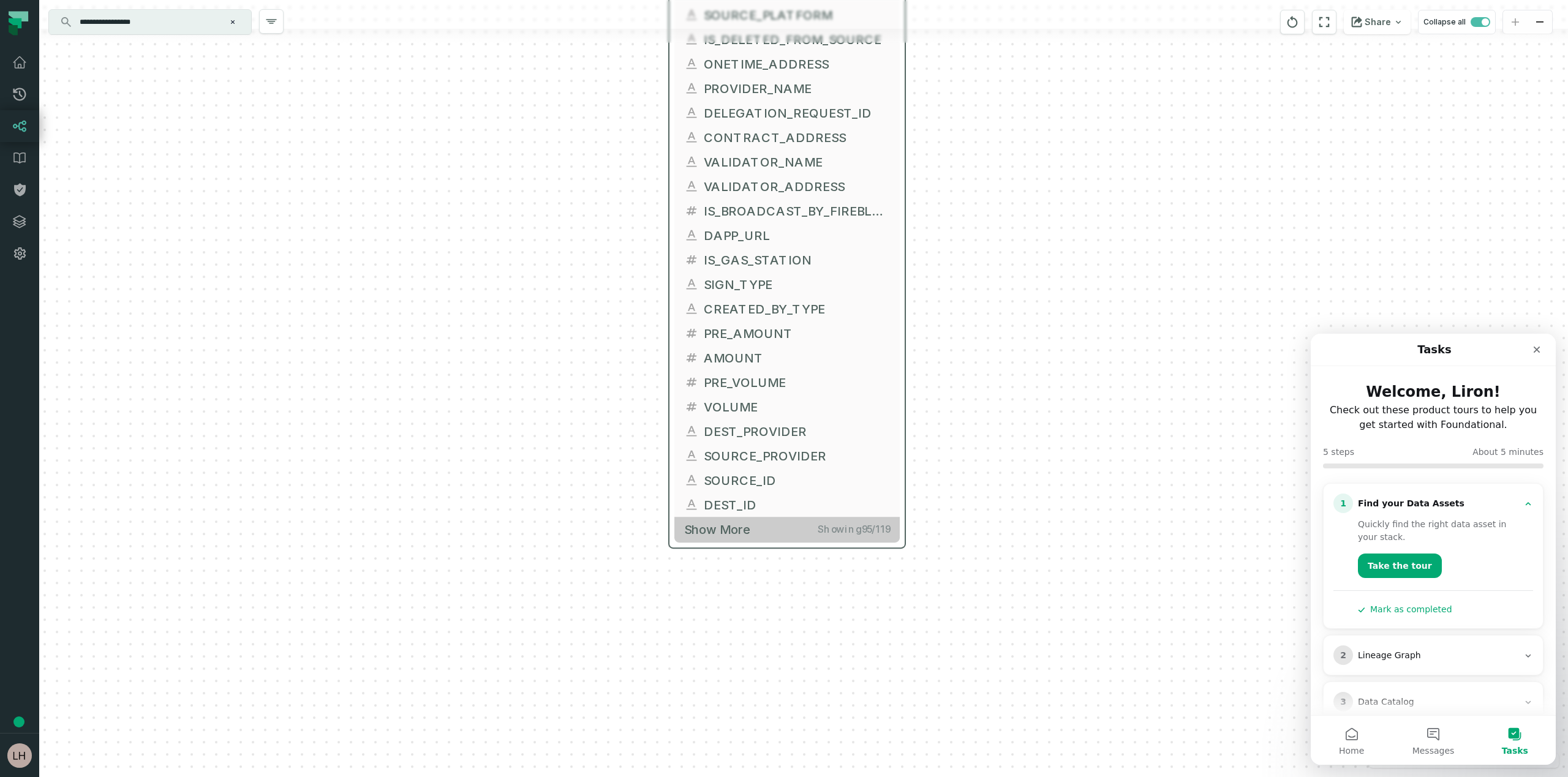
click at [757, 540] on button "Show more Showing 95 / 119" at bounding box center [787, 529] width 225 height 25
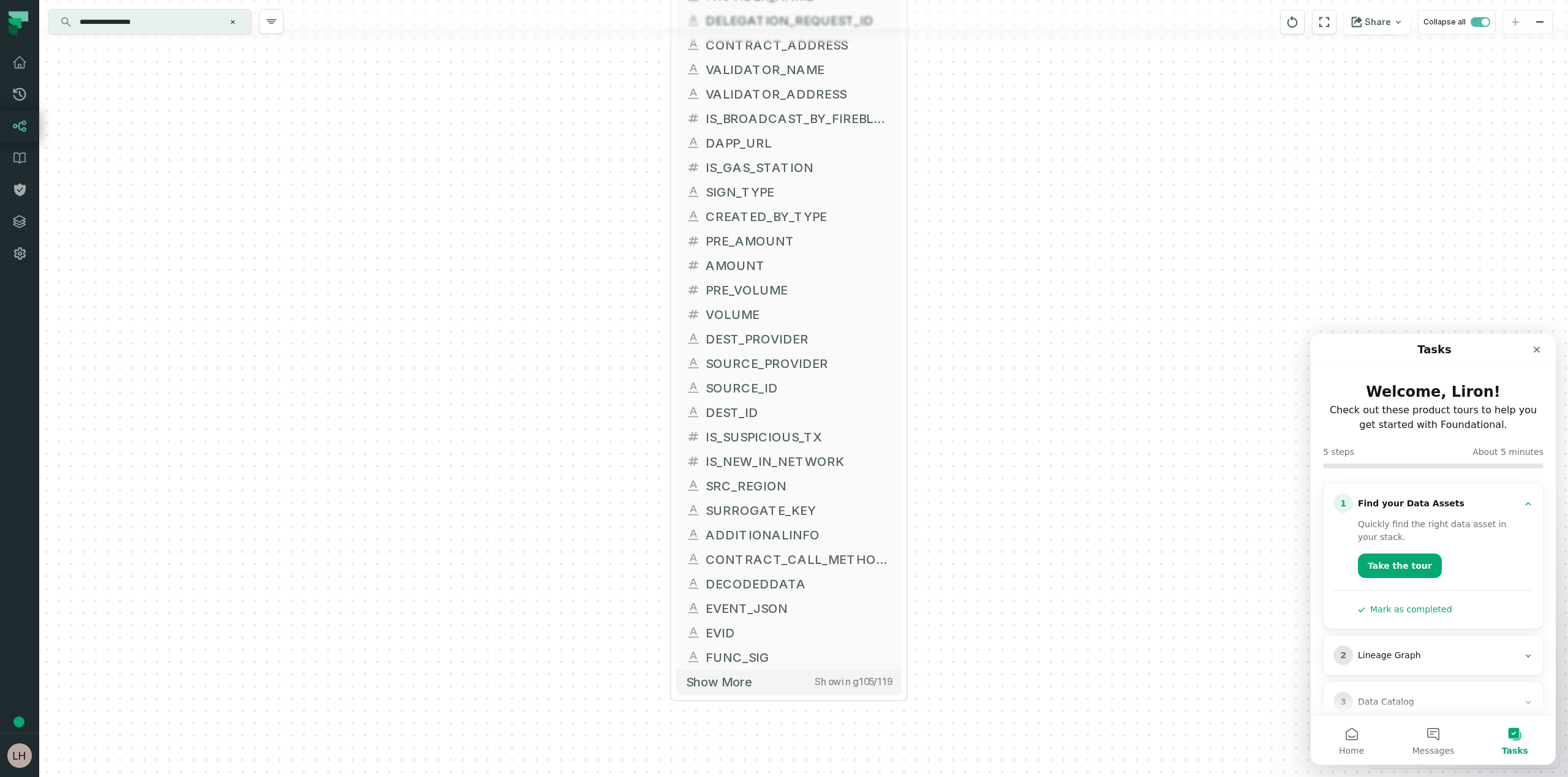
drag, startPoint x: 616, startPoint y: 640, endPoint x: 618, endPoint y: 547, distance: 93.0
click at [618, 547] on div "+ FACT_TRANSACTIONS FIREBLOCKS_PROD DWH + 119 columns + TRANSACTION_ID + DWH_UP…" at bounding box center [803, 389] width 1529 height 777
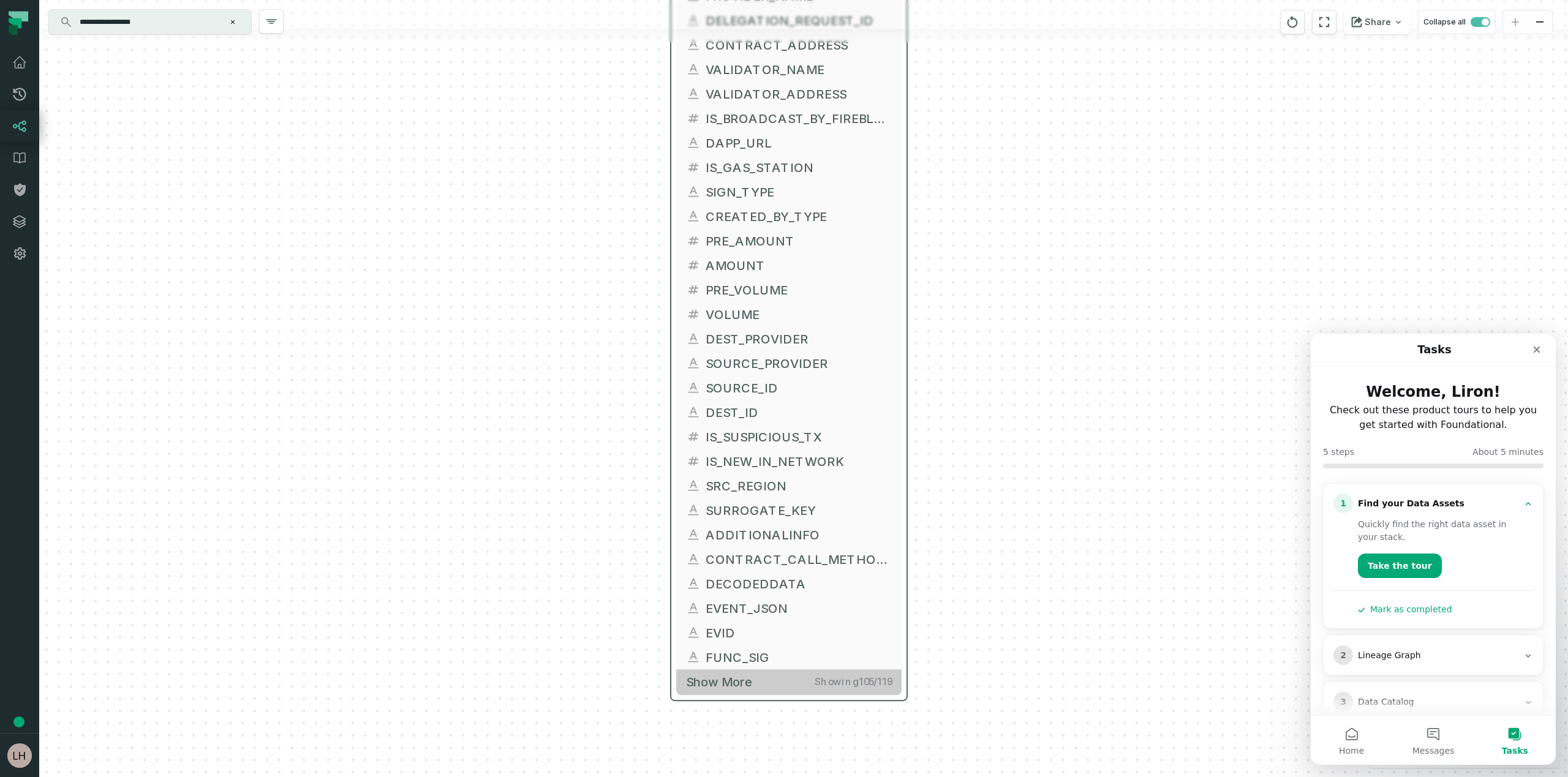
click at [726, 684] on span "Show more" at bounding box center [719, 681] width 66 height 16
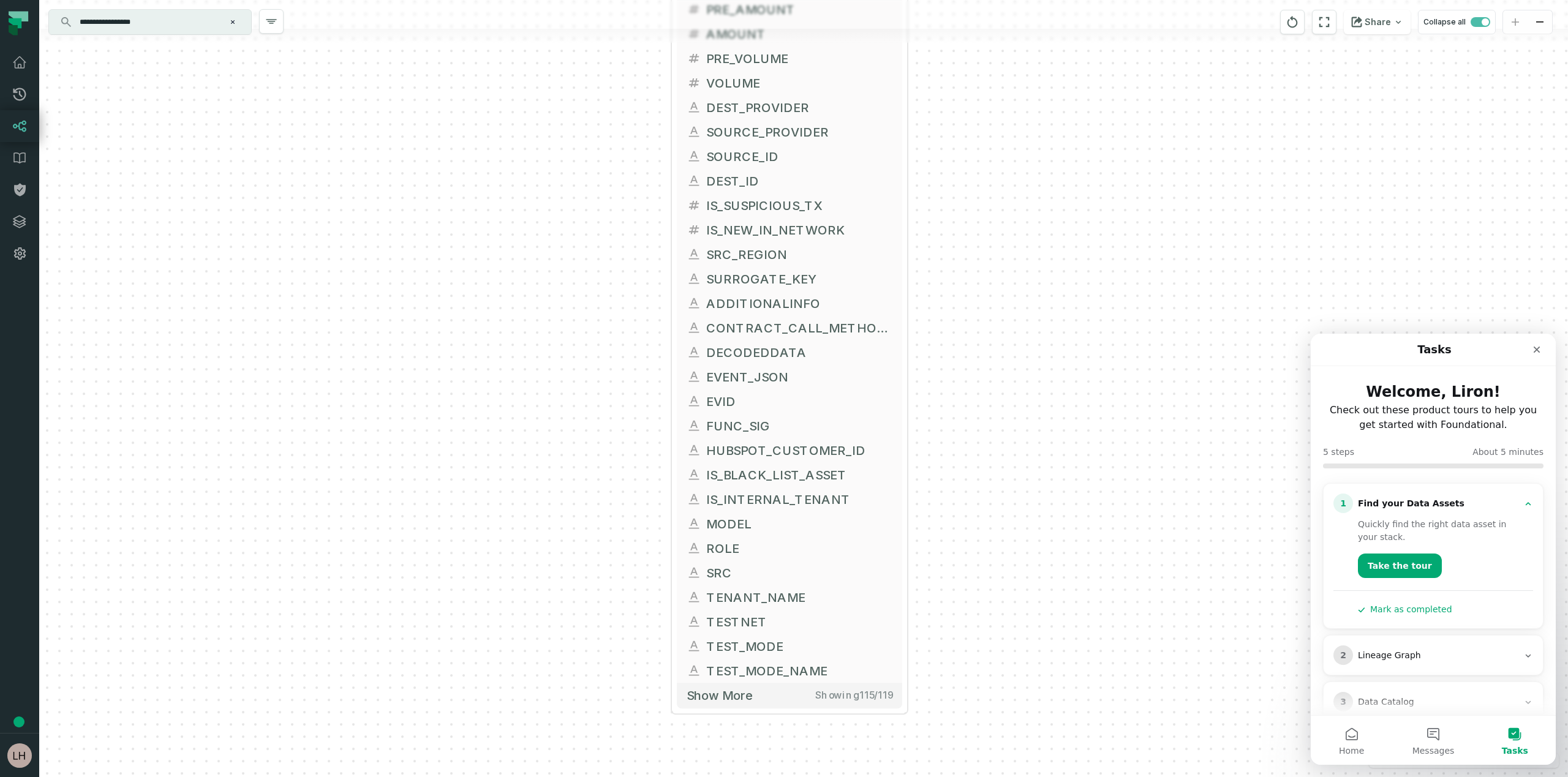
drag, startPoint x: 562, startPoint y: 663, endPoint x: 564, endPoint y: 426, distance: 237.0
click at [564, 426] on div "+ FACT_TRANSACTIONS FIREBLOCKS_PROD DWH + 119 columns + TRANSACTION_ID + DWH_UP…" at bounding box center [803, 389] width 1529 height 777
click at [708, 686] on span "Show more" at bounding box center [719, 690] width 66 height 16
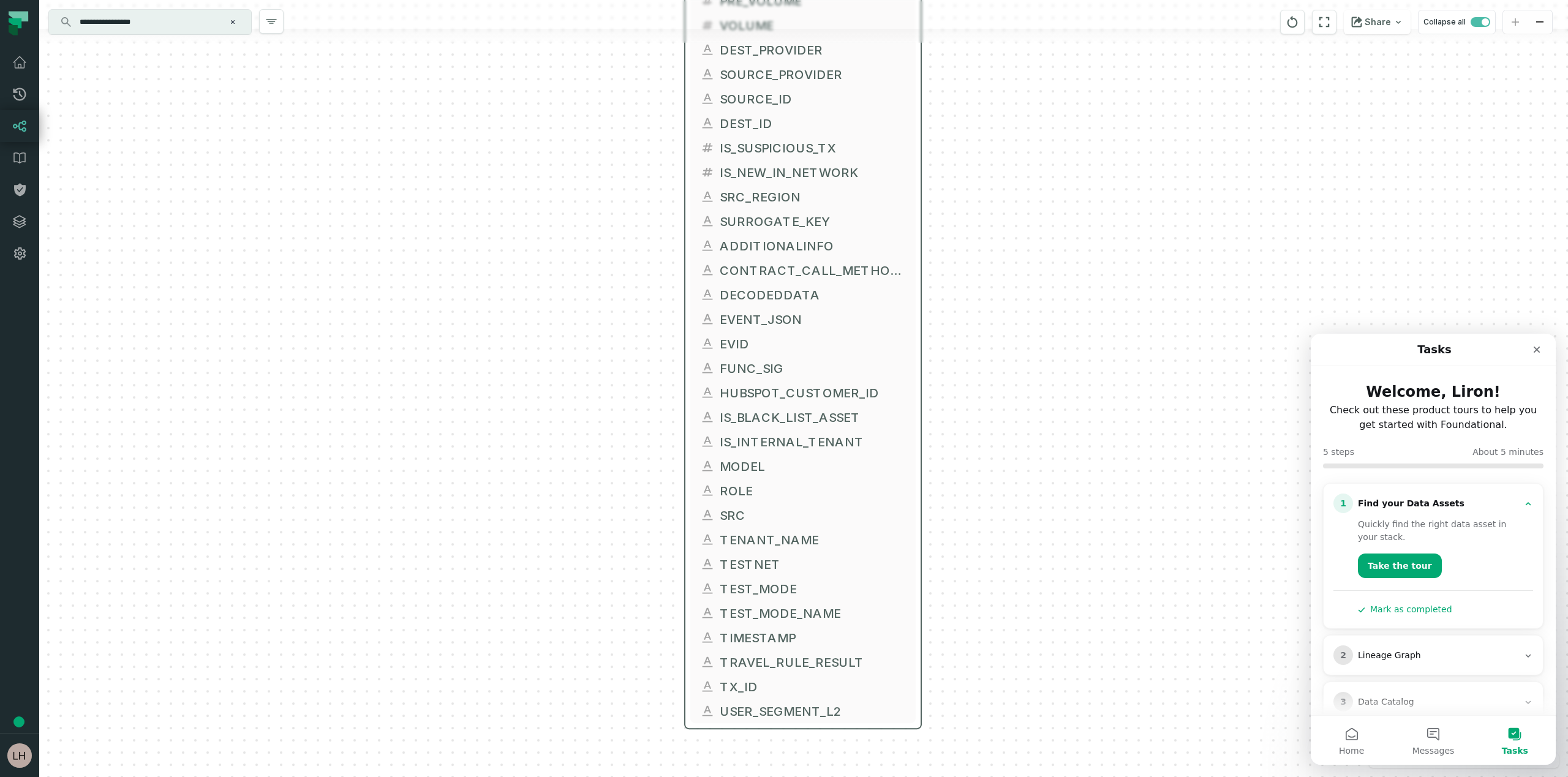
drag, startPoint x: 636, startPoint y: 692, endPoint x: 650, endPoint y: 658, distance: 36.8
click at [650, 658] on div "+ FACT_TRANSACTIONS FIREBLOCKS_PROD DWH + 119 columns + TRANSACTION_ID + DWH_UP…" at bounding box center [803, 389] width 1529 height 777
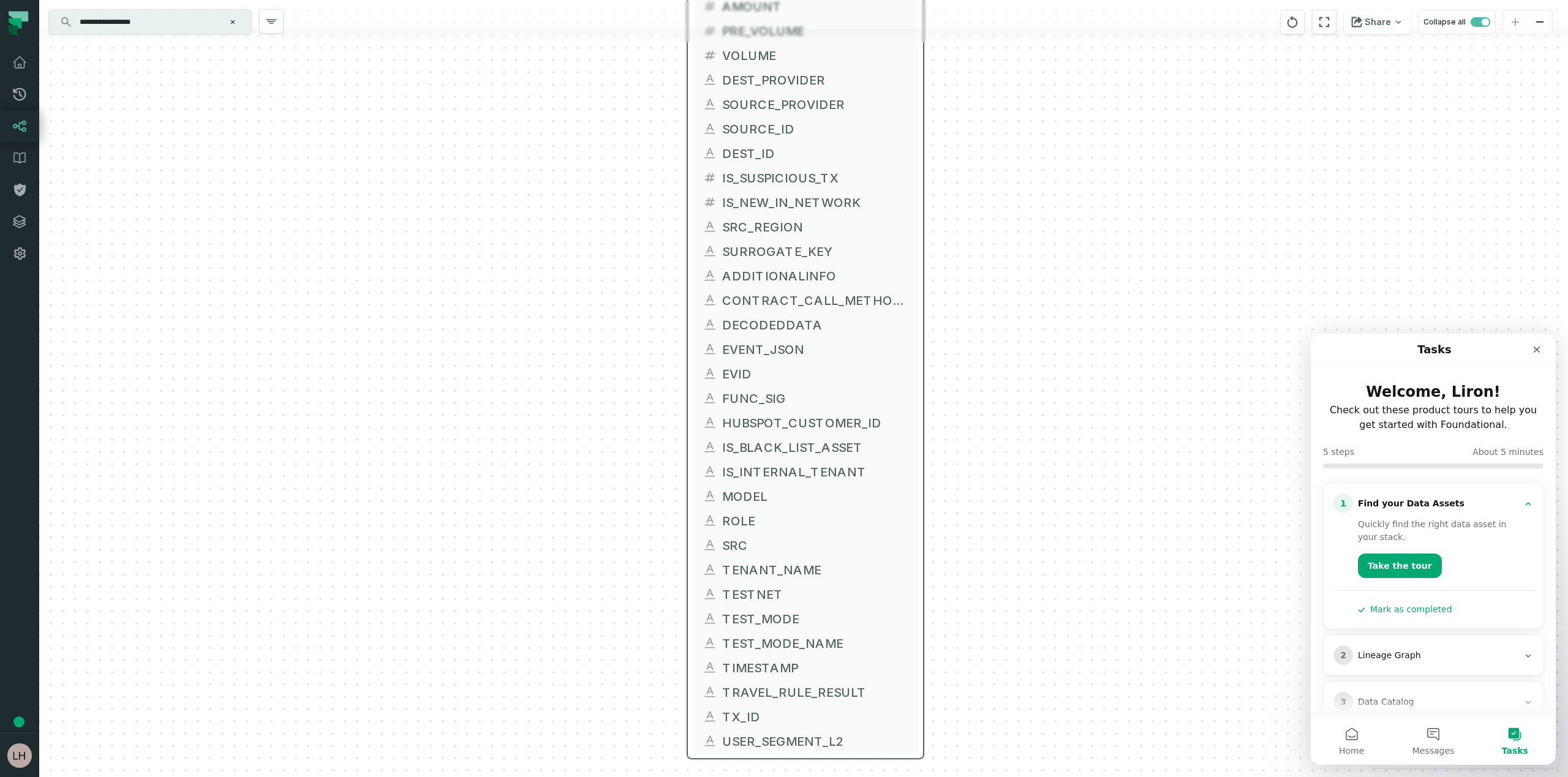
drag, startPoint x: 606, startPoint y: 457, endPoint x: 607, endPoint y: 474, distance: 17.0
click at [607, 474] on div "+ FACT_TRANSACTIONS FIREBLOCKS_PROD DWH + 119 columns + TRANSACTION_ID + DWH_UP…" at bounding box center [803, 389] width 1529 height 777
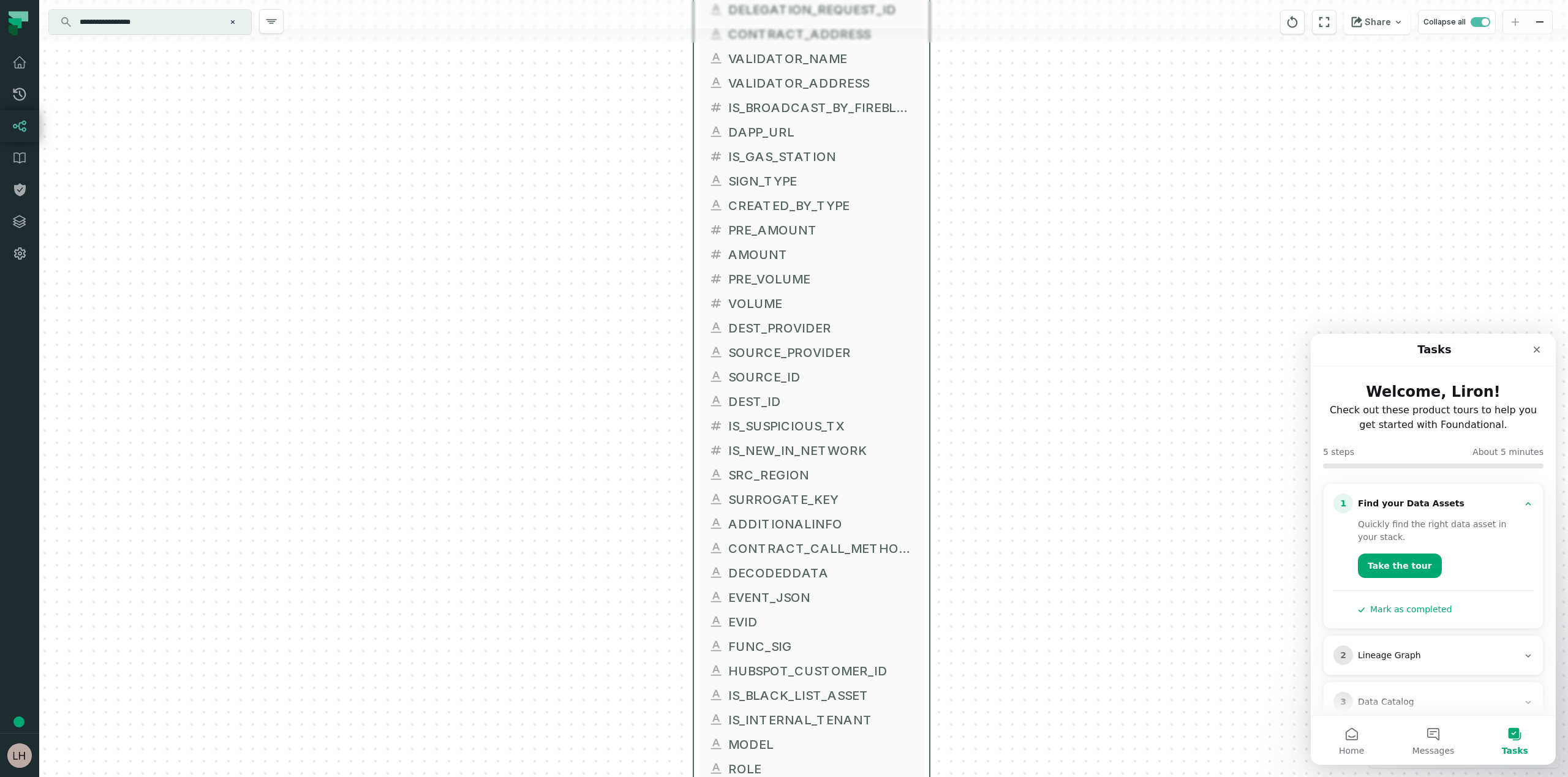
drag, startPoint x: 1038, startPoint y: 126, endPoint x: 1047, endPoint y: 388, distance: 262.2
click at [1047, 388] on div "+ FACT_TRANSACTIONS FIREBLOCKS_PROD DWH + 119 columns + TRANSACTION_ID + DWH_UP…" at bounding box center [803, 389] width 1529 height 777
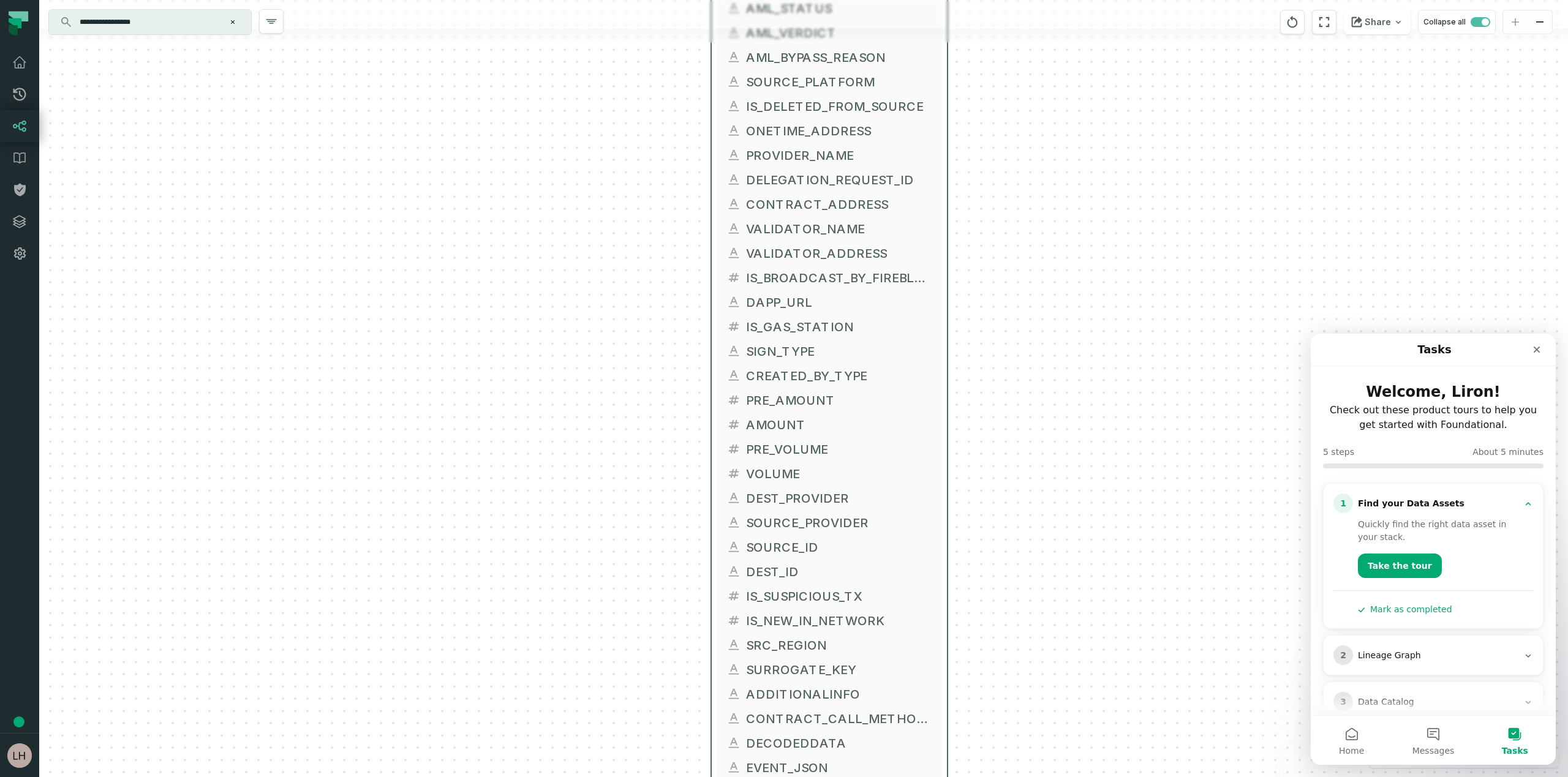
drag, startPoint x: 1064, startPoint y: 286, endPoint x: 1080, endPoint y: 444, distance: 158.8
click at [1080, 444] on div "+ FACT_TRANSACTIONS FIREBLOCKS_PROD DWH + 119 columns + TRANSACTION_ID + DWH_UP…" at bounding box center [803, 389] width 1529 height 777
click at [718, 162] on button "+" at bounding box center [713, 160] width 22 height 22
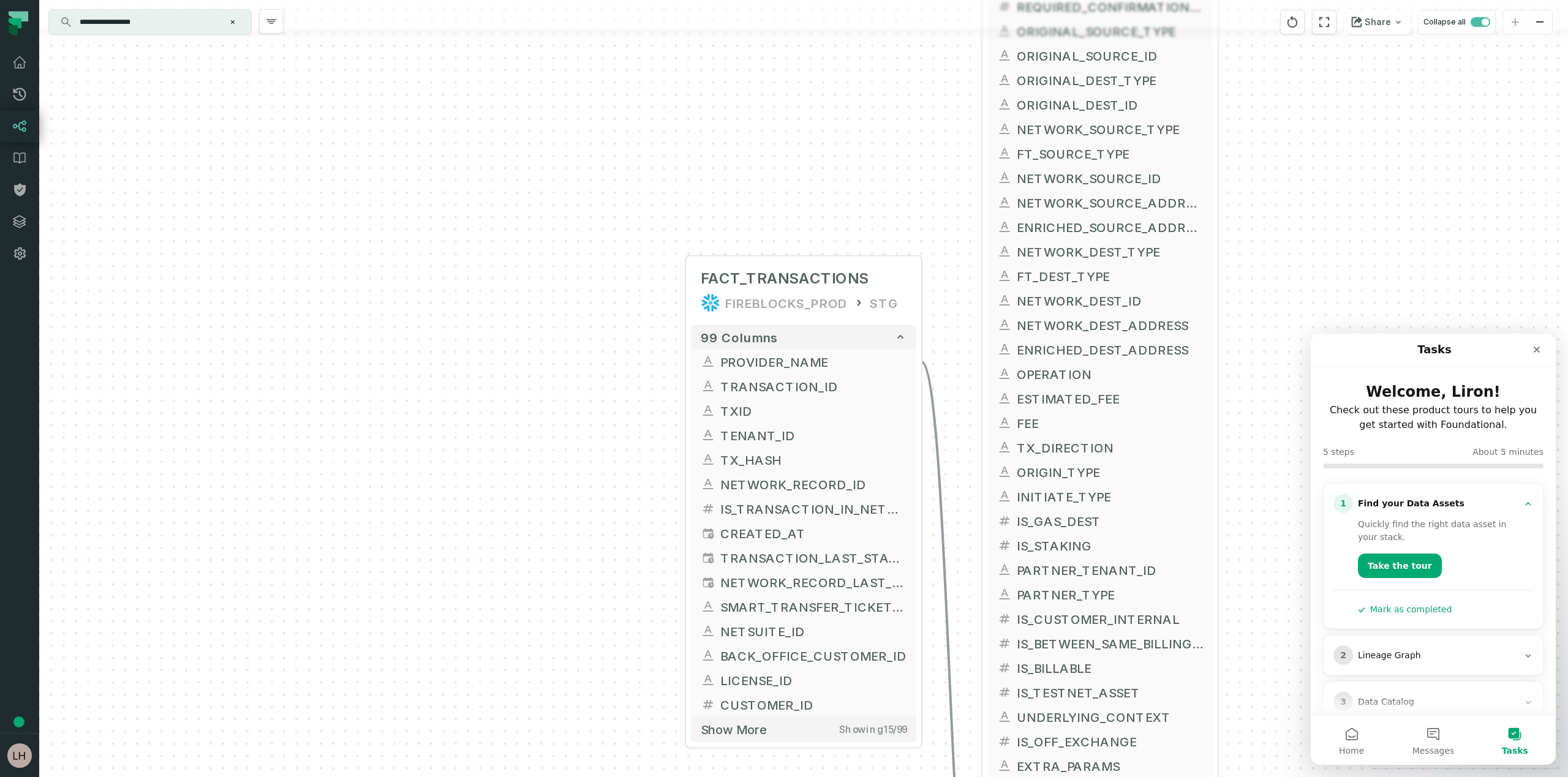
drag, startPoint x: 725, startPoint y: 286, endPoint x: 725, endPoint y: 217, distance: 69.0
click at [725, 217] on div "+ FACT_TRANSACTIONS FIREBLOCKS_PROD STG + 99 columns + PROVIDER_NAME + + TRANSA…" at bounding box center [803, 389] width 1529 height 777
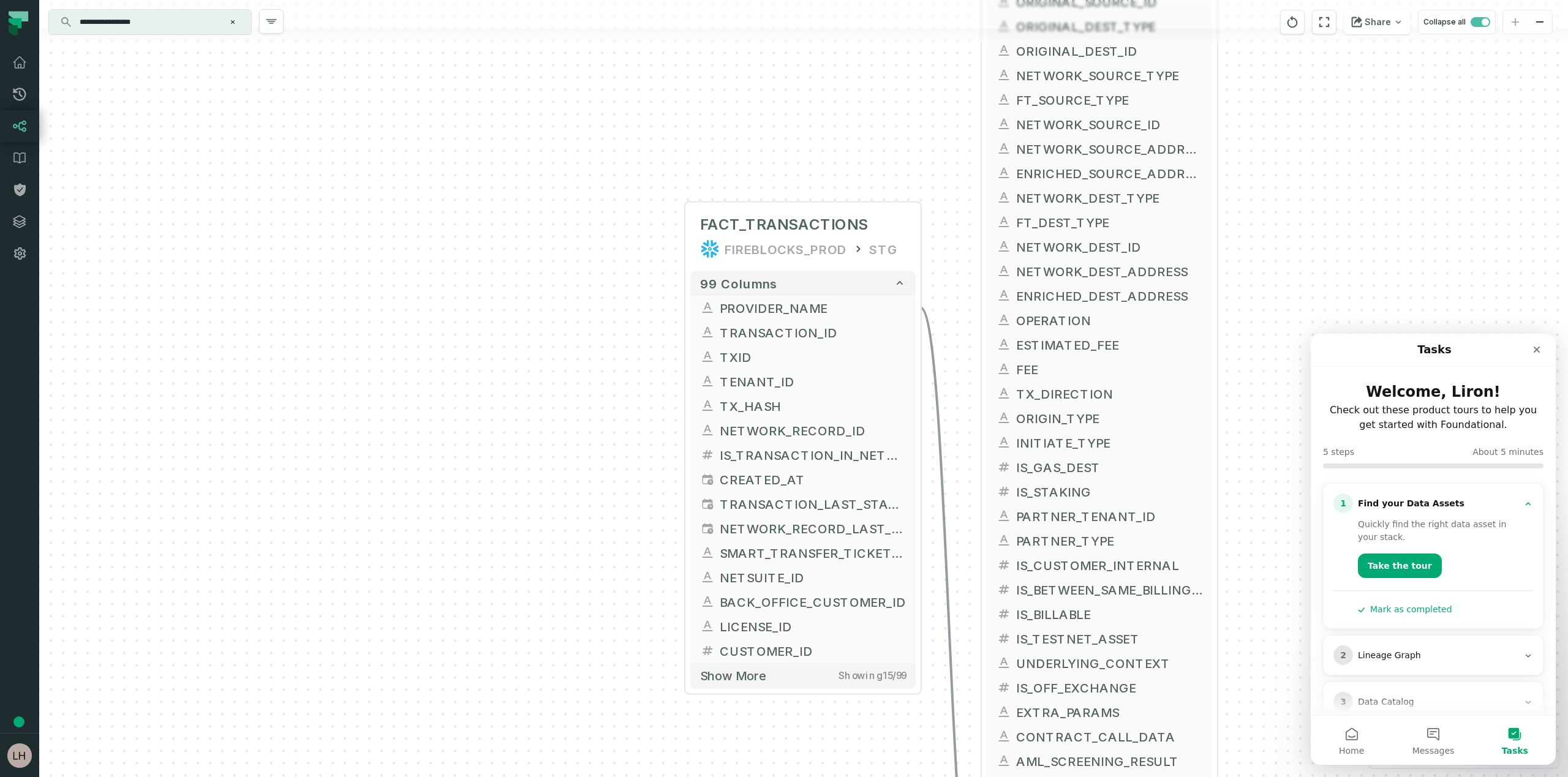
drag, startPoint x: 639, startPoint y: 494, endPoint x: 639, endPoint y: 440, distance: 54.0
click at [639, 440] on div "+ FACT_TRANSACTIONS FIREBLOCKS_PROD STG + 99 columns + PROVIDER_NAME + + TRANSA…" at bounding box center [803, 389] width 1529 height 777
click at [687, 309] on button "+" at bounding box center [684, 308] width 22 height 22
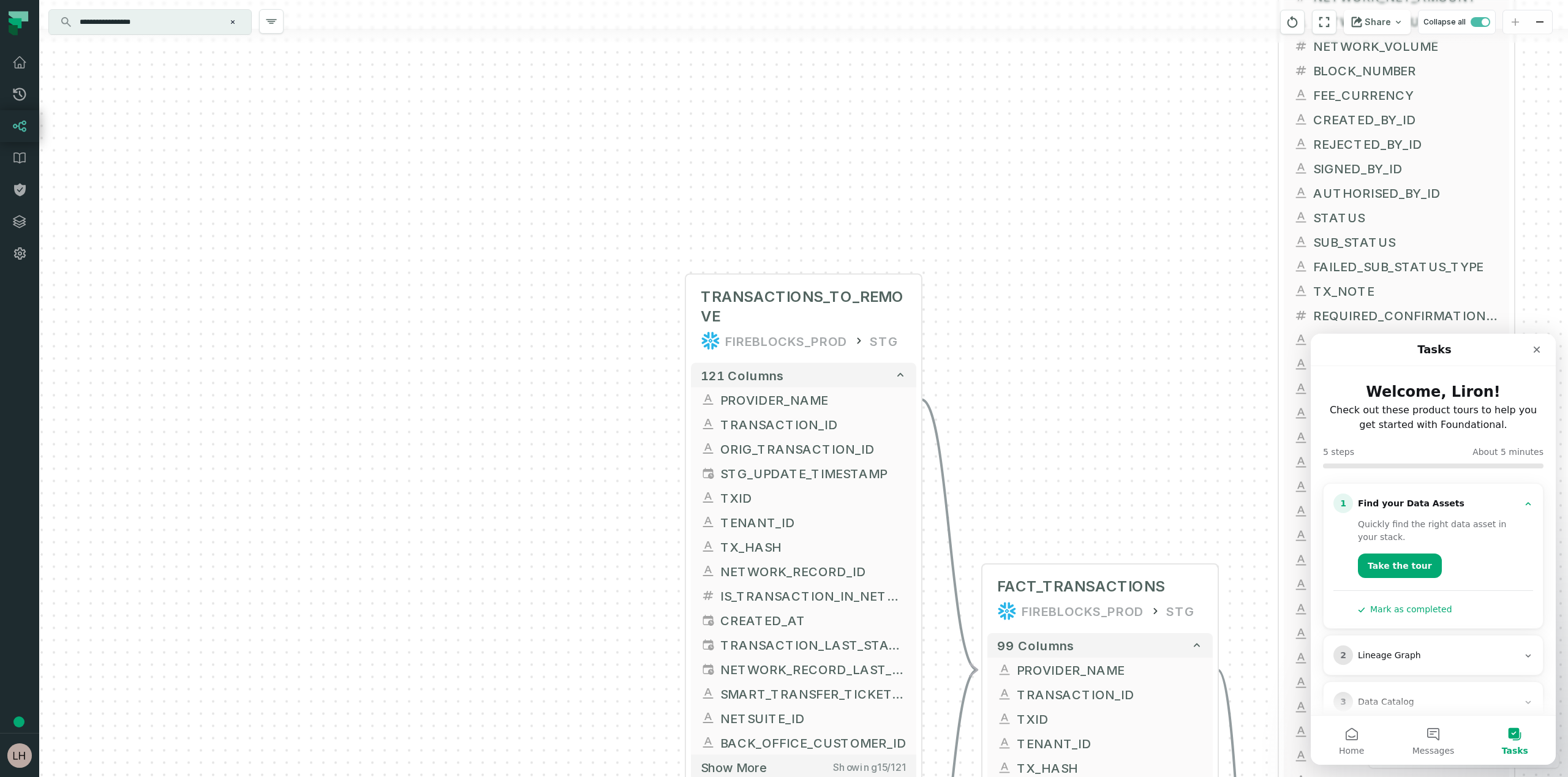
drag, startPoint x: 625, startPoint y: 403, endPoint x: 622, endPoint y: 366, distance: 37.1
click at [622, 366] on div "+ TRANSACTIONS_TO_REMOVE FIREBLOCKS_PROD STG + 121 columns + PROVIDER_NAME - + …" at bounding box center [803, 389] width 1529 height 777
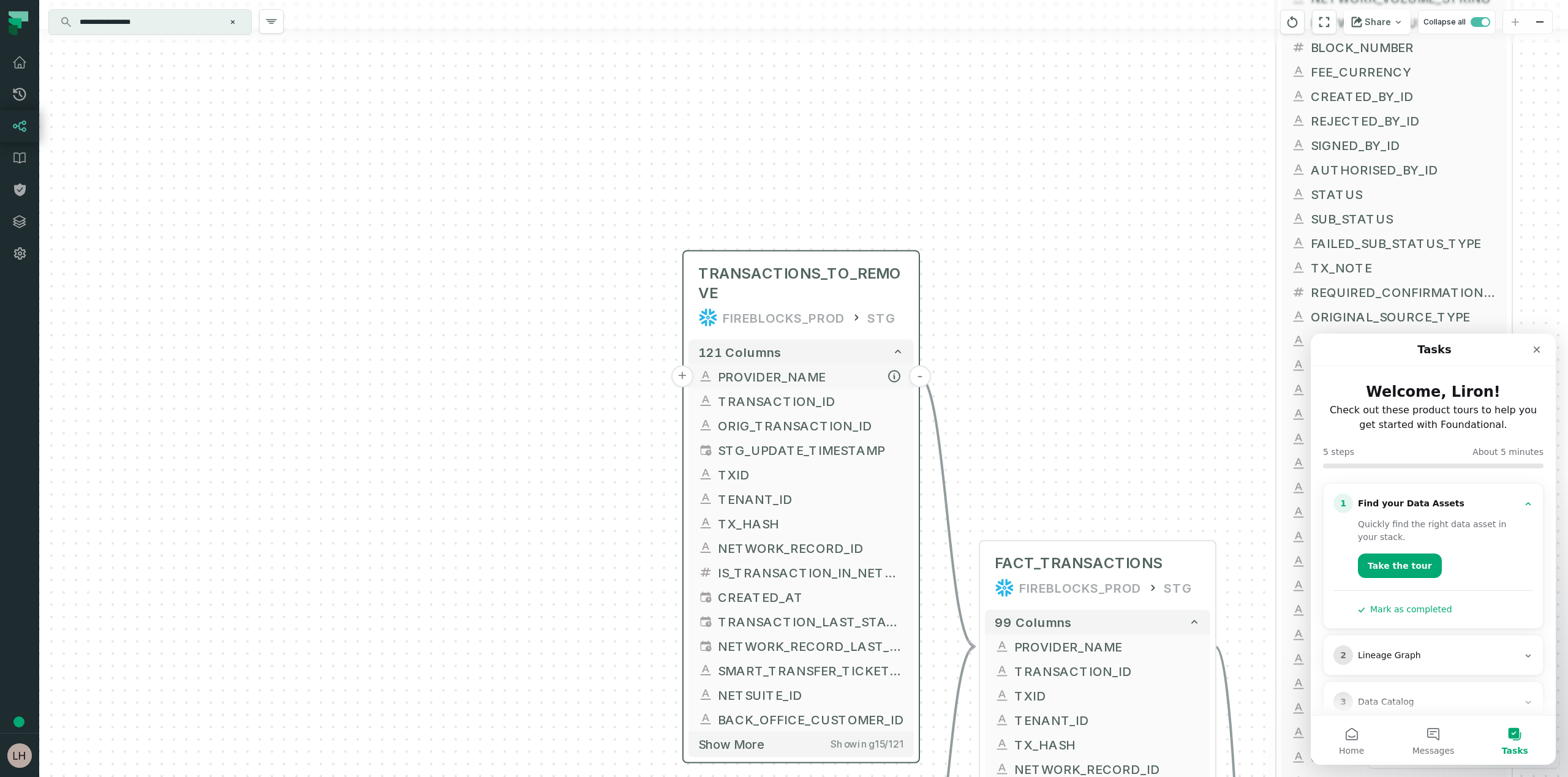
click at [686, 377] on button "+" at bounding box center [682, 377] width 22 height 22
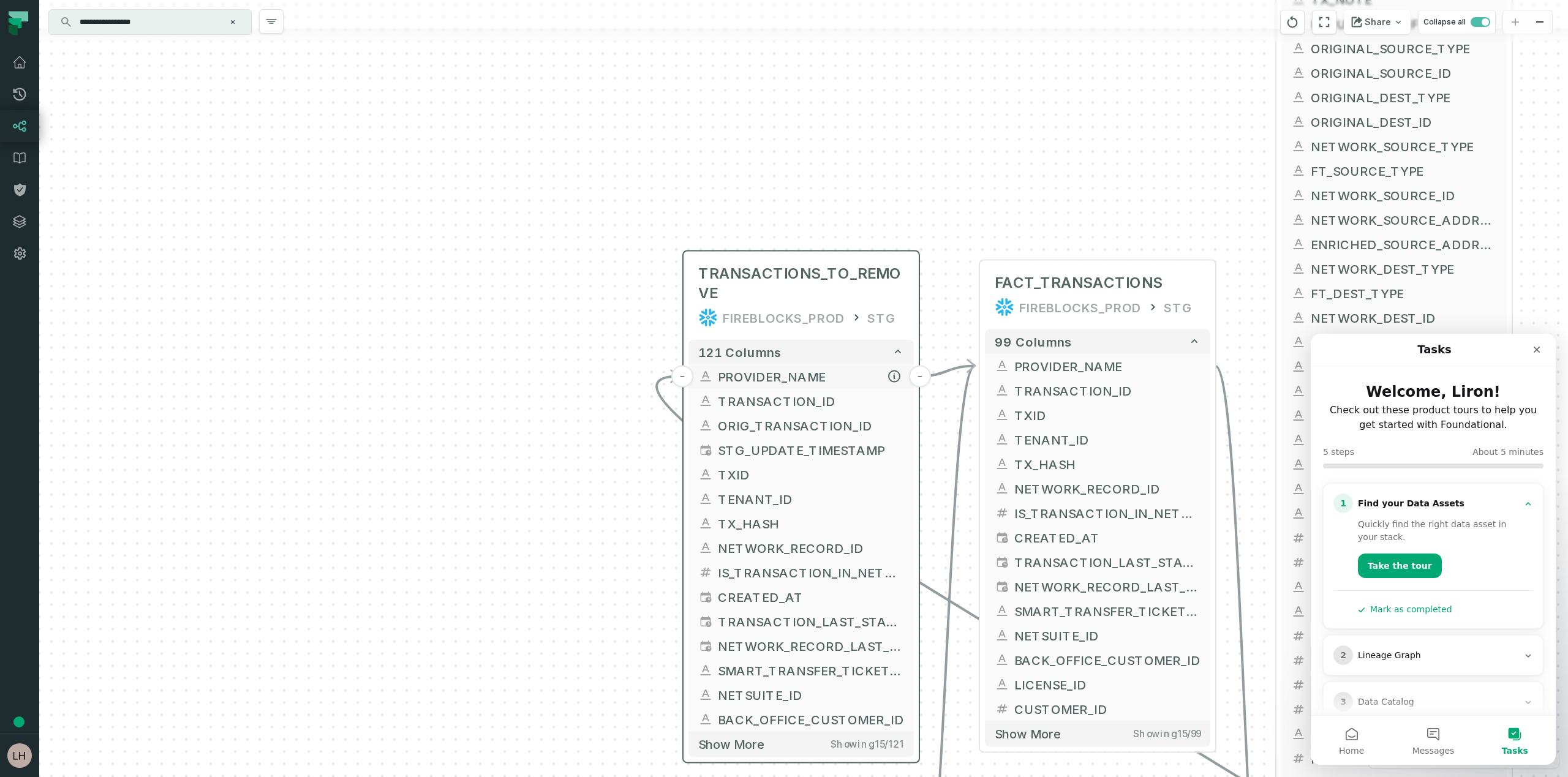
click at [686, 377] on button "-" at bounding box center [682, 377] width 22 height 22
click at [686, 377] on button "+" at bounding box center [682, 377] width 22 height 22
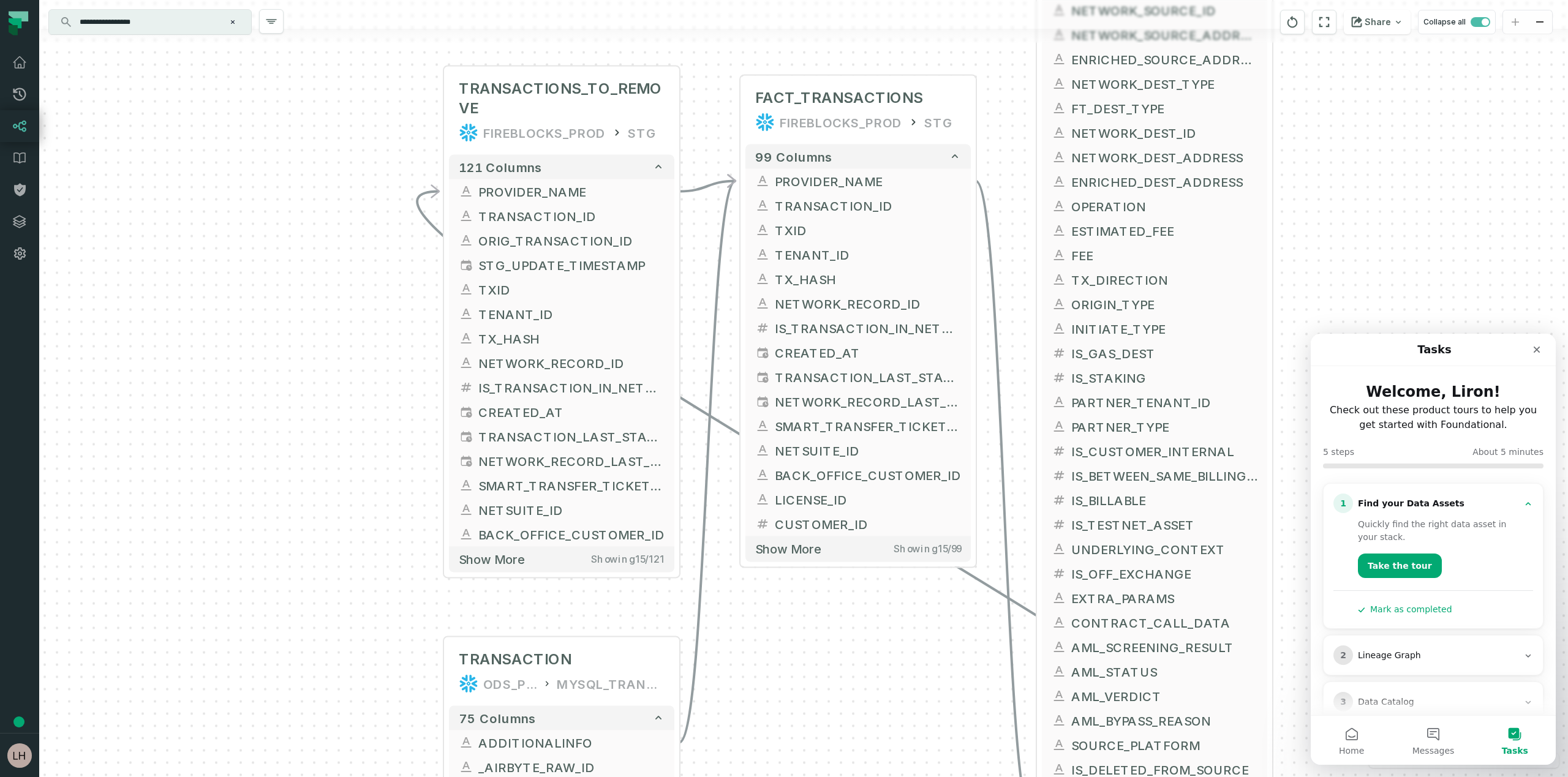
drag, startPoint x: 656, startPoint y: 489, endPoint x: 416, endPoint y: 304, distance: 303.0
click at [416, 304] on div "+ TRANSACTIONS_TO_REMOVE FIREBLOCKS_PROD STG + 121 columns - PROVIDER_NAME - + …" at bounding box center [803, 389] width 1529 height 777
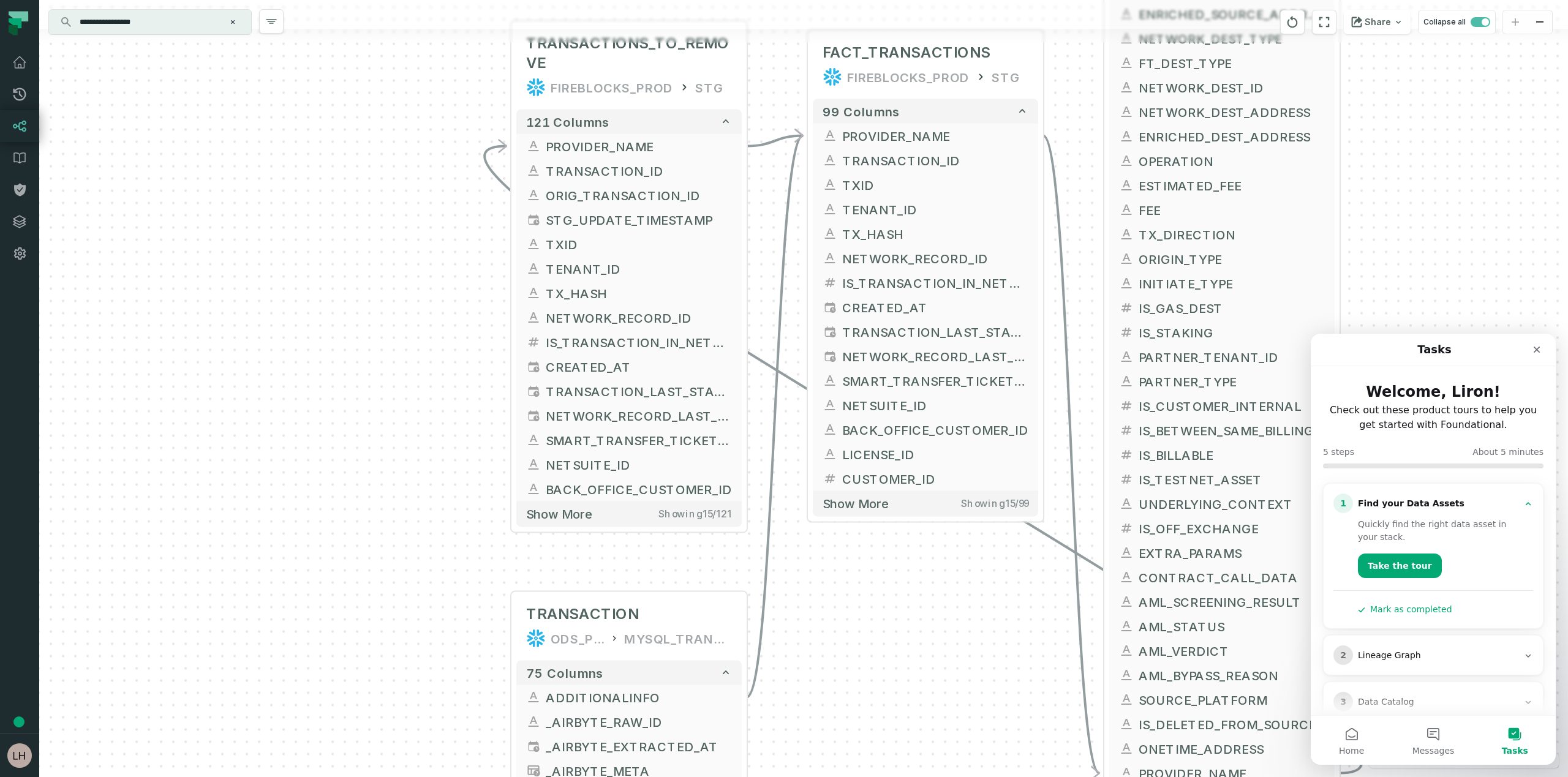
drag, startPoint x: 867, startPoint y: 632, endPoint x: 936, endPoint y: 604, distance: 74.5
click at [936, 604] on div "+ TRANSACTIONS_TO_REMOVE FIREBLOCKS_PROD STG + 121 columns - PROVIDER_NAME - + …" at bounding box center [803, 389] width 1529 height 777
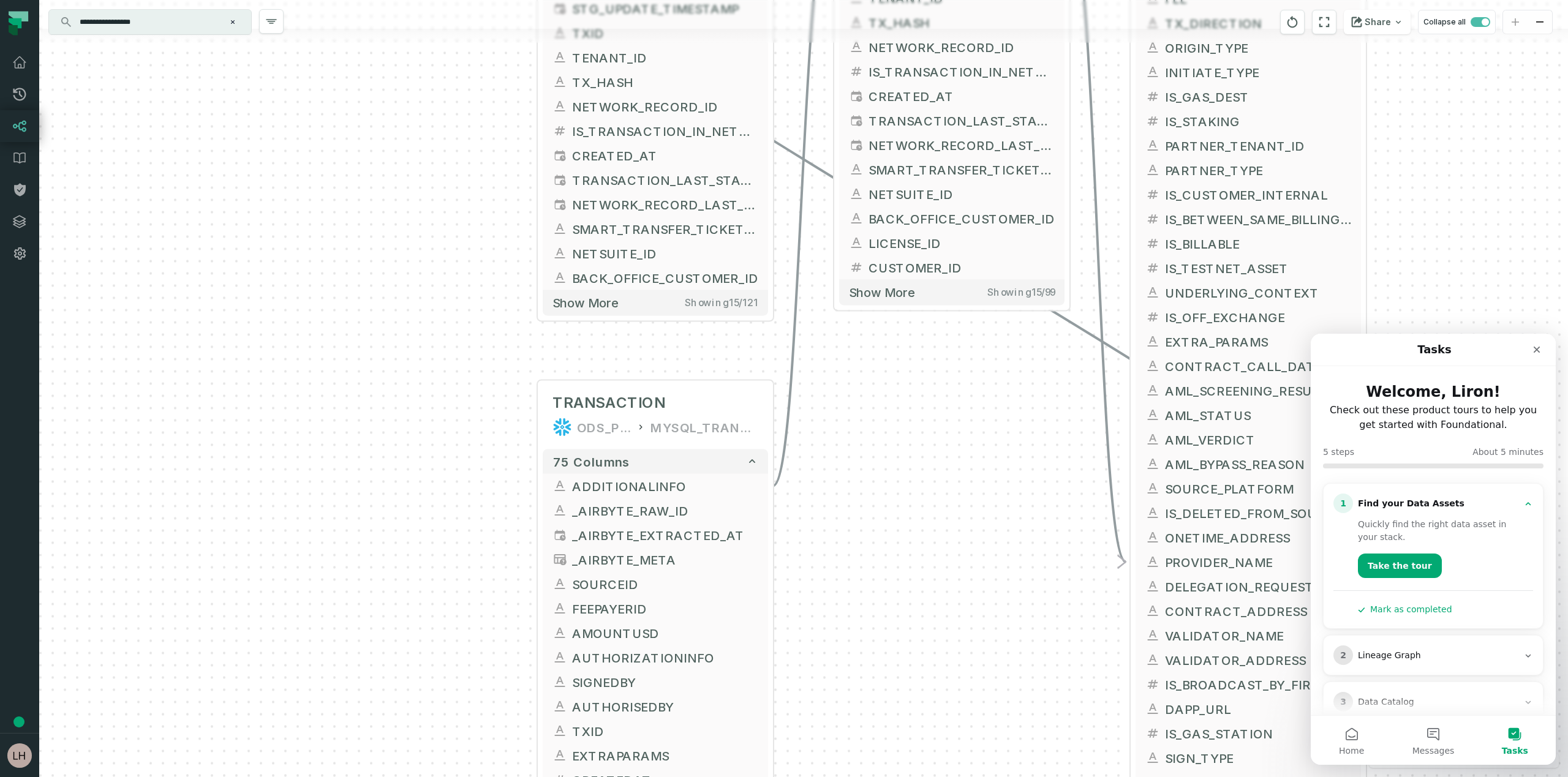
drag, startPoint x: 927, startPoint y: 623, endPoint x: 952, endPoint y: 412, distance: 212.5
click at [952, 412] on div "+ TRANSACTIONS_TO_REMOVE FIREBLOCKS_PROD STG + 121 columns - PROVIDER_NAME - + …" at bounding box center [803, 389] width 1529 height 777
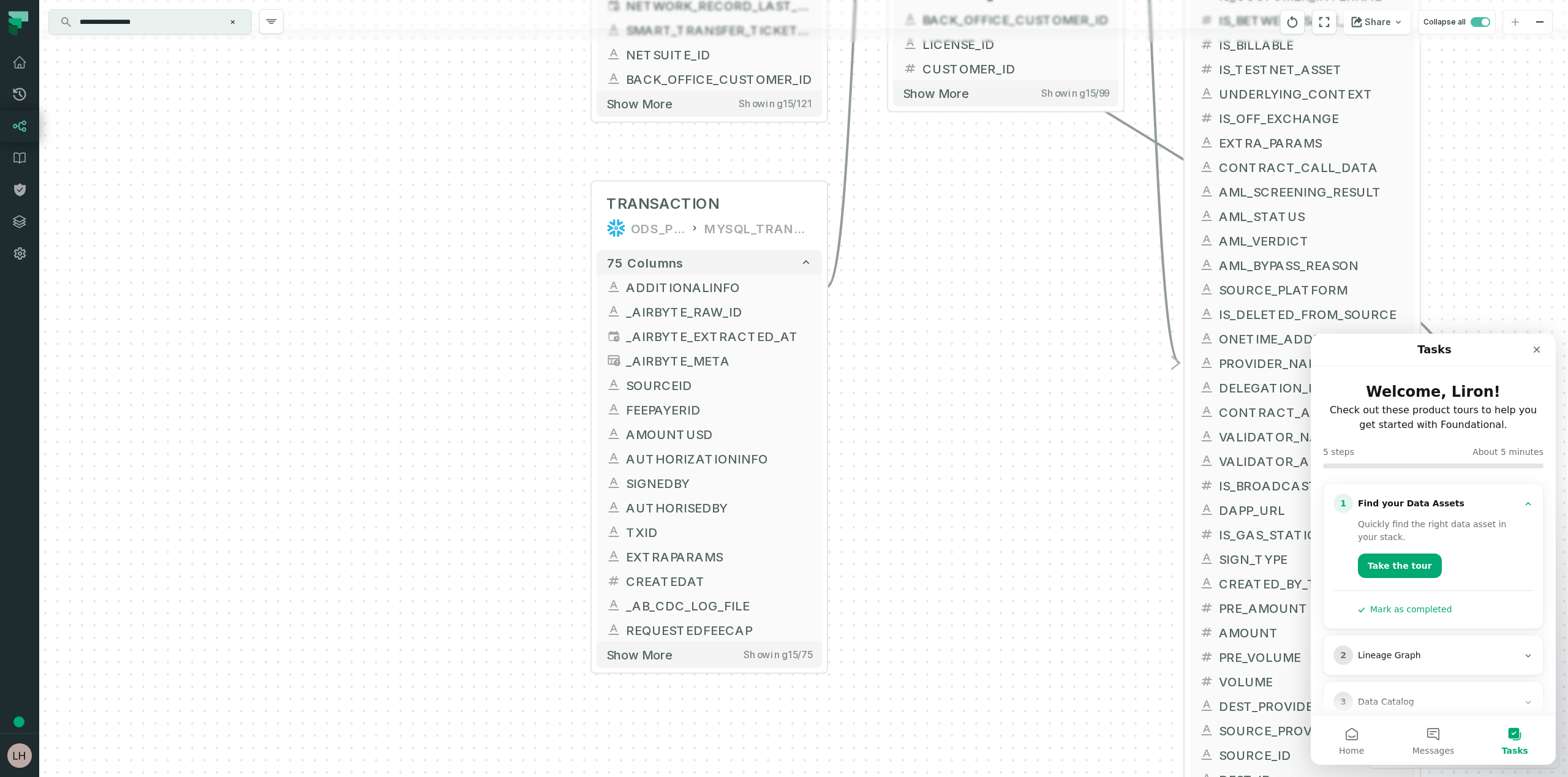
drag, startPoint x: 460, startPoint y: 544, endPoint x: 517, endPoint y: 345, distance: 207.0
click at [517, 345] on div "+ TRANSACTIONS_TO_REMOVE FIREBLOCKS_PROD STG + 121 columns - PROVIDER_NAME - + …" at bounding box center [803, 389] width 1529 height 777
click at [631, 234] on div "ODS_PROD_FBS_PRODUCT MYSQL_TRANSACTION_MANAGER" at bounding box center [712, 228] width 205 height 19
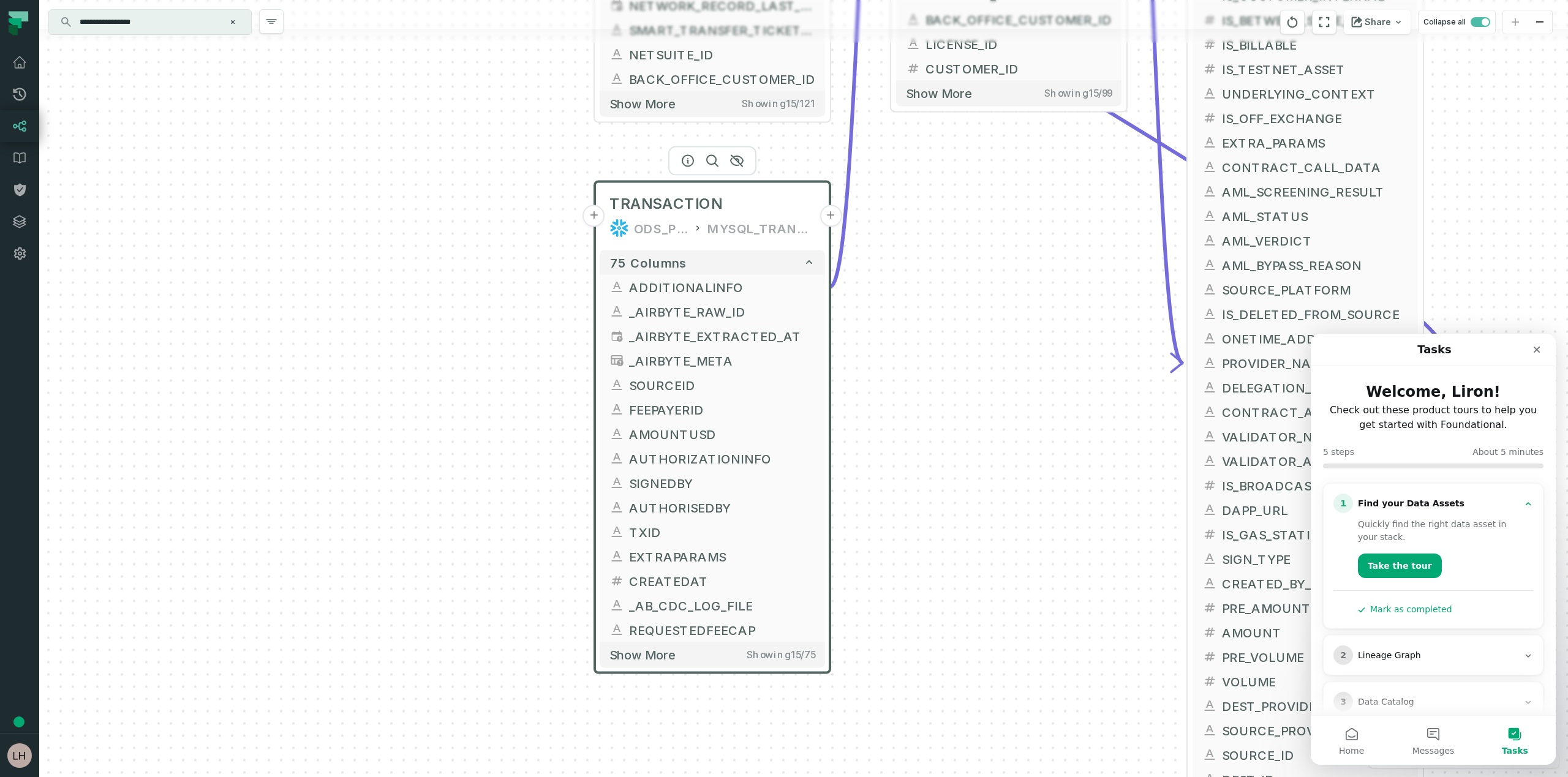
click at [590, 216] on button "+" at bounding box center [594, 216] width 22 height 22
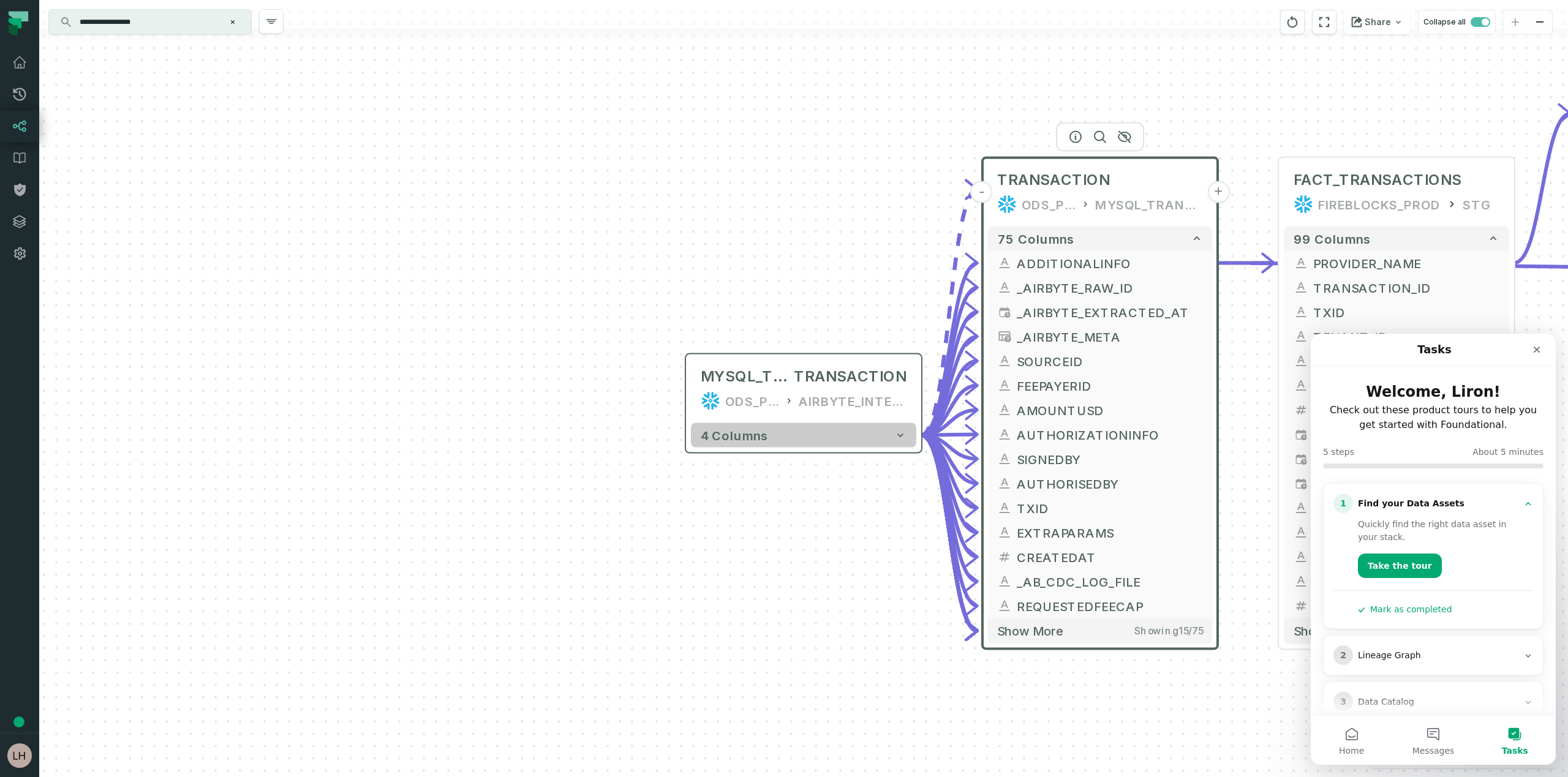
click at [742, 440] on span "4 columns" at bounding box center [734, 435] width 67 height 15
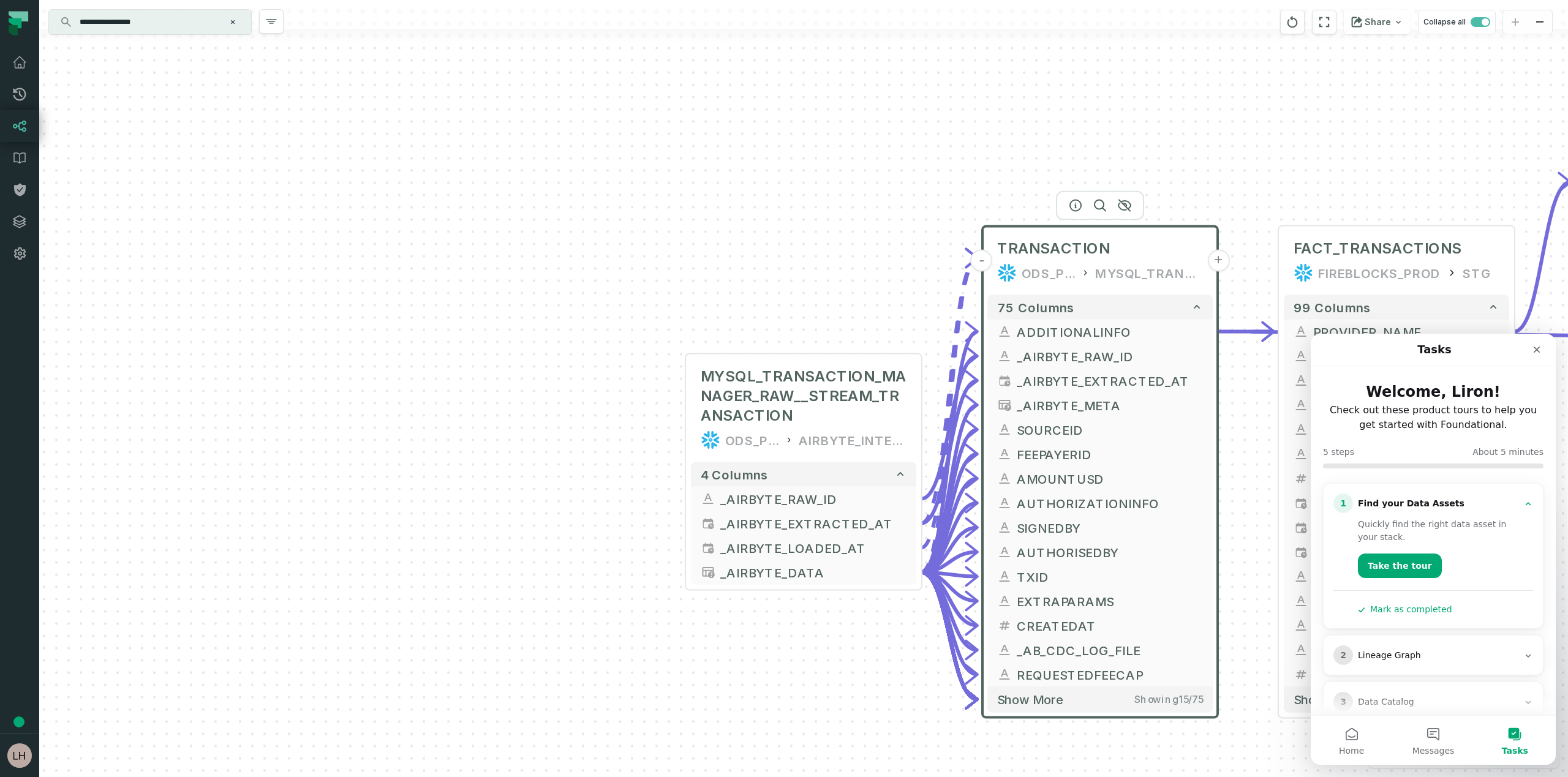
drag, startPoint x: 666, startPoint y: 486, endPoint x: 584, endPoint y: 448, distance: 90.4
click at [584, 448] on div "MYSQL_TRANSACTION_MANAGER_RAW__STREAM_TRANSACTION ODS_PROD_FBS_PRODUCT AIRBYTE_…" at bounding box center [803, 389] width 1529 height 777
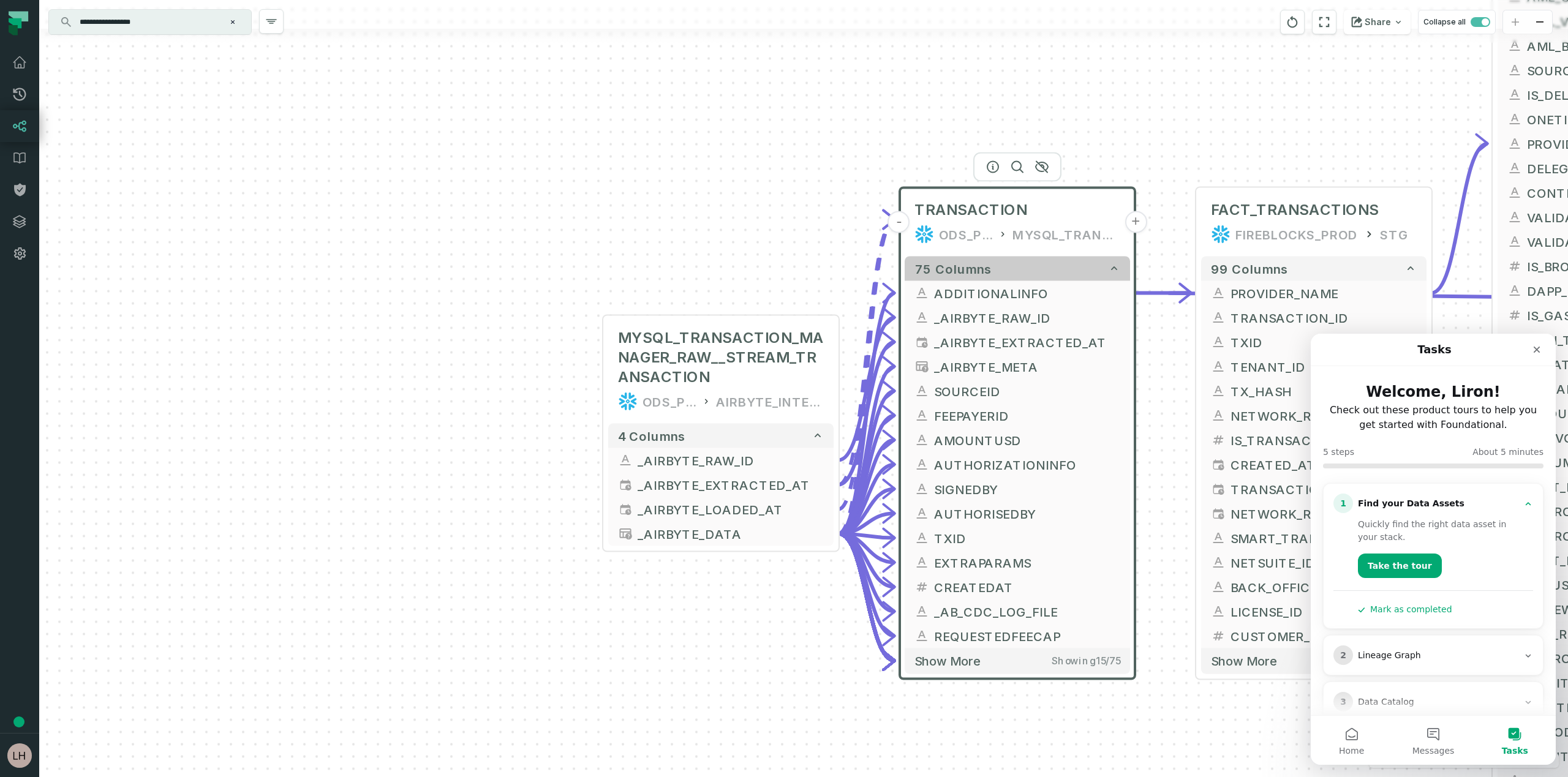
click at [1017, 269] on button "75 columns" at bounding box center [1017, 268] width 225 height 24
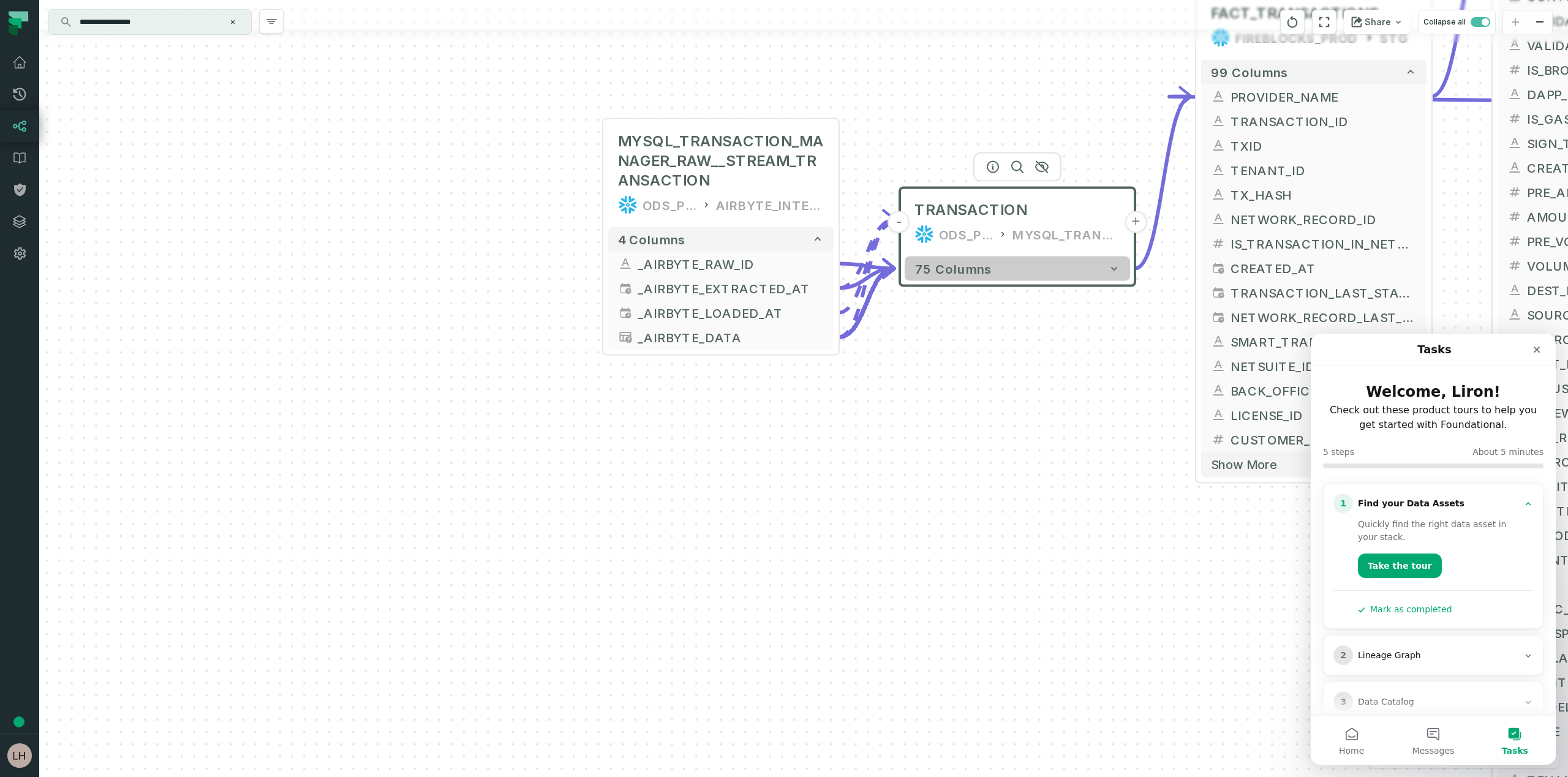
click at [1017, 269] on button "75 columns" at bounding box center [1017, 268] width 225 height 24
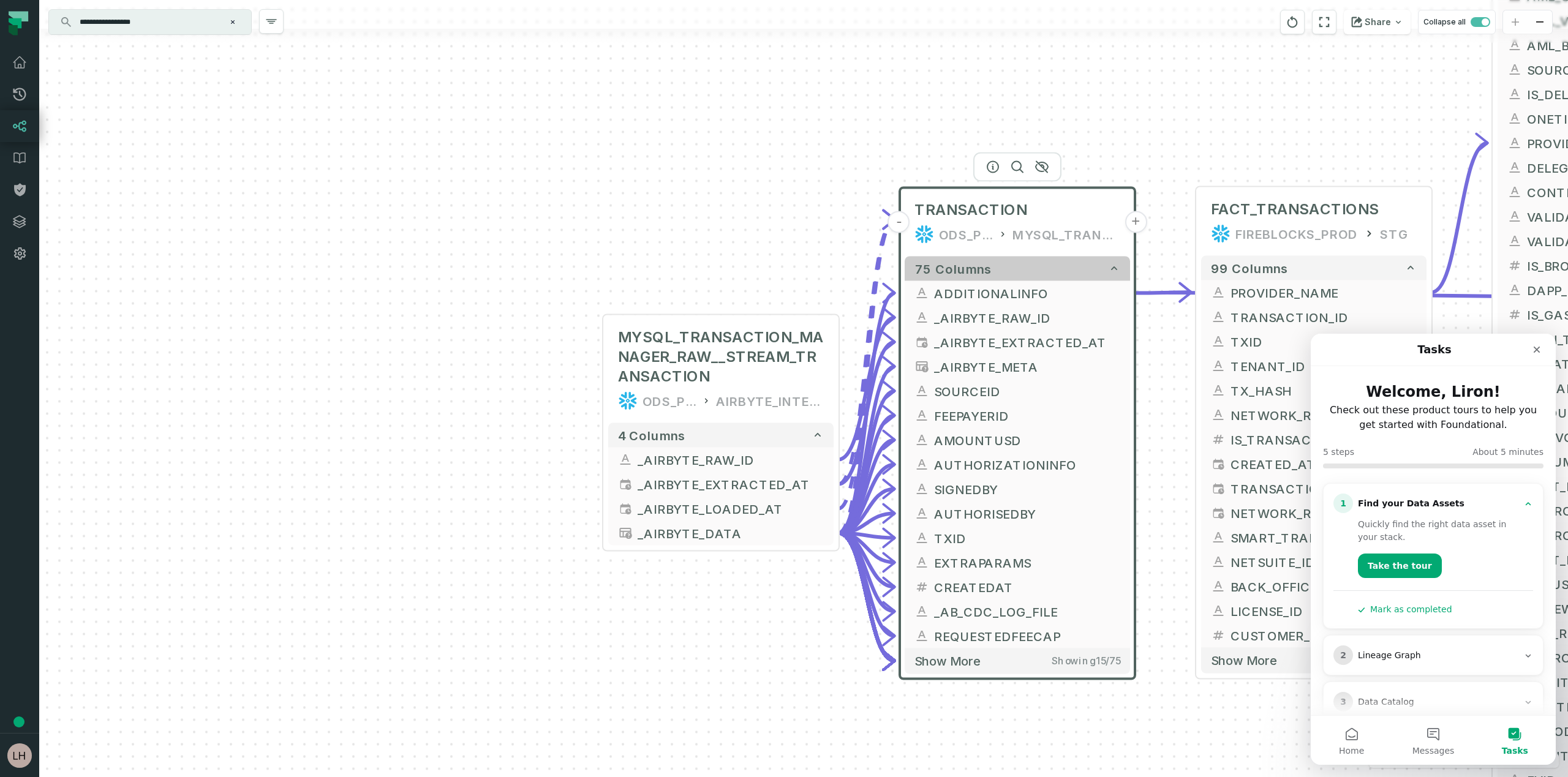
click at [1017, 269] on button "75 columns" at bounding box center [1017, 268] width 225 height 24
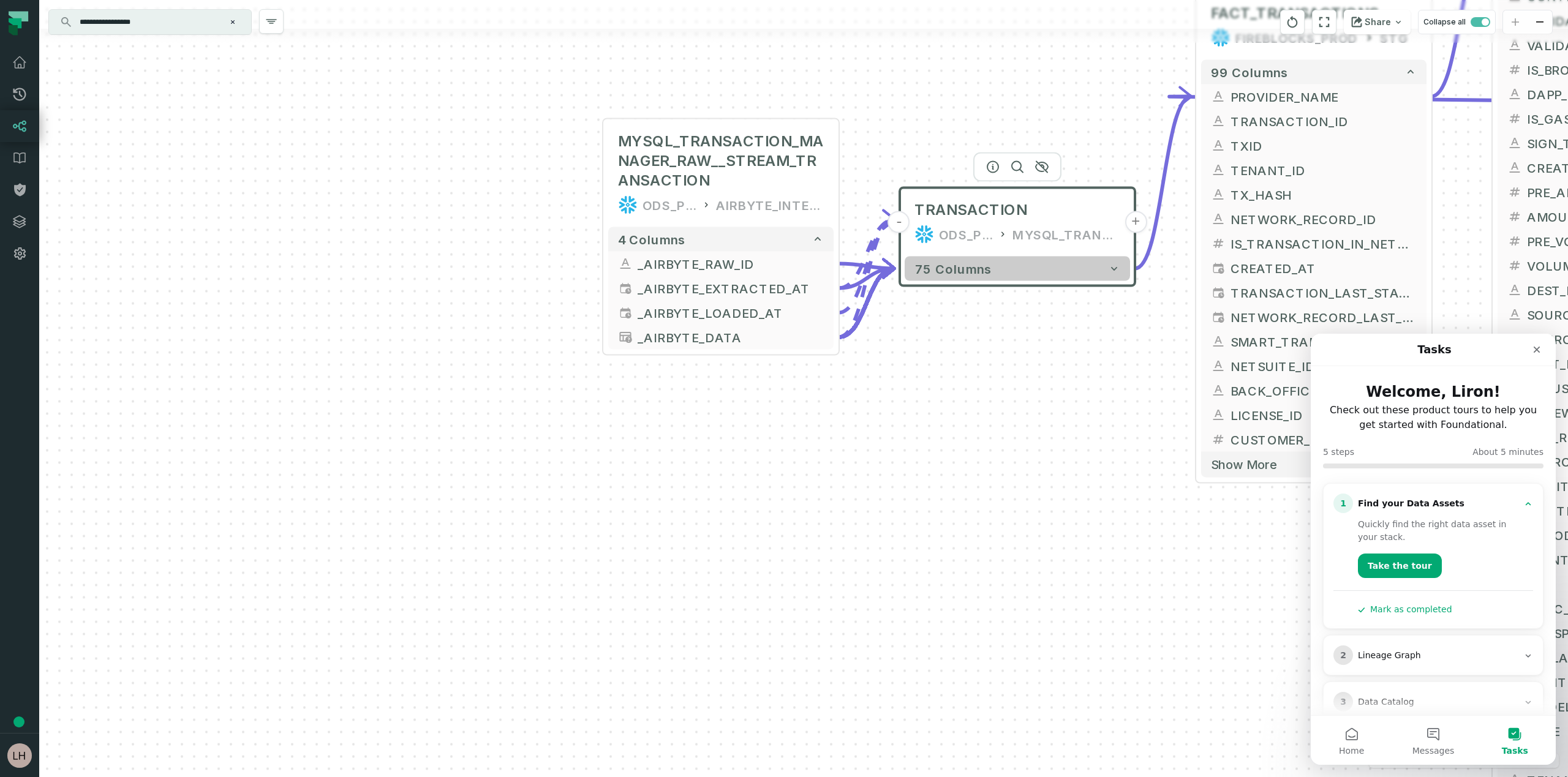
click at [1017, 269] on button "75 columns" at bounding box center [1017, 268] width 225 height 24
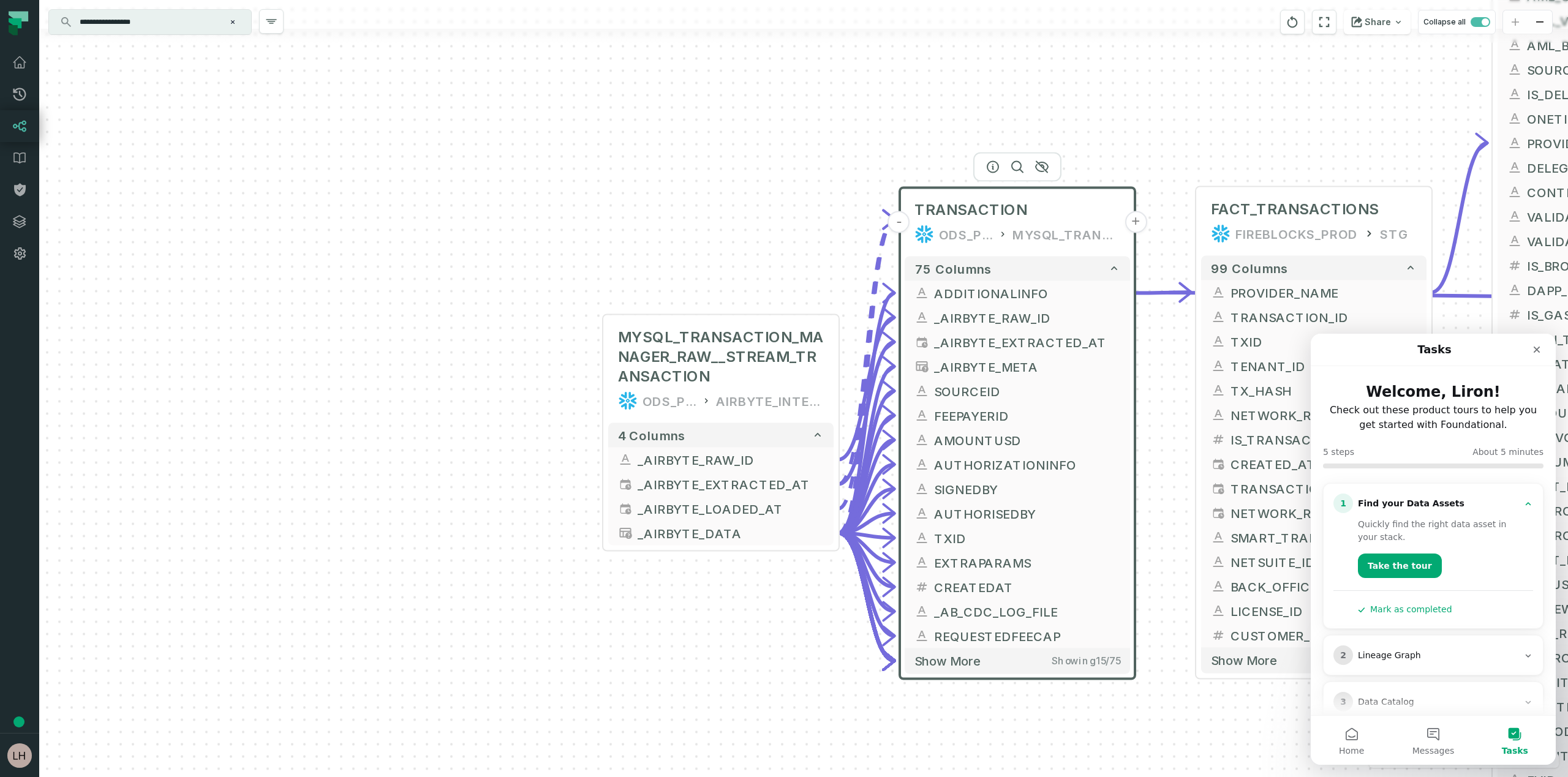
click at [958, 240] on div "ODS_PROD_FBS_PRODUCT" at bounding box center [966, 234] width 54 height 19
click at [1138, 217] on button "+" at bounding box center [1136, 222] width 22 height 22
drag, startPoint x: 1138, startPoint y: 224, endPoint x: 942, endPoint y: 265, distance: 200.2
click at [1123, 234] on button "+" at bounding box center [1134, 222] width 22 height 22
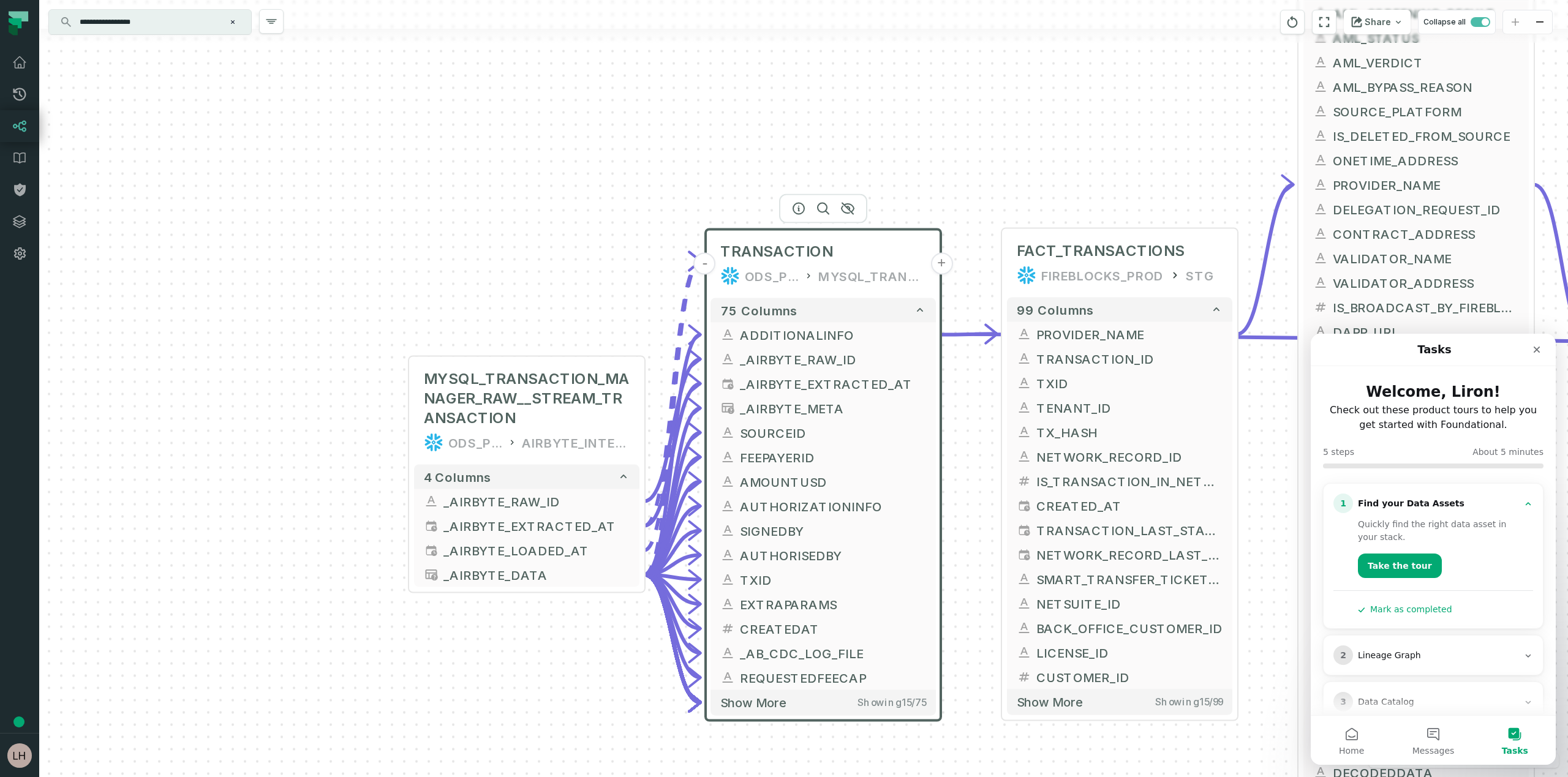
click at [903, 173] on div "MYSQL_TRANSACTION_MANAGER_RAW__STREAM_TRANSACTION ODS_PROD_FBS_PRODUCT AIRBYTE_…" at bounding box center [803, 389] width 1529 height 777
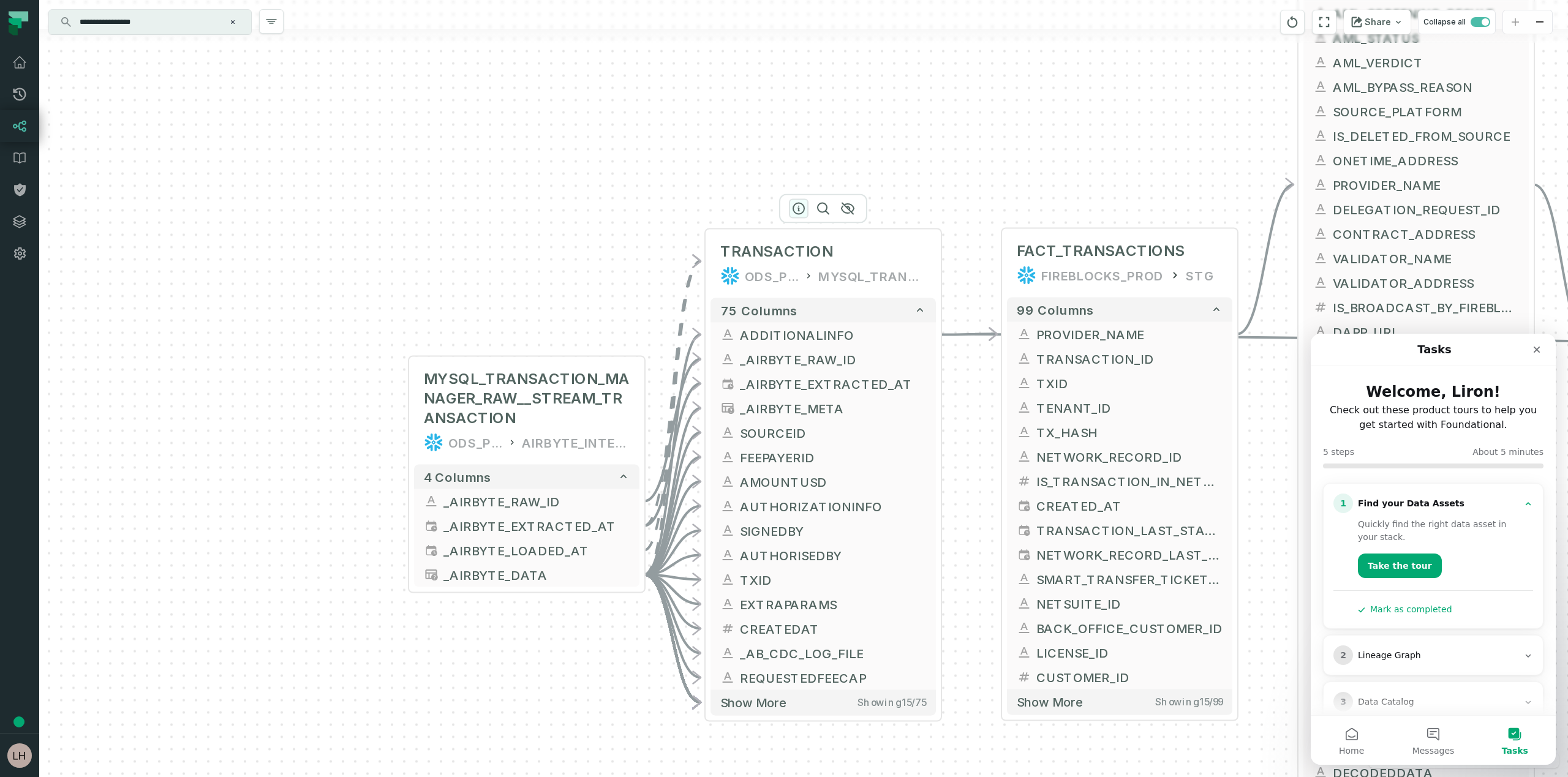
click at [788, 206] on button "button" at bounding box center [798, 208] width 19 height 19
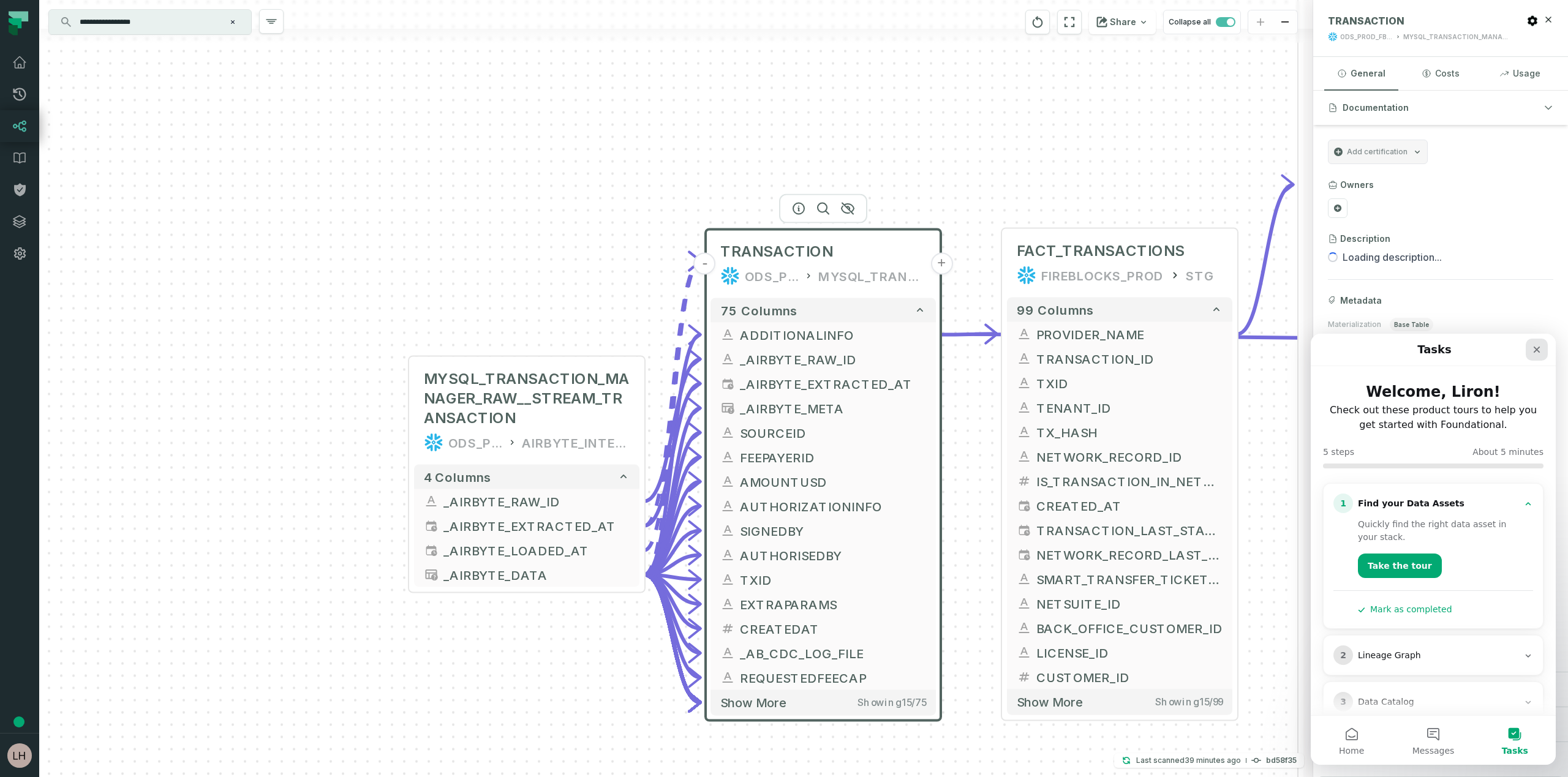
click at [1543, 351] on div "Close" at bounding box center [1537, 350] width 22 height 22
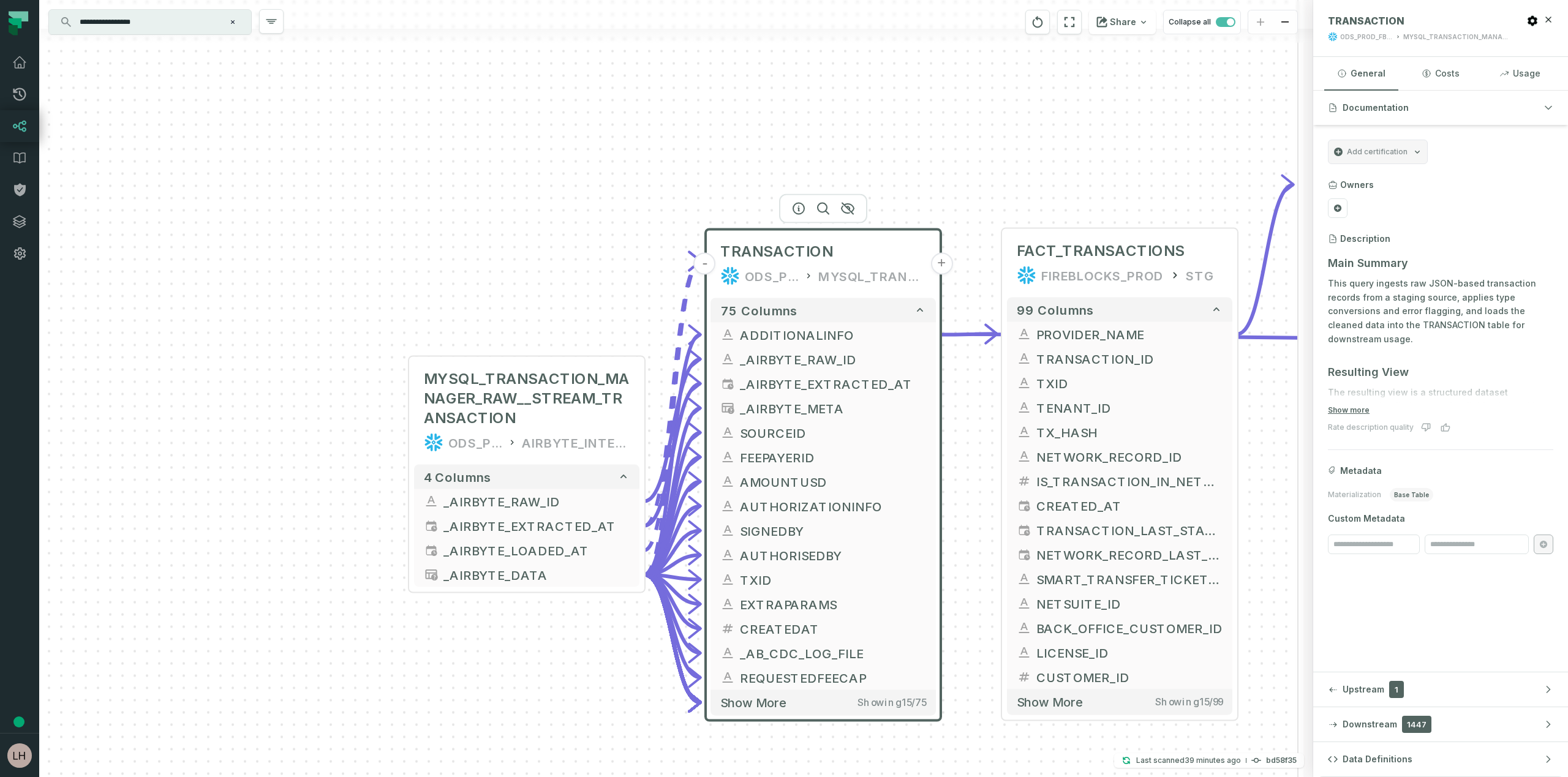
click at [849, 278] on div "MYSQL_TRANSACTION_MANAGER" at bounding box center [872, 276] width 108 height 19
click at [1551, 106] on icon "button" at bounding box center [1548, 108] width 7 height 4
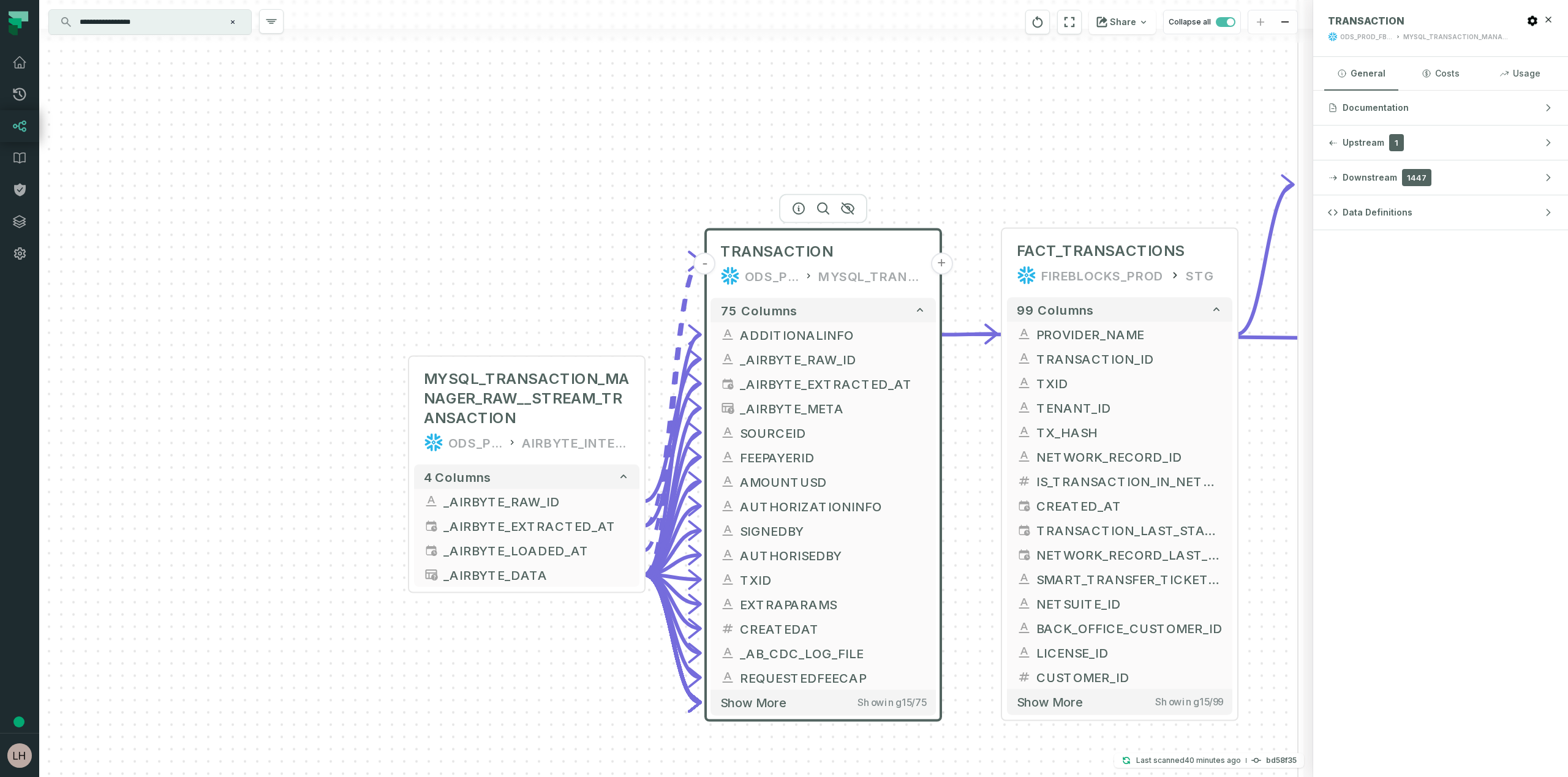
click at [1360, 38] on div "ODS_PROD_FBS_PRODUCT" at bounding box center [1366, 37] width 53 height 9
click at [1415, 33] on div "MYSQL_TRANSACTION_MANAGER" at bounding box center [1456, 37] width 106 height 9
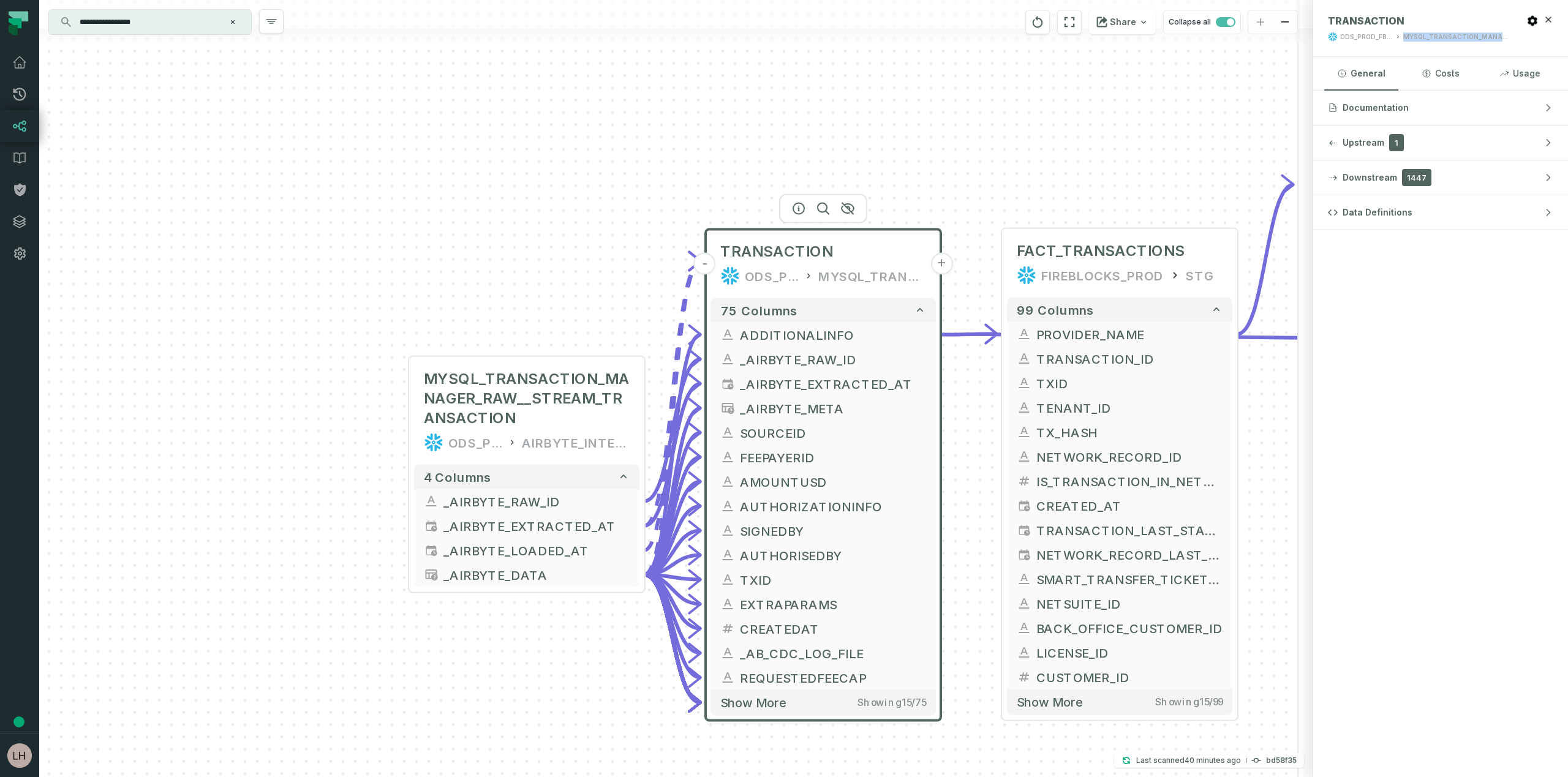
click at [1415, 33] on div "MYSQL_TRANSACTION_MANAGER" at bounding box center [1456, 37] width 106 height 9
copy aside "MYSQL_TRANSACTION_MANAGER General Costs Usage"
click at [890, 282] on div "MYSQL_TRANSACTION_MANAGER" at bounding box center [872, 276] width 108 height 19
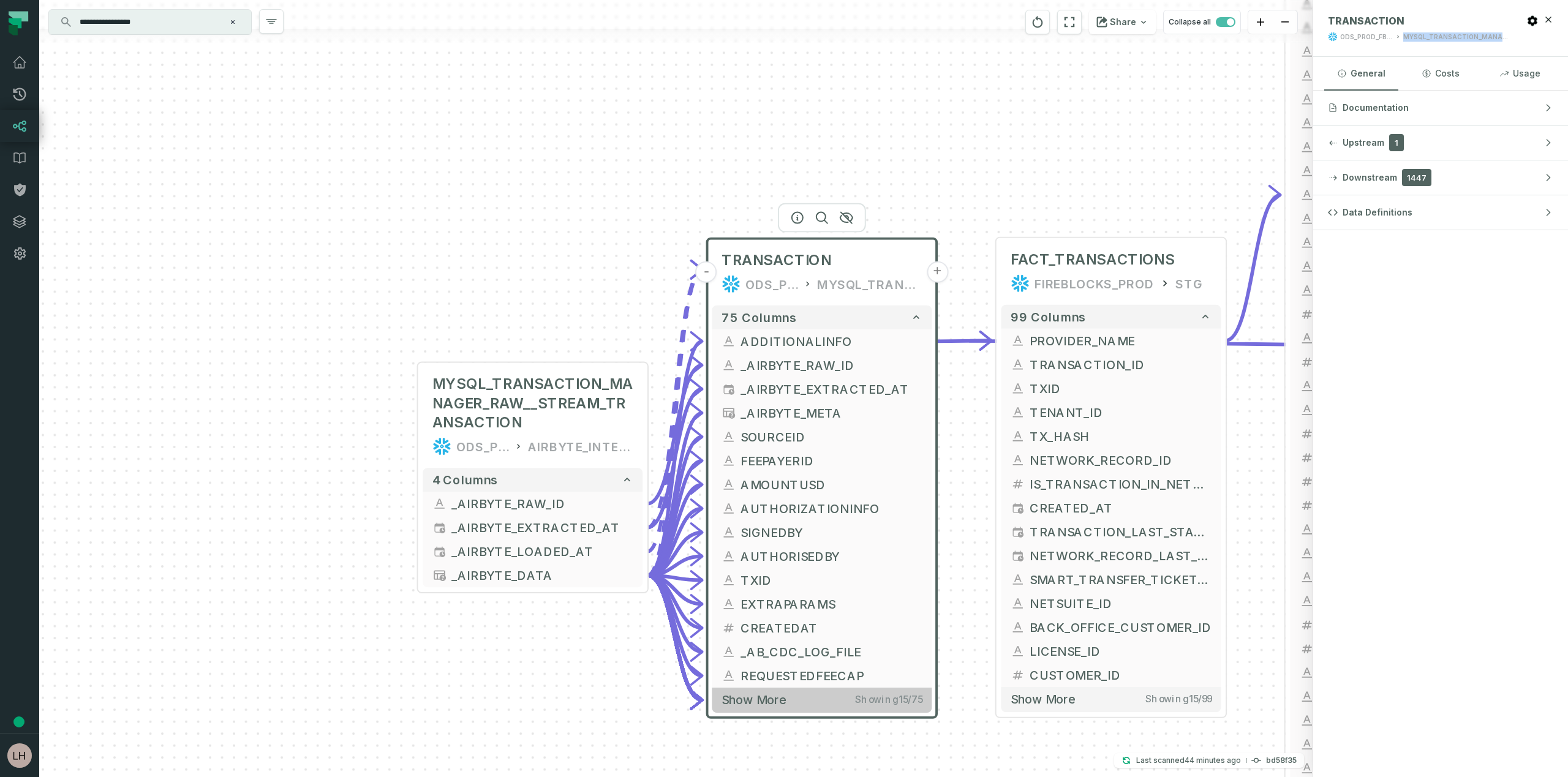
click at [760, 702] on span "Show more" at bounding box center [754, 700] width 65 height 15
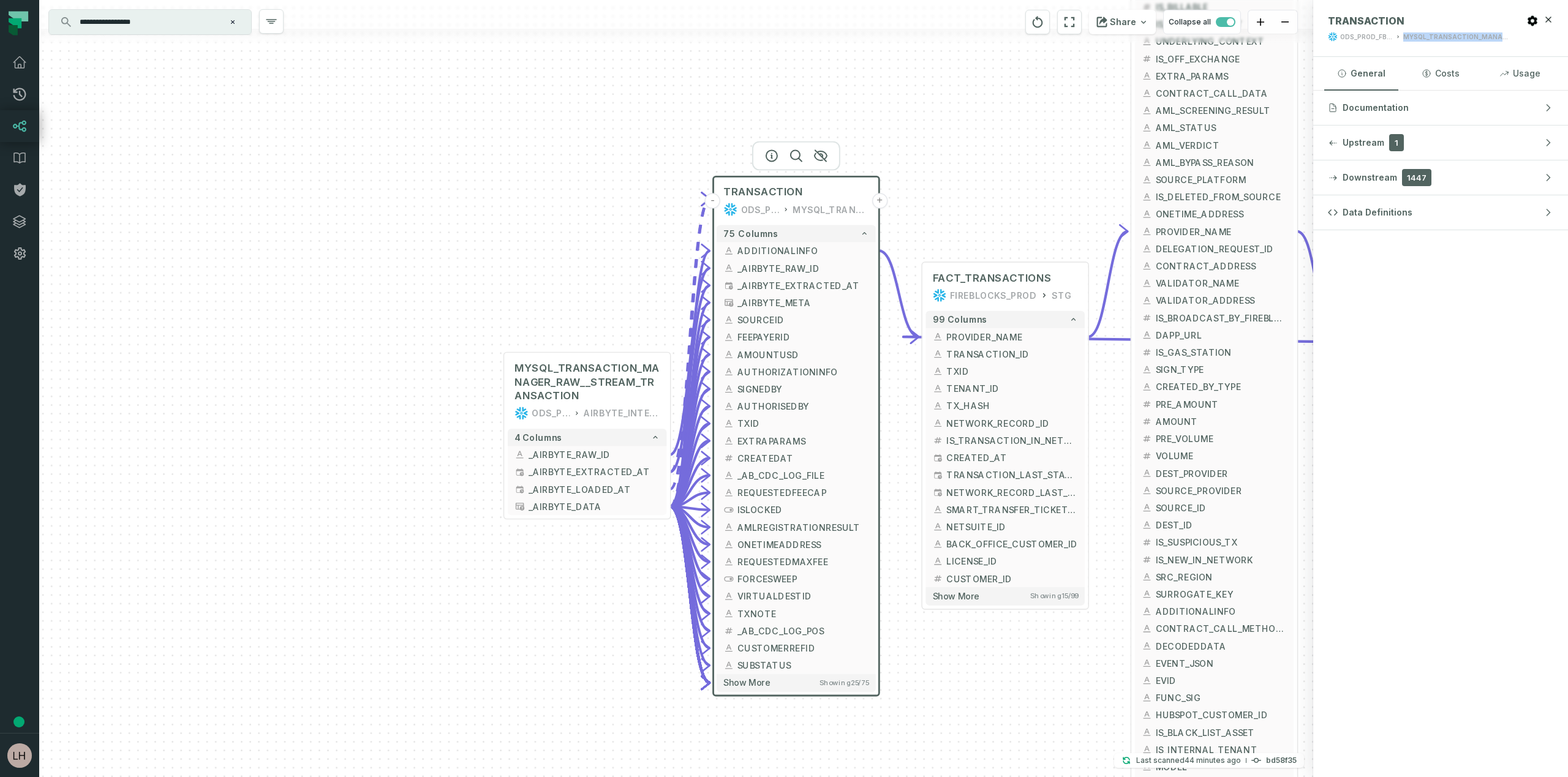
drag, startPoint x: 900, startPoint y: 658, endPoint x: 890, endPoint y: 466, distance: 192.3
click at [890, 465] on div "MYSQL_TRANSACTION_MANAGER_RAW__STREAM_TRANSACTION ODS_PROD_FBS_PRODUCT AIRBYTE_…" at bounding box center [676, 389] width 1274 height 777
click at [750, 682] on span "Show more" at bounding box center [745, 680] width 47 height 11
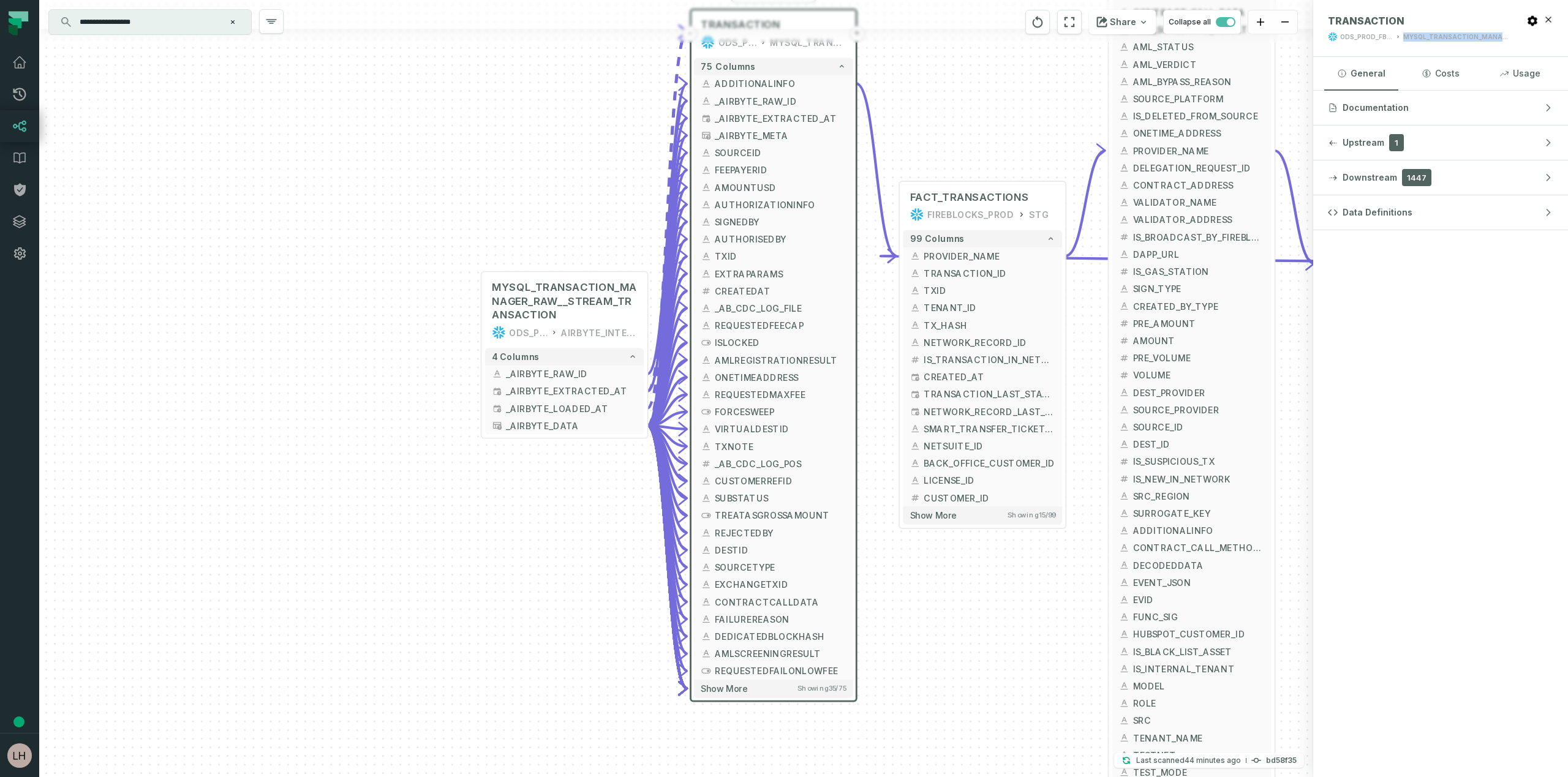
drag, startPoint x: 925, startPoint y: 739, endPoint x: 901, endPoint y: 569, distance: 171.7
click at [901, 569] on div "MYSQL_TRANSACTION_MANAGER_RAW__STREAM_TRANSACTION ODS_PROD_FBS_PRODUCT AIRBYTE_…" at bounding box center [676, 389] width 1274 height 777
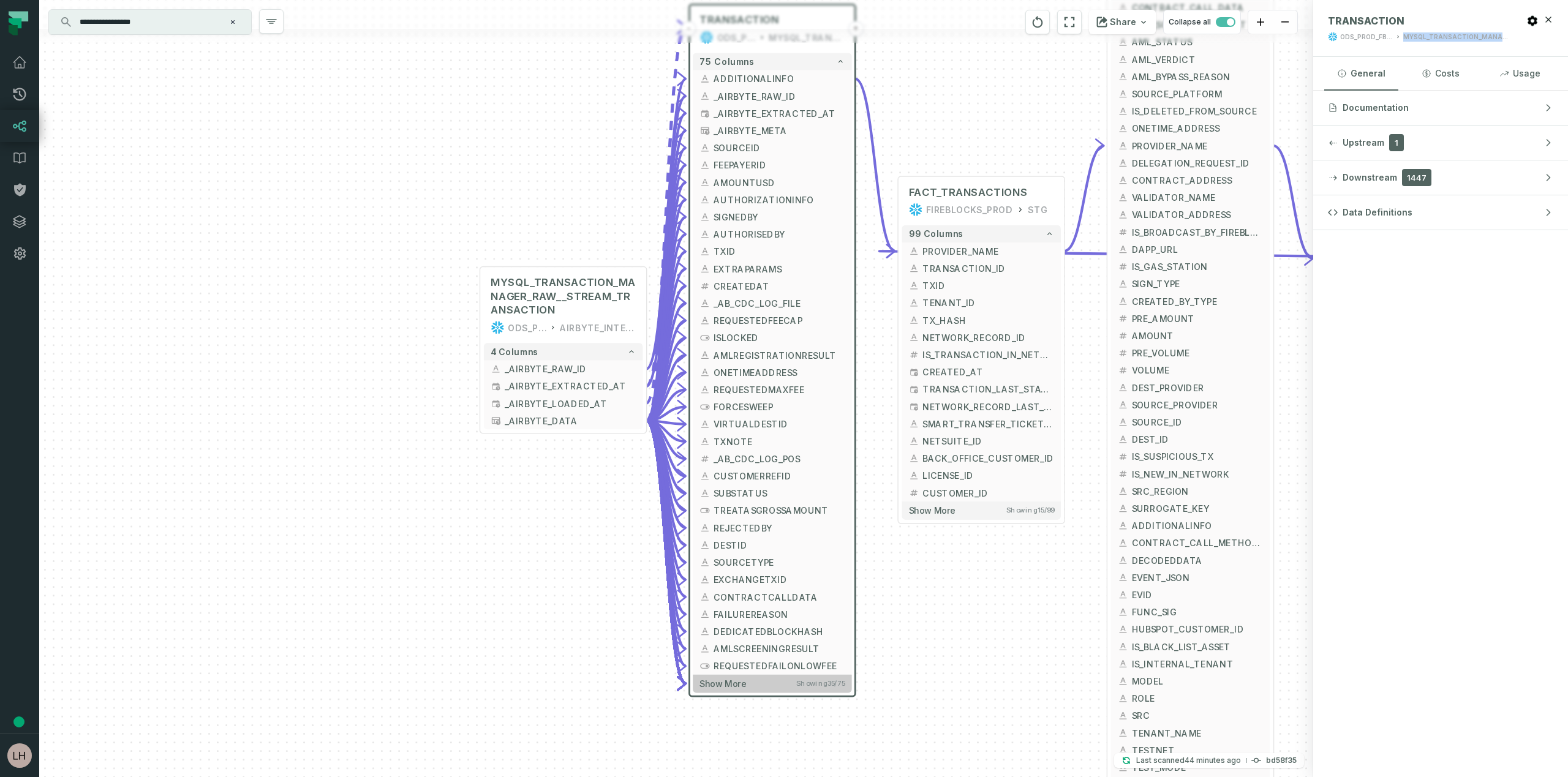
click at [735, 683] on span "Show more" at bounding box center [722, 683] width 47 height 11
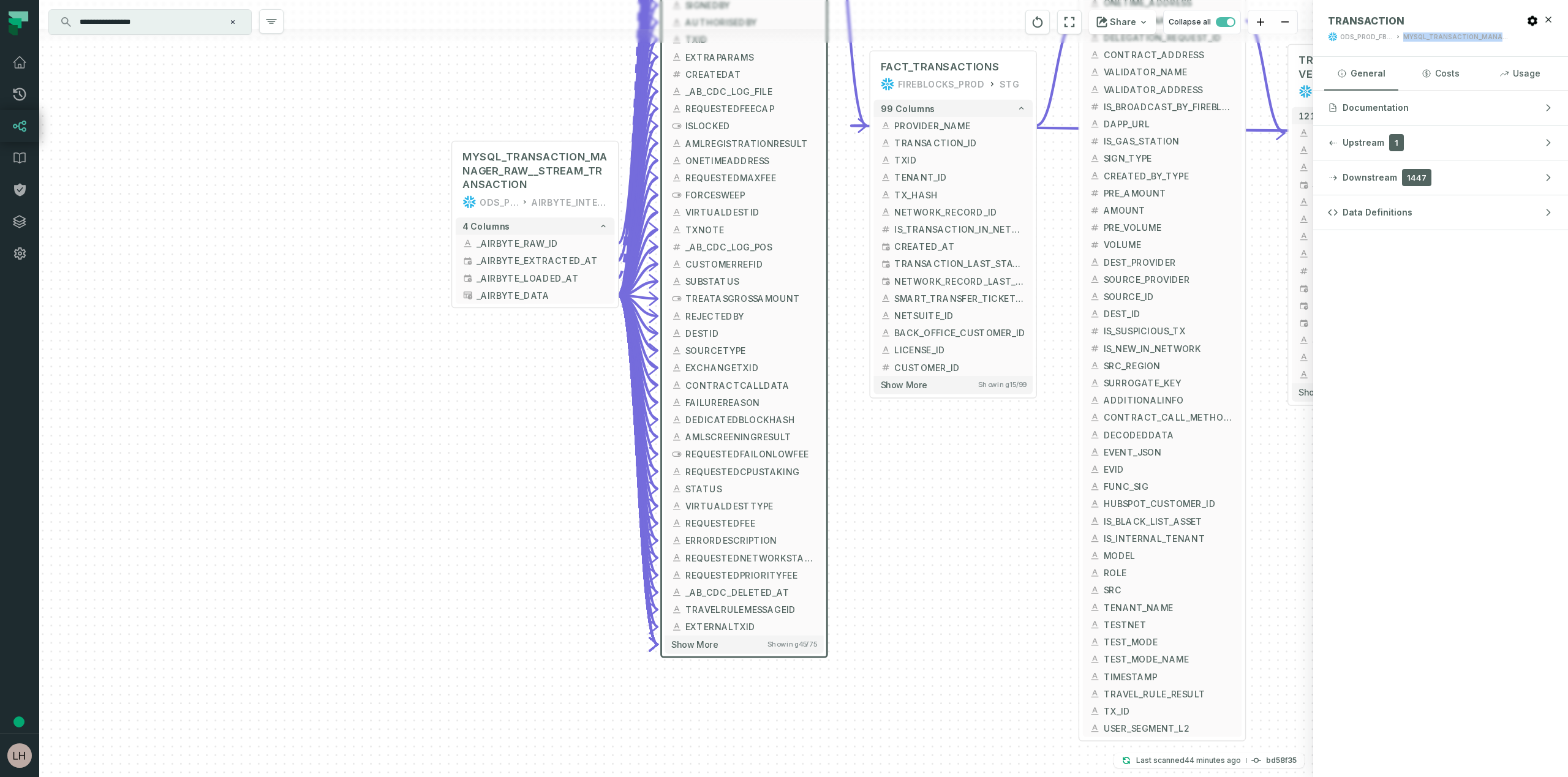
drag, startPoint x: 964, startPoint y: 701, endPoint x: 933, endPoint y: 475, distance: 228.1
click at [933, 475] on div "MYSQL_TRANSACTION_MANAGER_RAW__STREAM_TRANSACTION ODS_PROD_FBS_PRODUCT AIRBYTE_…" at bounding box center [676, 389] width 1274 height 777
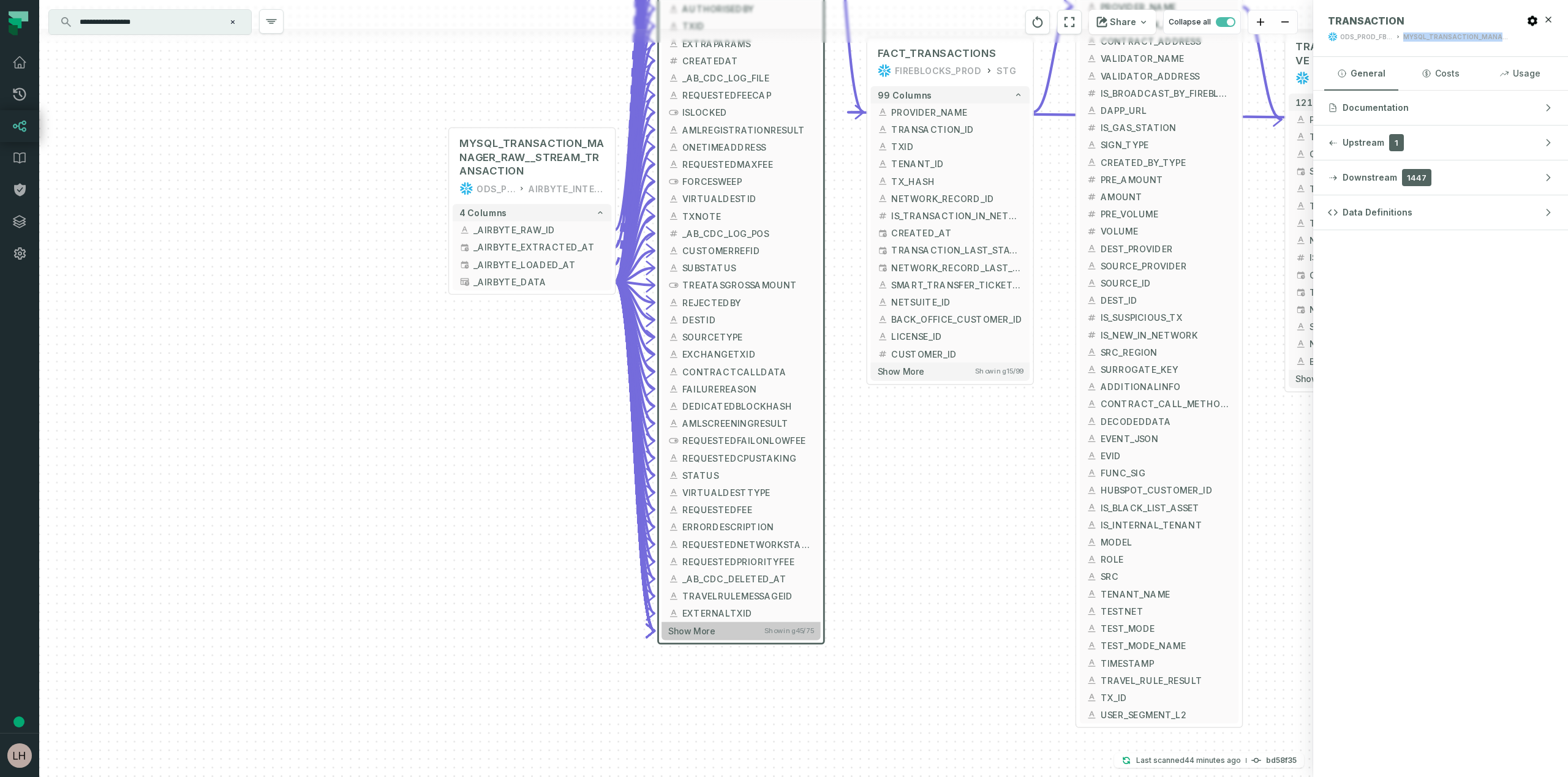
click at [682, 629] on span "Show more" at bounding box center [691, 631] width 47 height 11
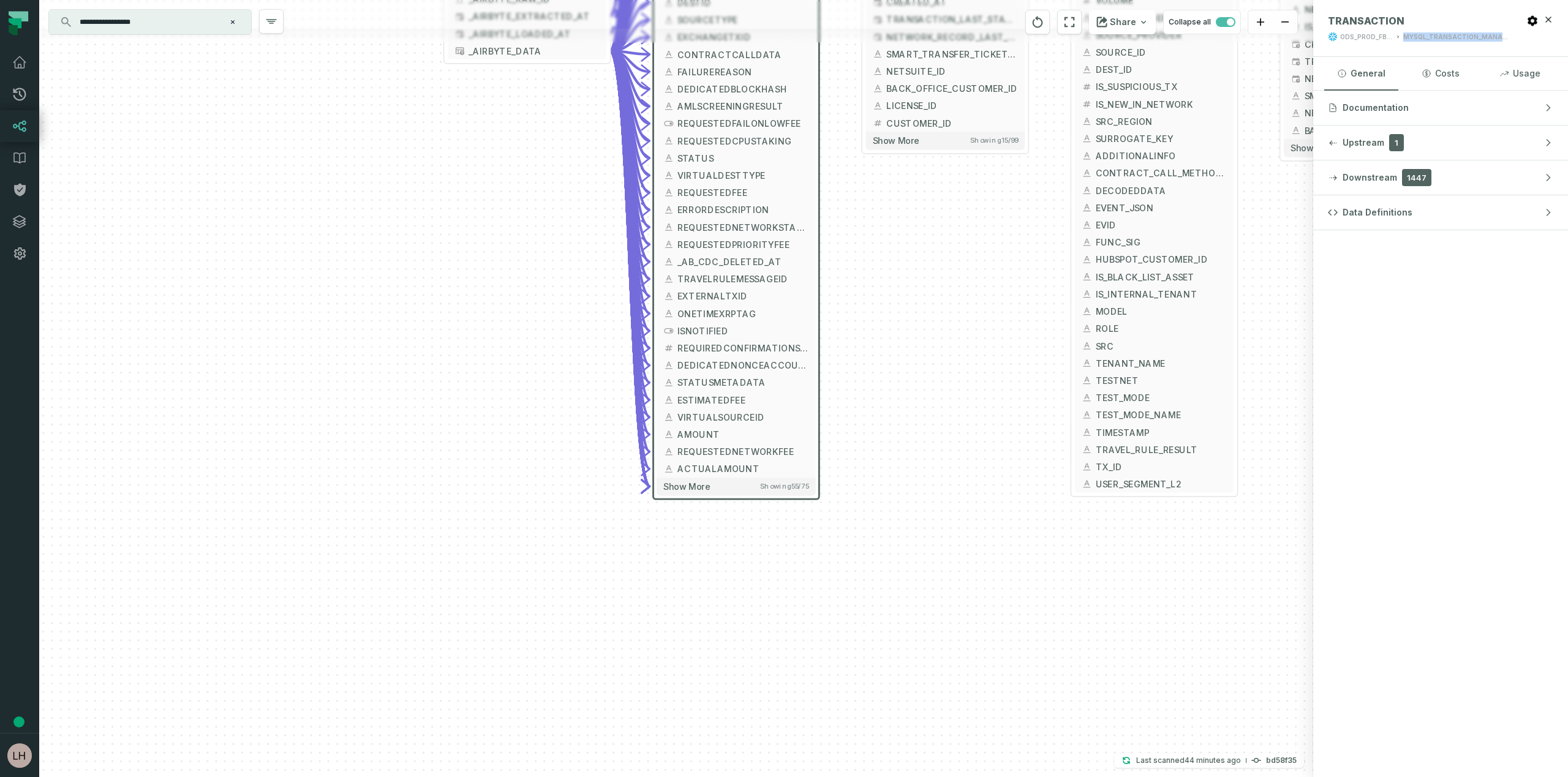
drag, startPoint x: 941, startPoint y: 665, endPoint x: 936, endPoint y: 347, distance: 318.0
click at [936, 347] on div "MYSQL_TRANSACTION_MANAGER_RAW__STREAM_TRANSACTION ODS_PROD_FBS_PRODUCT AIRBYTE_…" at bounding box center [676, 389] width 1274 height 777
click at [687, 486] on span "Show more" at bounding box center [686, 486] width 47 height 11
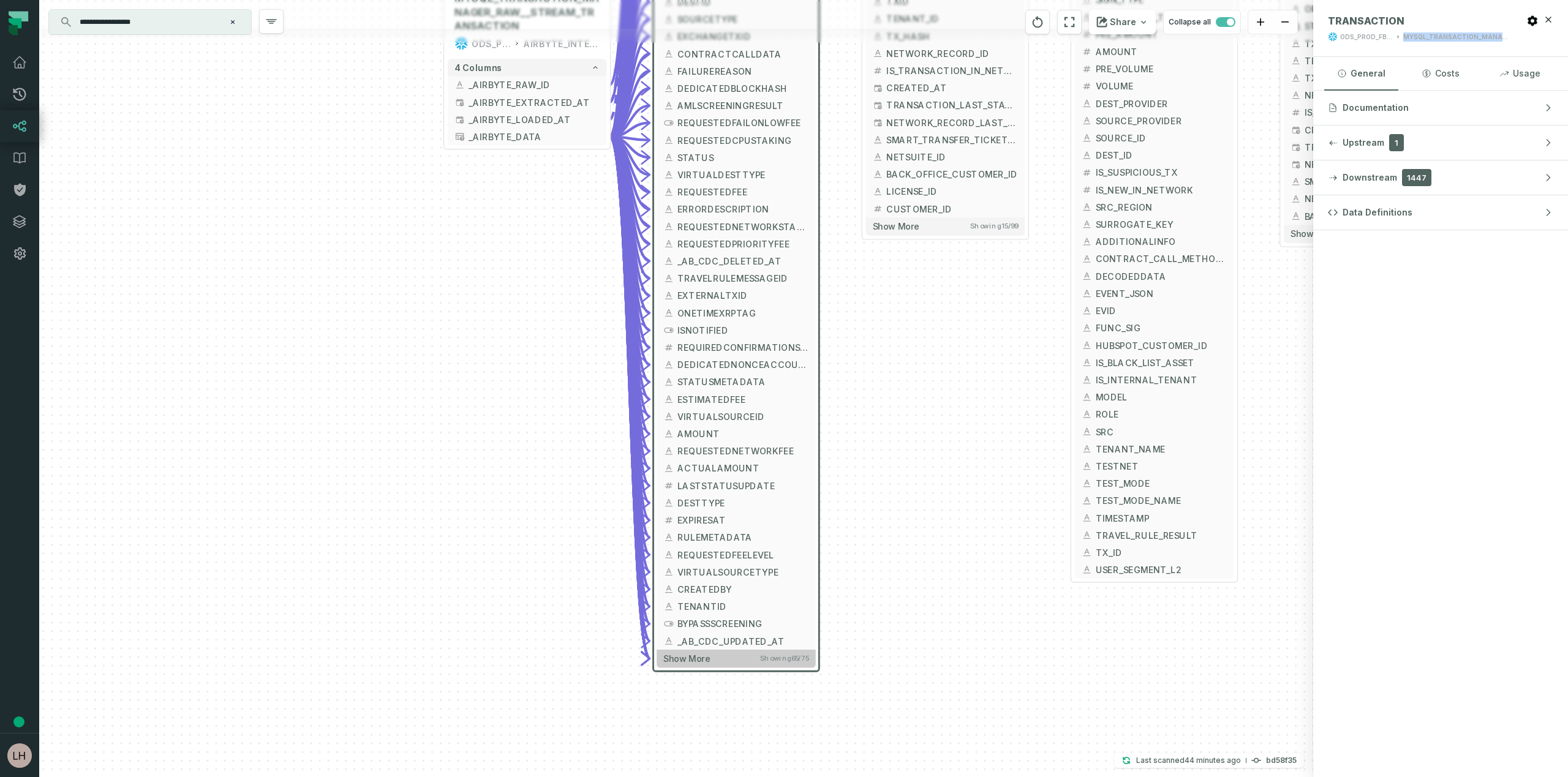
click at [694, 667] on button "Show more Showing 65 / 75" at bounding box center [736, 658] width 159 height 18
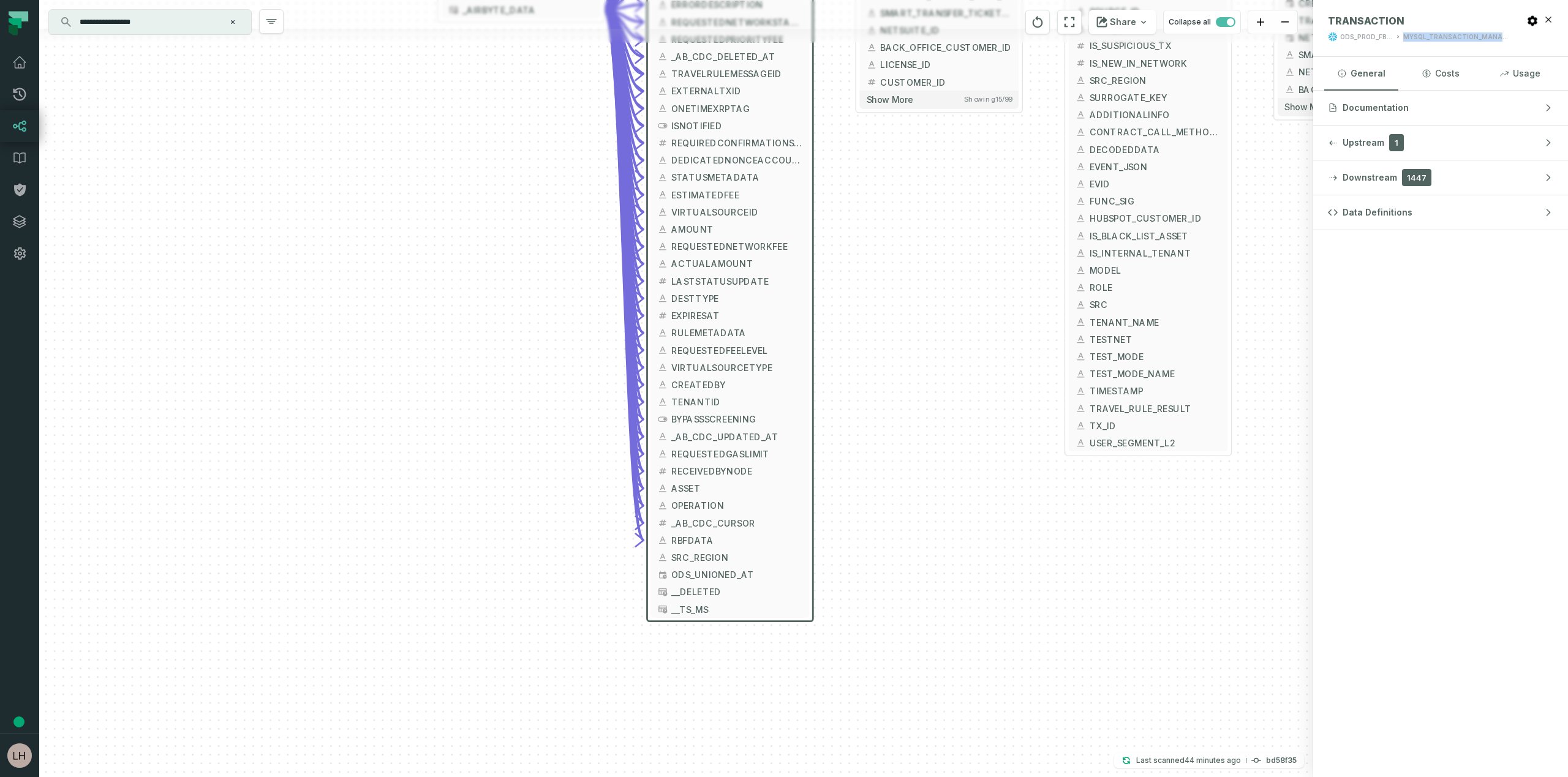
drag, startPoint x: 943, startPoint y: 663, endPoint x: 937, endPoint y: 459, distance: 204.1
click at [937, 459] on div "MYSQL_TRANSACTION_MANAGER_RAW__STREAM_TRANSACTION ODS_PROD_FBS_PRODUCT AIRBYTE_…" at bounding box center [676, 389] width 1274 height 777
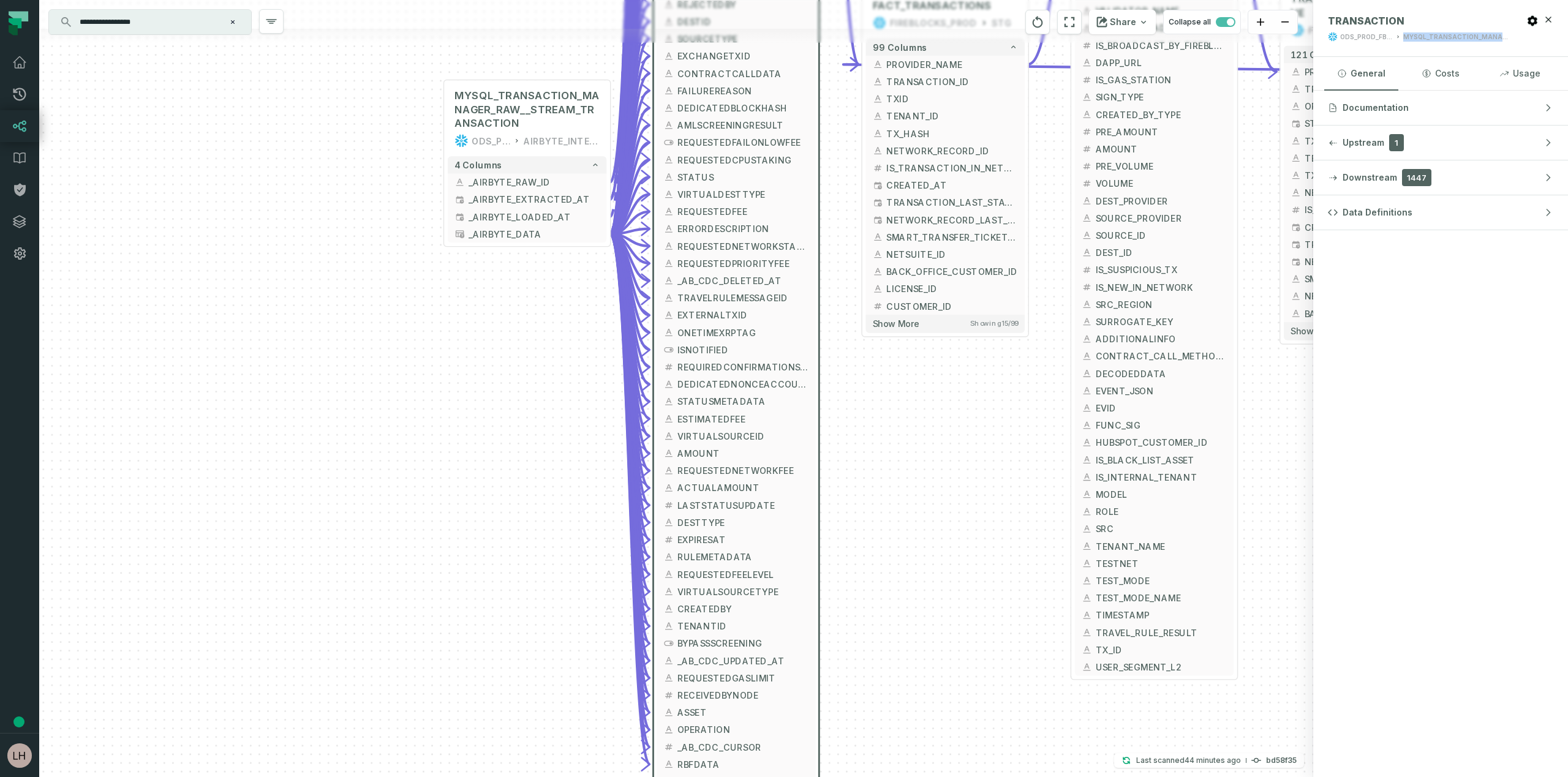
drag, startPoint x: 921, startPoint y: 465, endPoint x: 929, endPoint y: 698, distance: 233.1
click at [929, 698] on div "MYSQL_TRANSACTION_MANAGER_RAW__STREAM_TRANSACTION ODS_PROD_FBS_PRODUCT AIRBYTE_…" at bounding box center [676, 389] width 1274 height 777
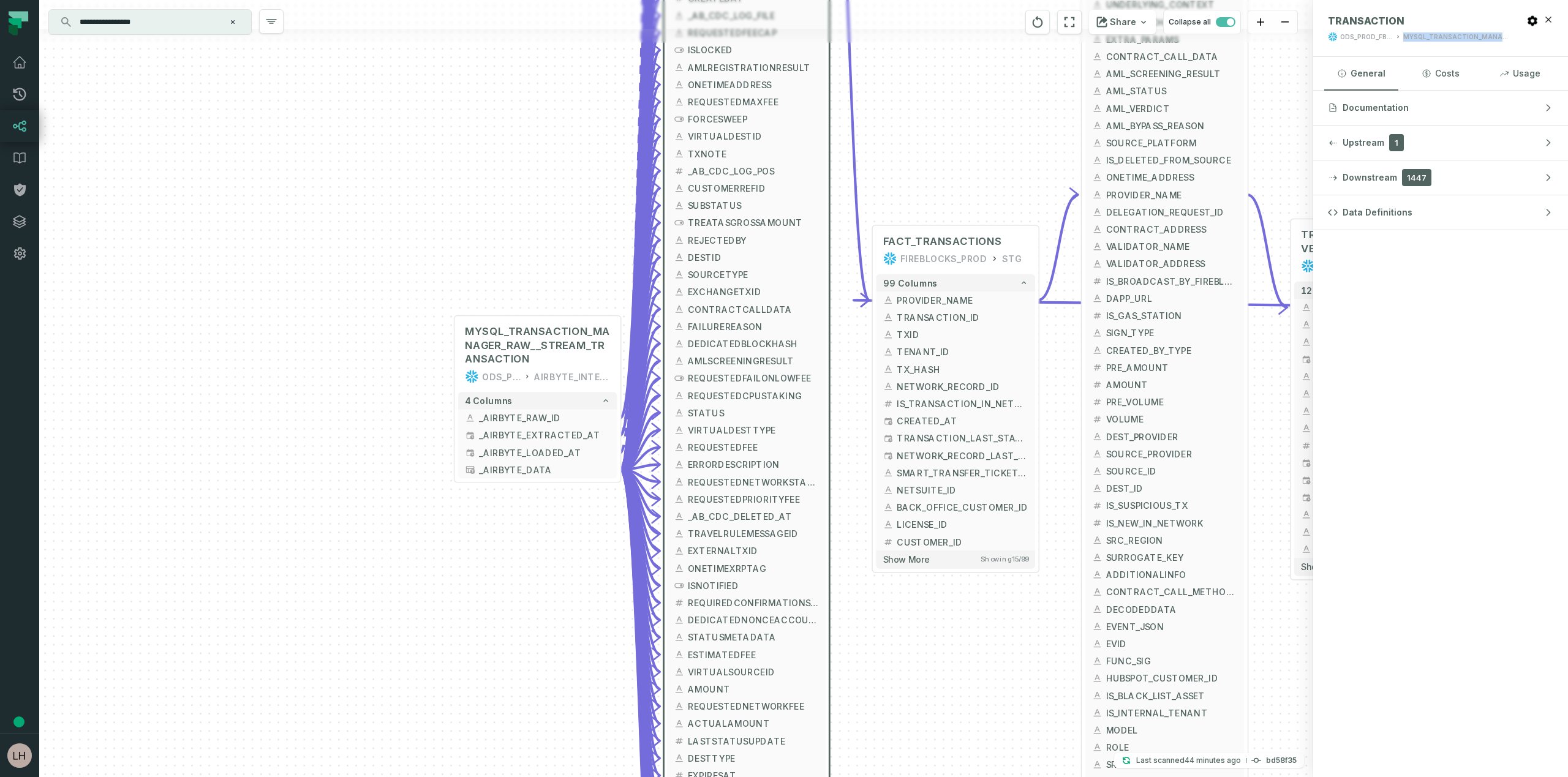
drag, startPoint x: 889, startPoint y: 531, endPoint x: 897, endPoint y: 755, distance: 224.1
click at [897, 755] on div "MYSQL_TRANSACTION_MANAGER_RAW__STREAM_TRANSACTION ODS_PROD_FBS_PRODUCT AIRBYTE_…" at bounding box center [676, 389] width 1274 height 777
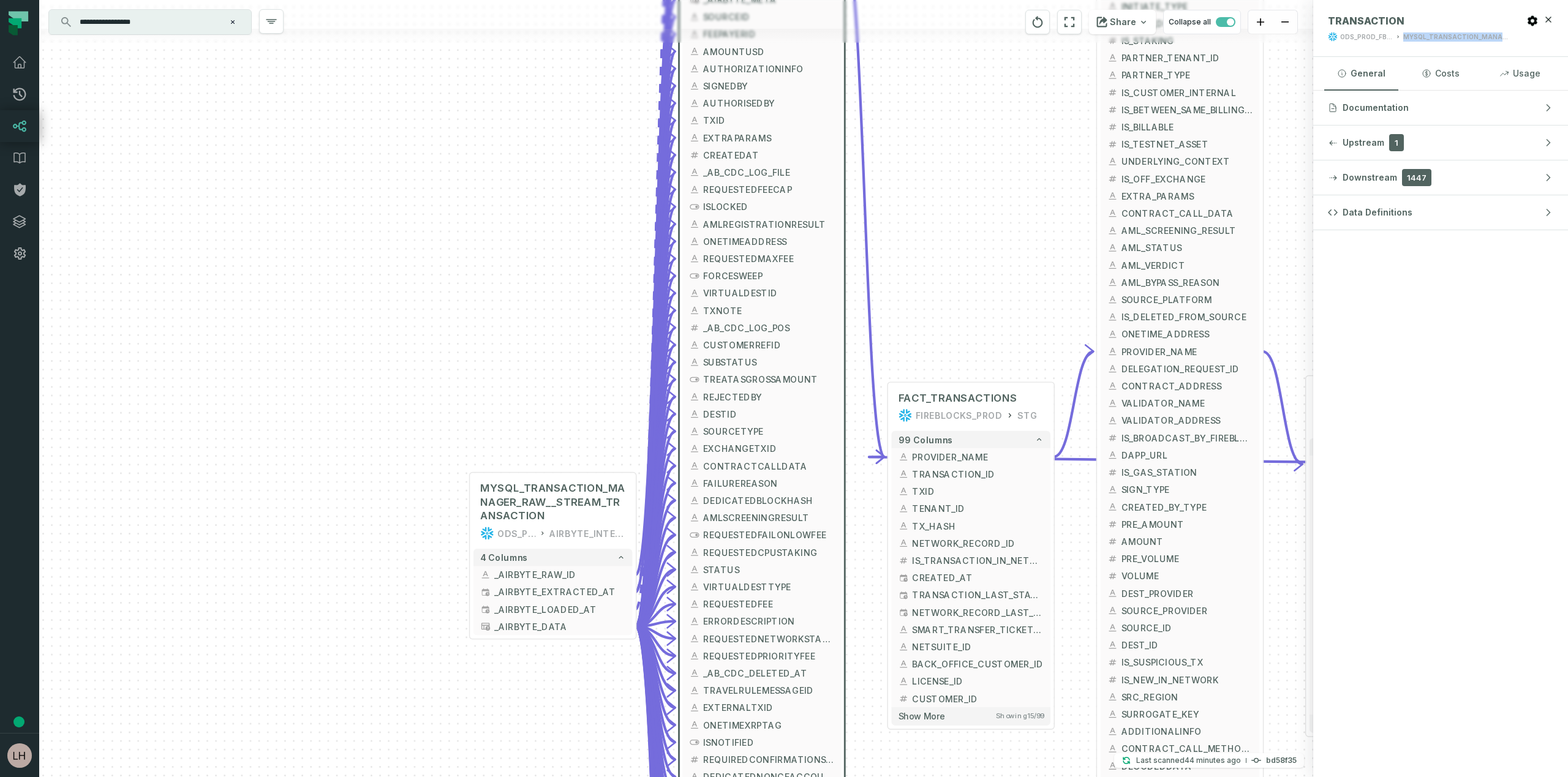
drag, startPoint x: 914, startPoint y: 83, endPoint x: 929, endPoint y: 241, distance: 158.7
click at [929, 241] on div "MYSQL_TRANSACTION_MANAGER_RAW__STREAM_TRANSACTION ODS_PROD_FBS_PRODUCT AIRBYTE_…" at bounding box center [676, 389] width 1274 height 777
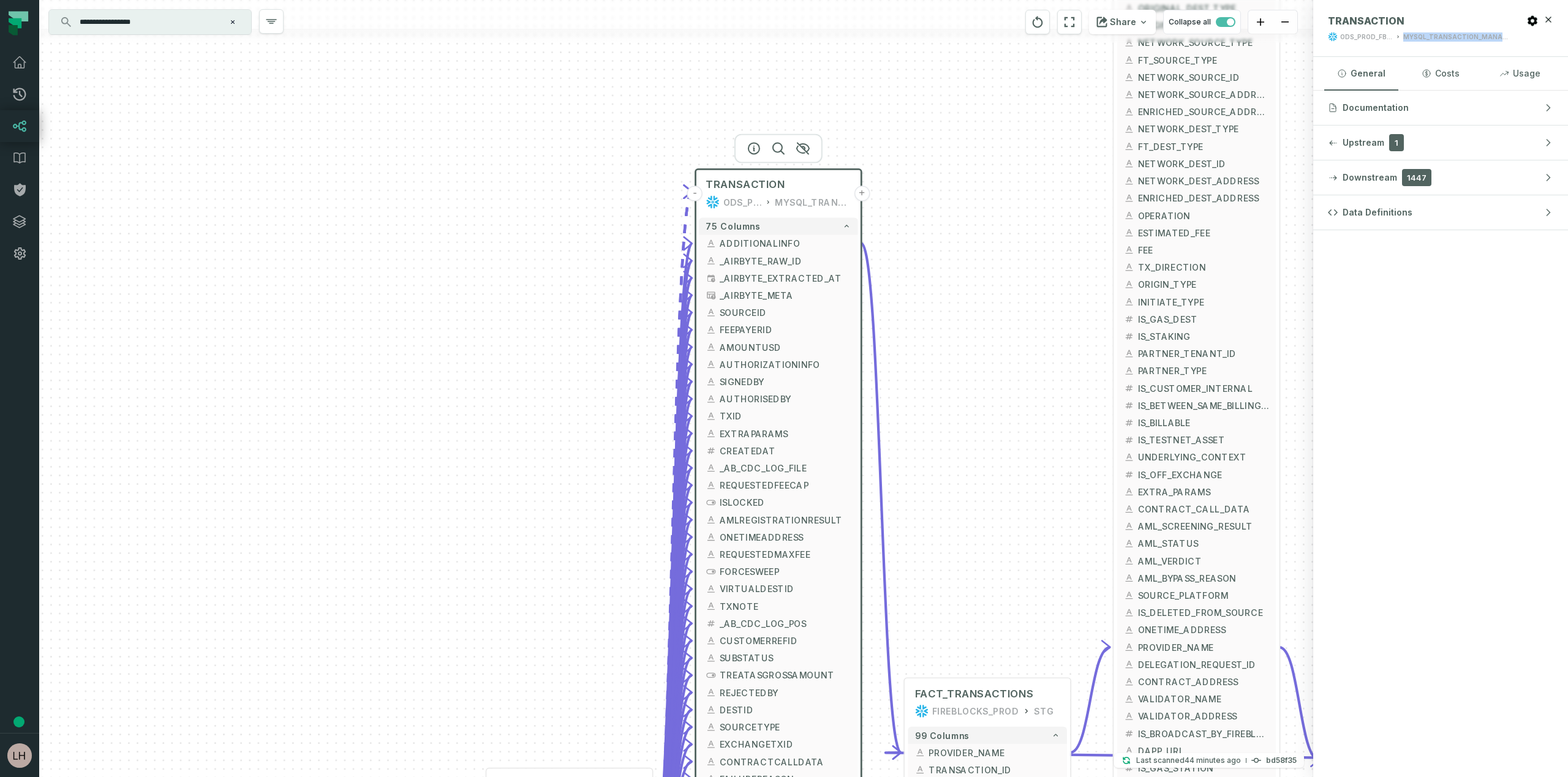
drag, startPoint x: 952, startPoint y: 139, endPoint x: 969, endPoint y: 434, distance: 295.5
click at [969, 434] on div "MYSQL_TRANSACTION_MANAGER_RAW__STREAM_TRANSACTION ODS_PROD_FBS_PRODUCT AIRBYTE_…" at bounding box center [676, 389] width 1274 height 777
